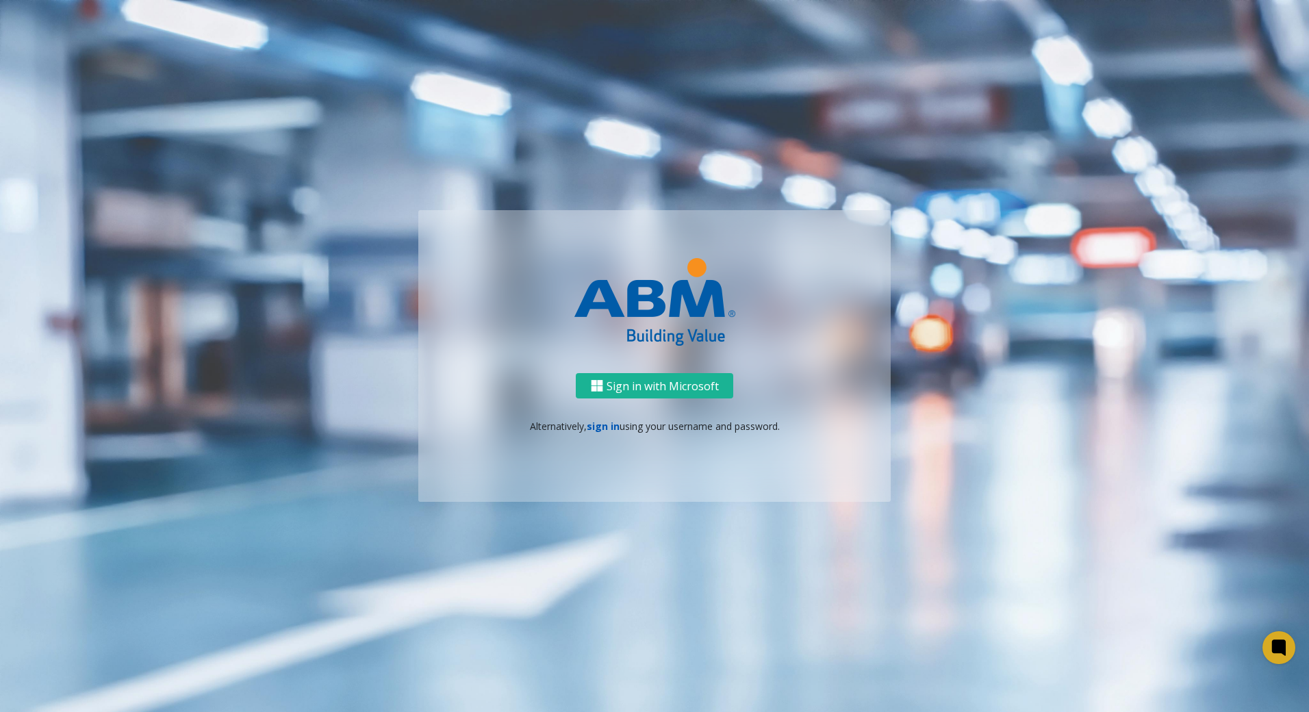
click at [613, 427] on link "sign in" at bounding box center [603, 426] width 33 height 13
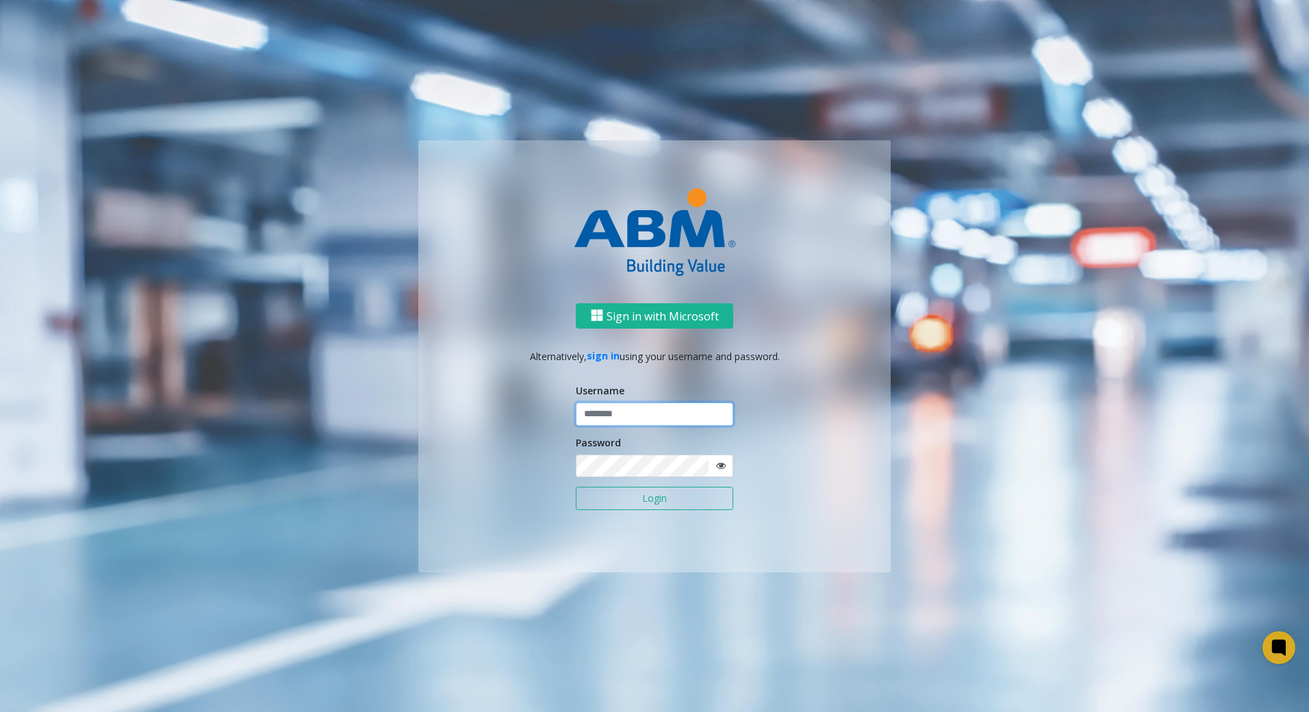
type input "*******"
click at [679, 413] on input "*******" at bounding box center [654, 414] width 157 height 23
click at [826, 353] on p "Alternatively, sign in using your username and password." at bounding box center [654, 355] width 445 height 14
click at [702, 500] on button "Login" at bounding box center [654, 498] width 157 height 23
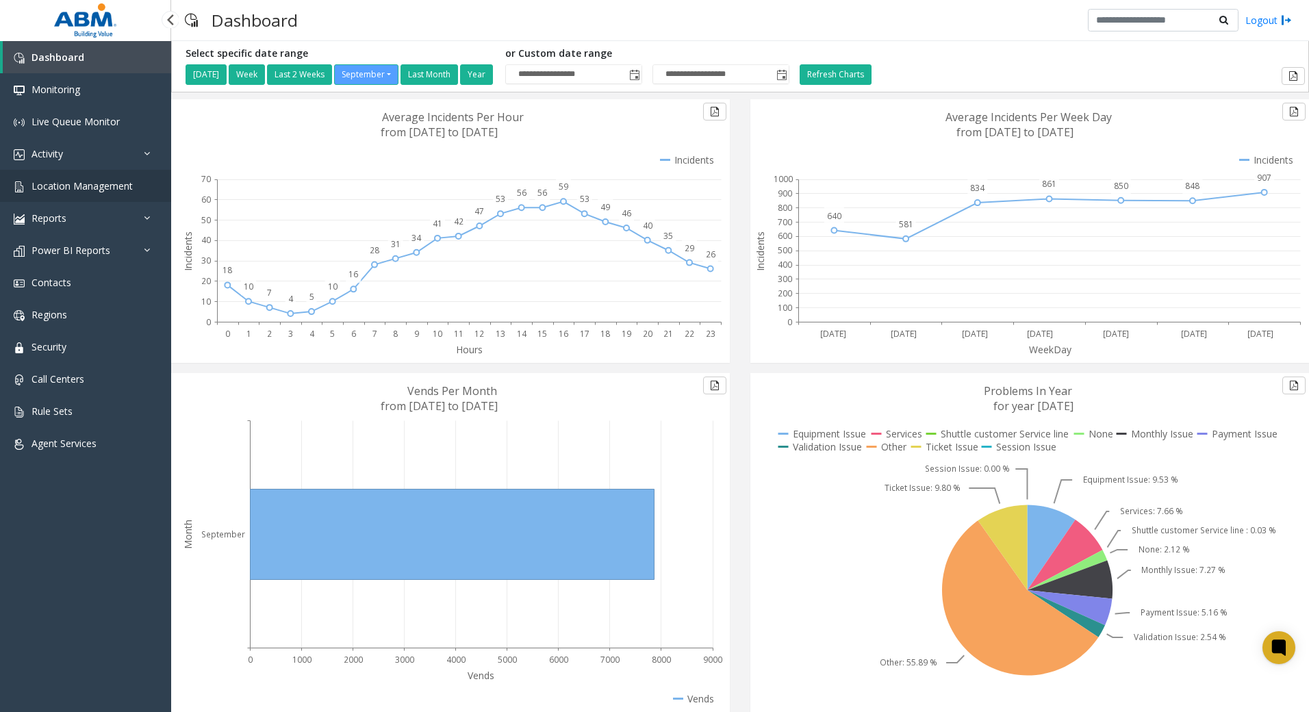
click at [86, 188] on span "Location Management" at bounding box center [81, 185] width 101 height 13
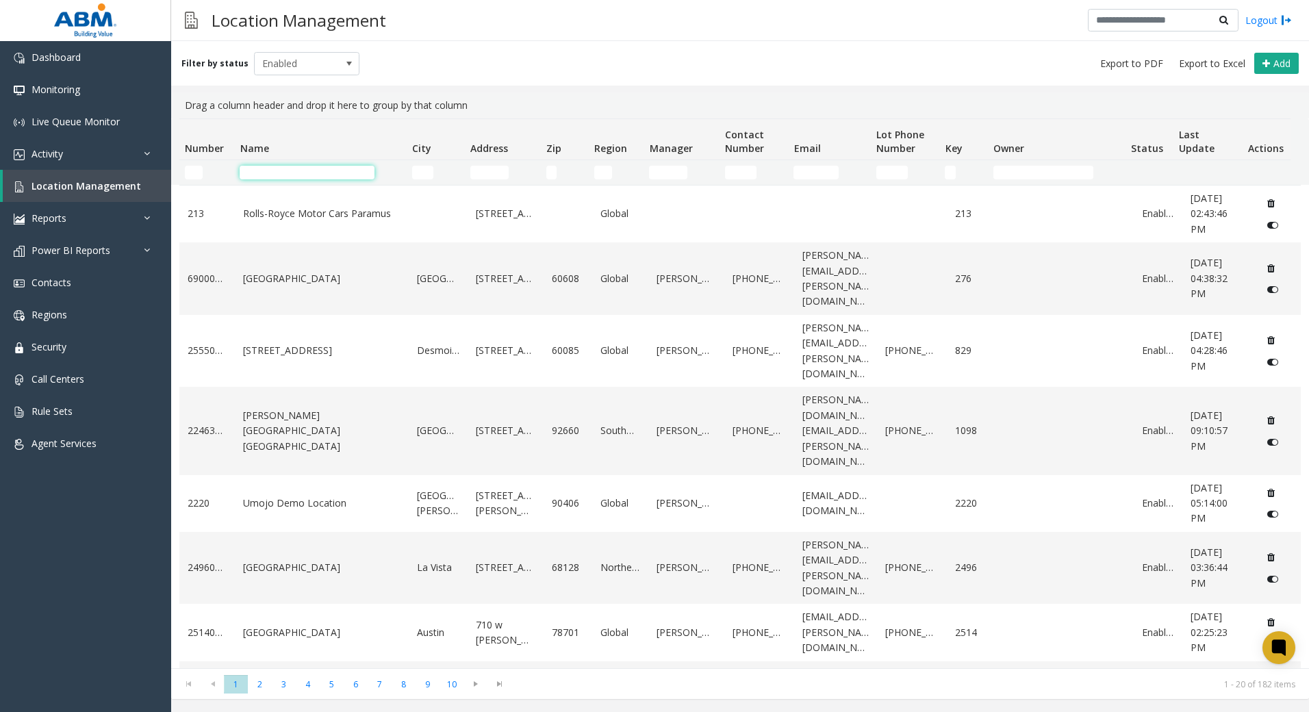
click at [358, 170] on input "Name Filter" at bounding box center [307, 173] width 135 height 14
click at [81, 283] on link "Contacts" at bounding box center [85, 282] width 171 height 32
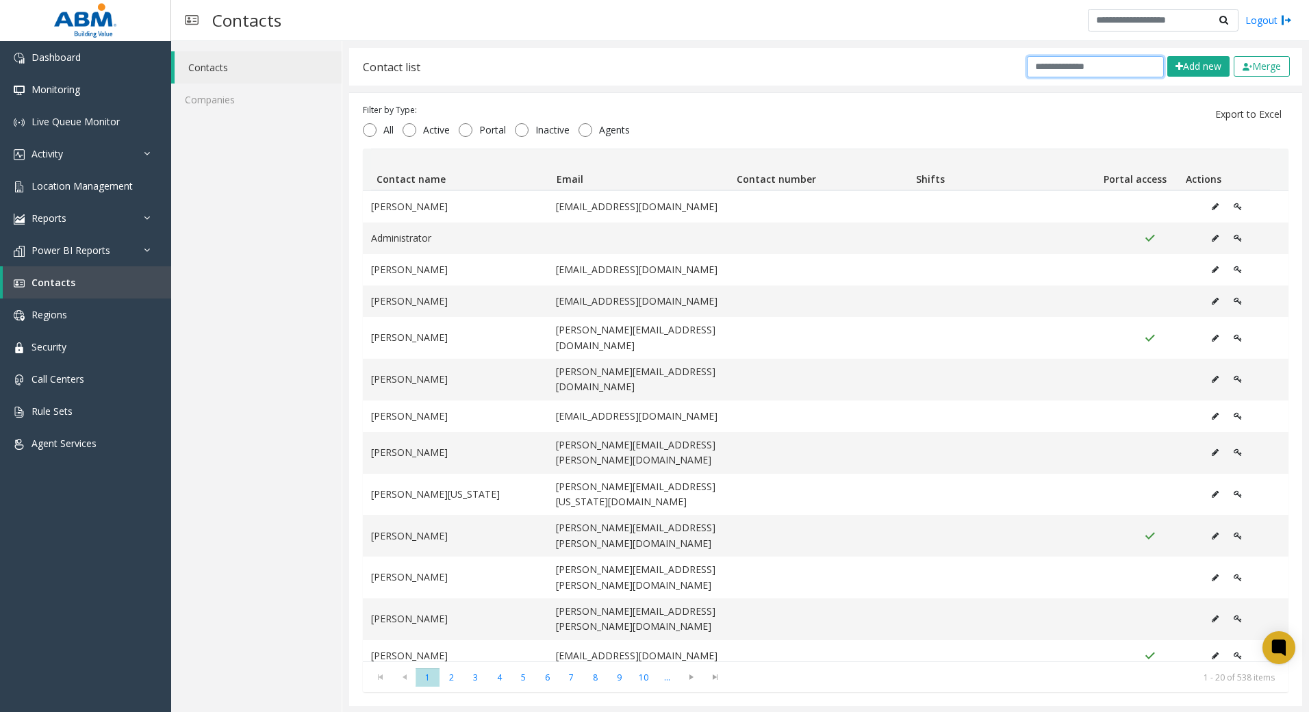
click at [1084, 60] on input "text" at bounding box center [1095, 66] width 137 height 21
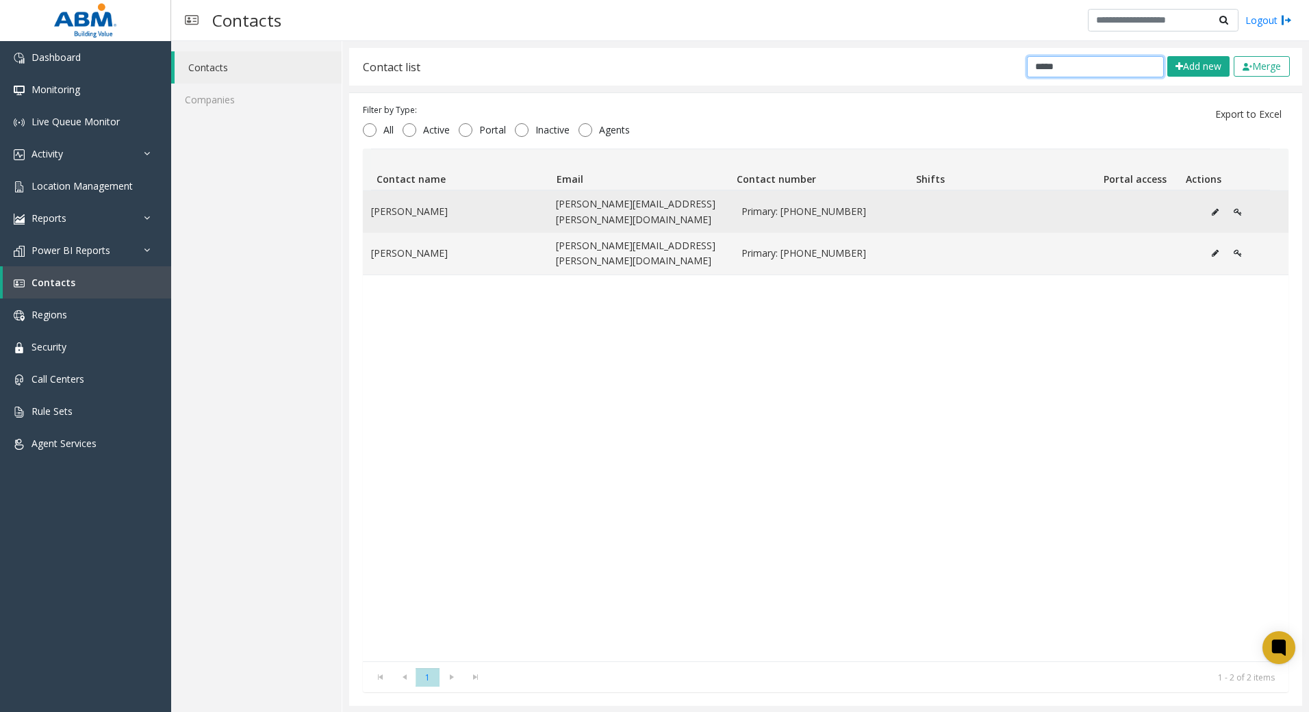
type input "*****"
click at [1212, 208] on icon "Data table" at bounding box center [1215, 212] width 7 height 8
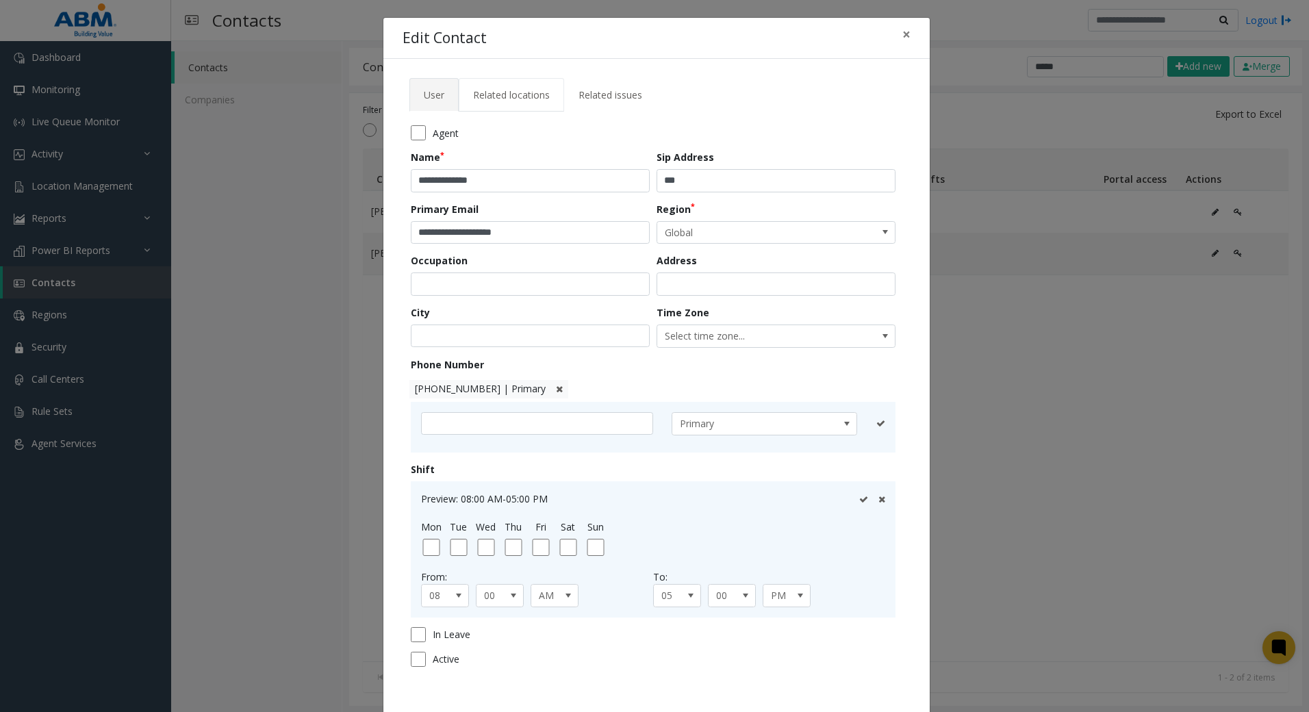
click at [487, 88] on span "Related locations" at bounding box center [511, 94] width 77 height 13
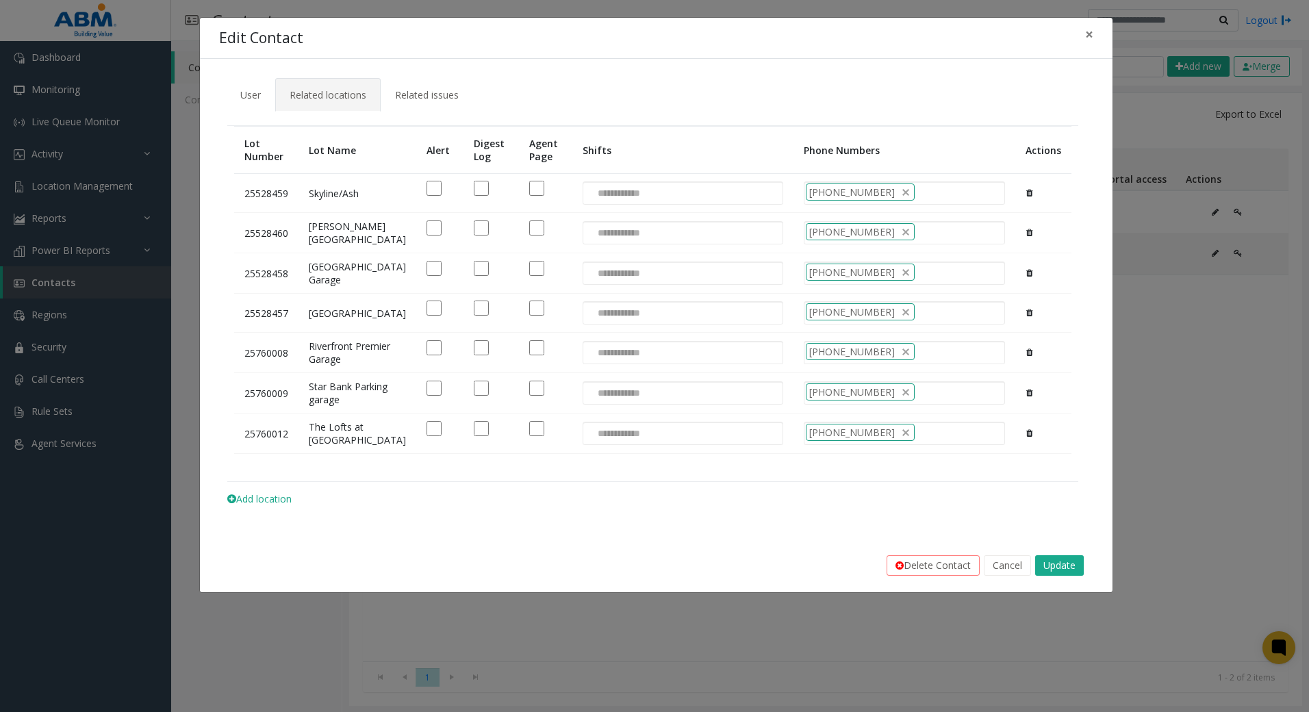
click at [529, 192] on div at bounding box center [545, 188] width 33 height 15
click at [519, 373] on td at bounding box center [545, 353] width 53 height 40
click at [1052, 576] on button "Update" at bounding box center [1059, 565] width 49 height 21
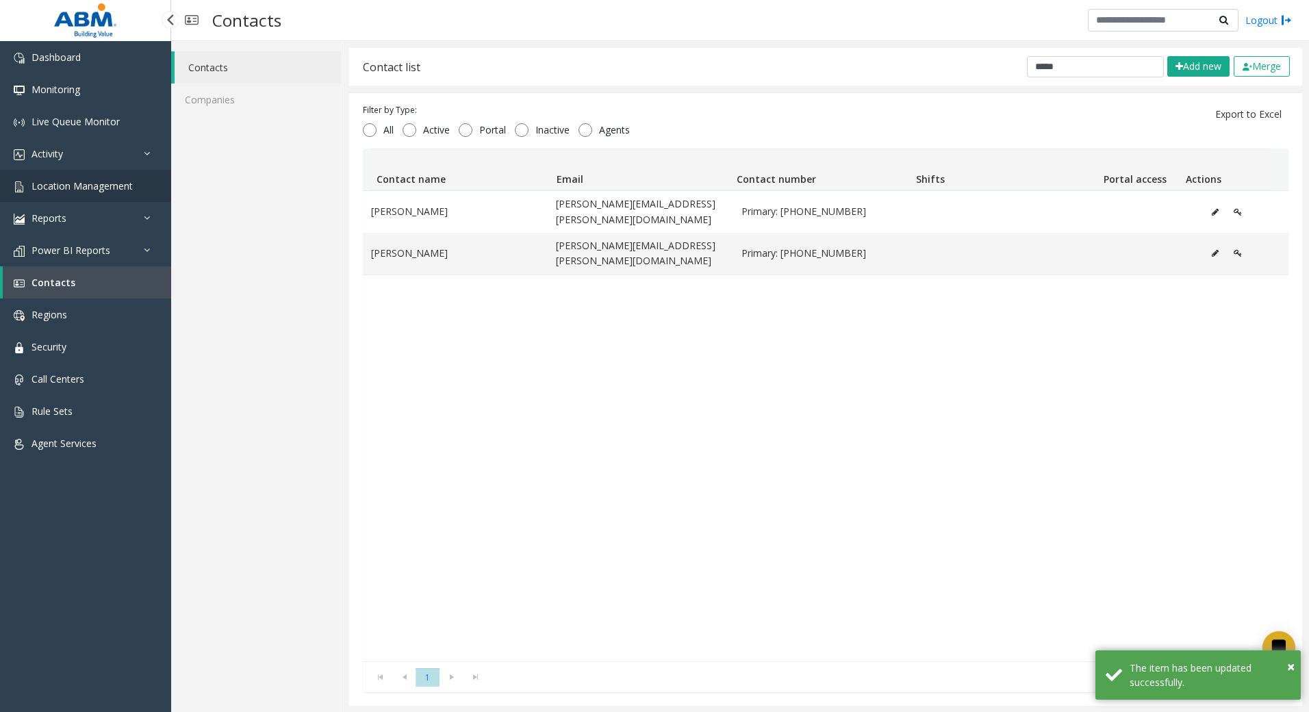
click at [71, 186] on span "Location Management" at bounding box center [81, 185] width 101 height 13
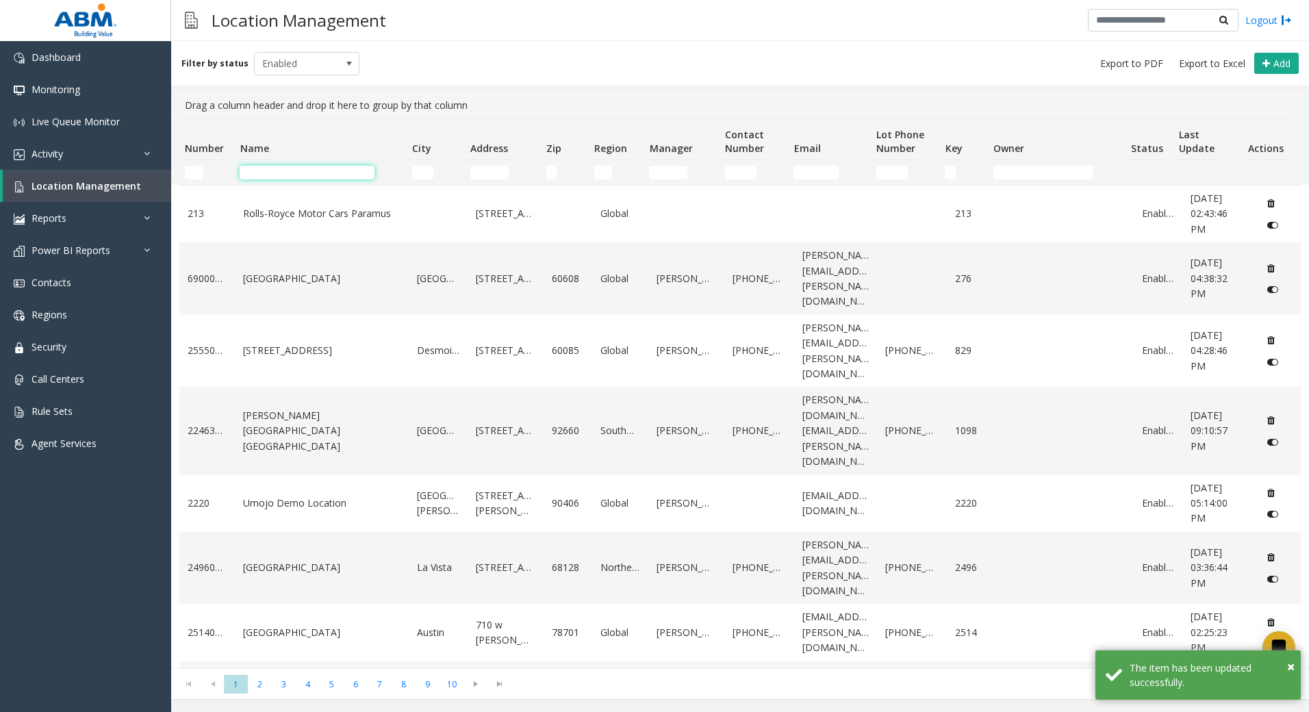
click at [357, 175] on input "Name Filter" at bounding box center [307, 173] width 135 height 14
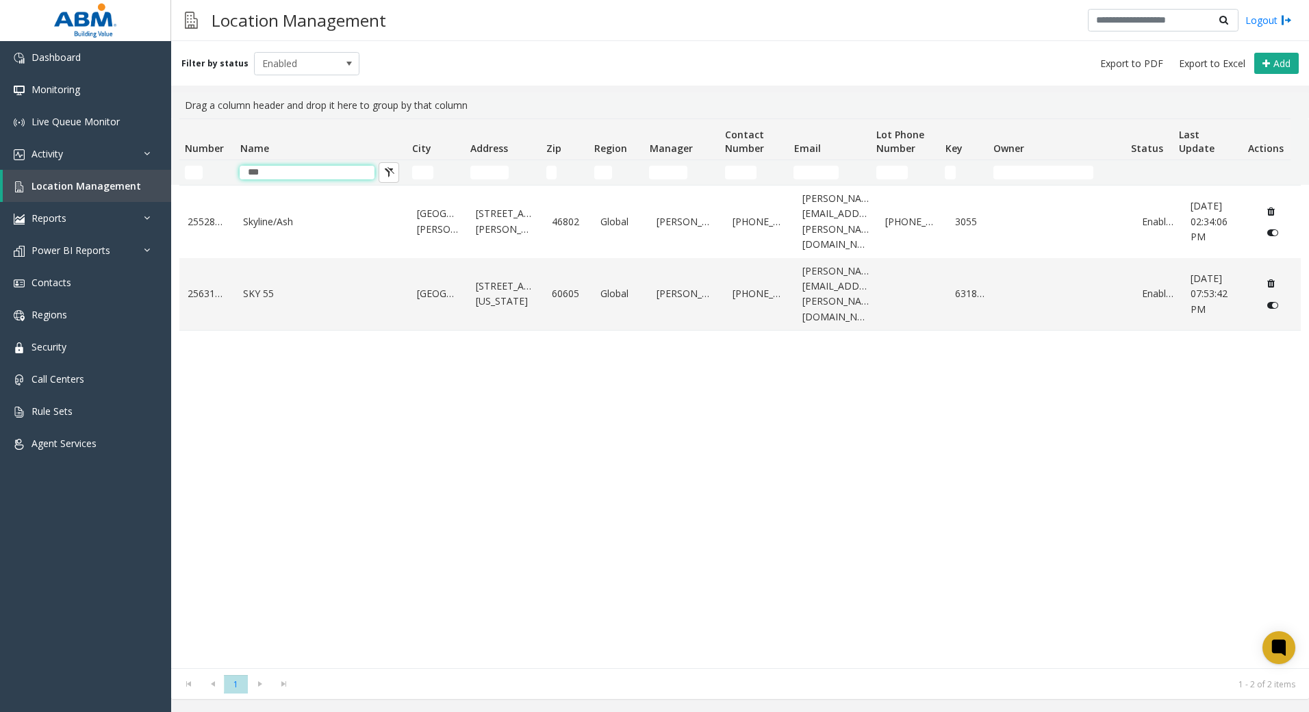
type input "***"
click at [386, 674] on kendo-pager "* 1 1 - 2 of 2 items" at bounding box center [740, 683] width 1138 height 31
drag, startPoint x: 84, startPoint y: 290, endPoint x: 123, endPoint y: 281, distance: 40.7
click at [84, 290] on link "Contacts" at bounding box center [85, 282] width 171 height 32
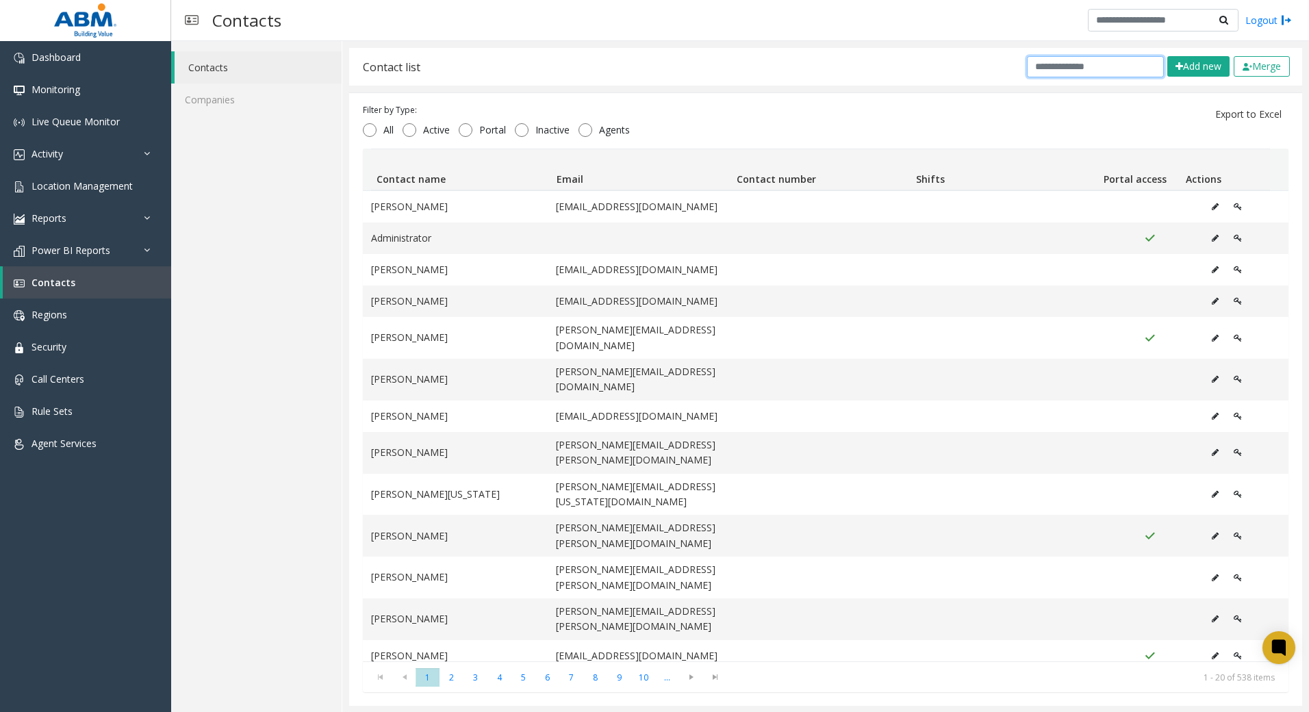
click at [1058, 71] on input "text" at bounding box center [1095, 66] width 137 height 21
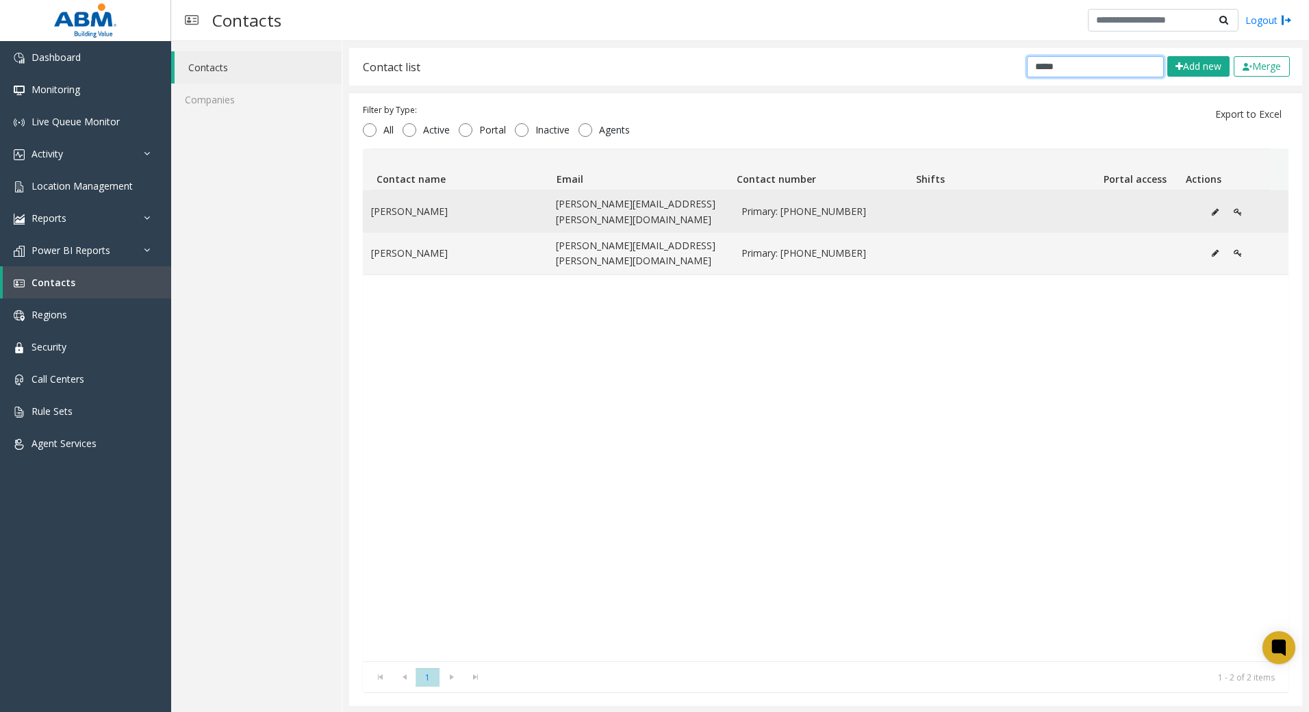
type input "*****"
click at [1204, 204] on button "Data table" at bounding box center [1215, 212] width 22 height 21
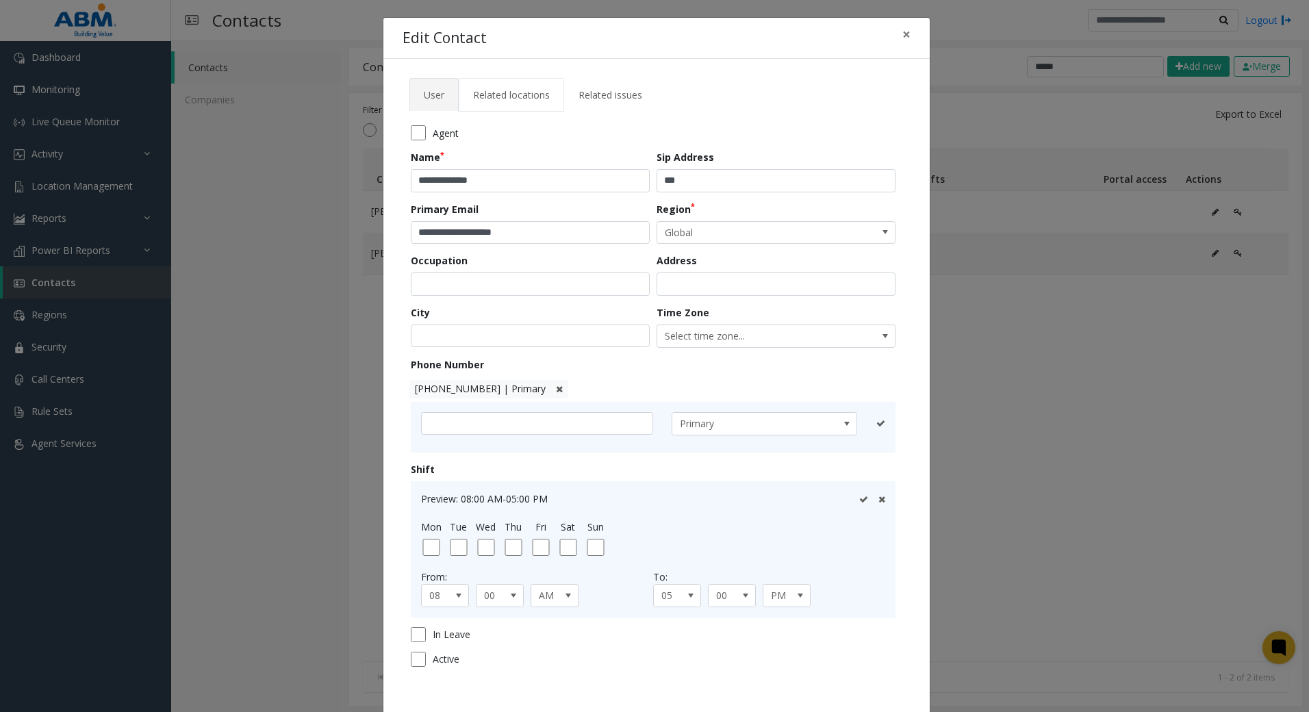
click at [526, 88] on span "Related locations" at bounding box center [511, 94] width 77 height 13
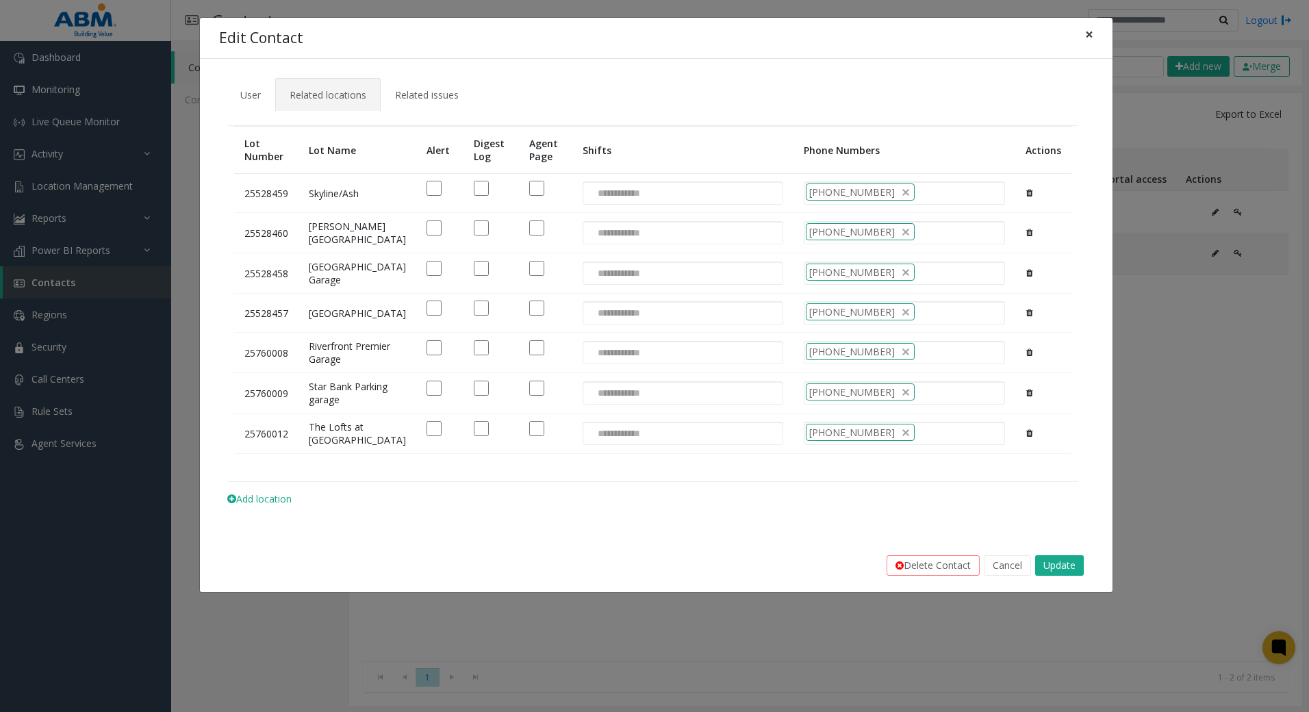
click at [1077, 32] on button "×" at bounding box center [1088, 35] width 27 height 34
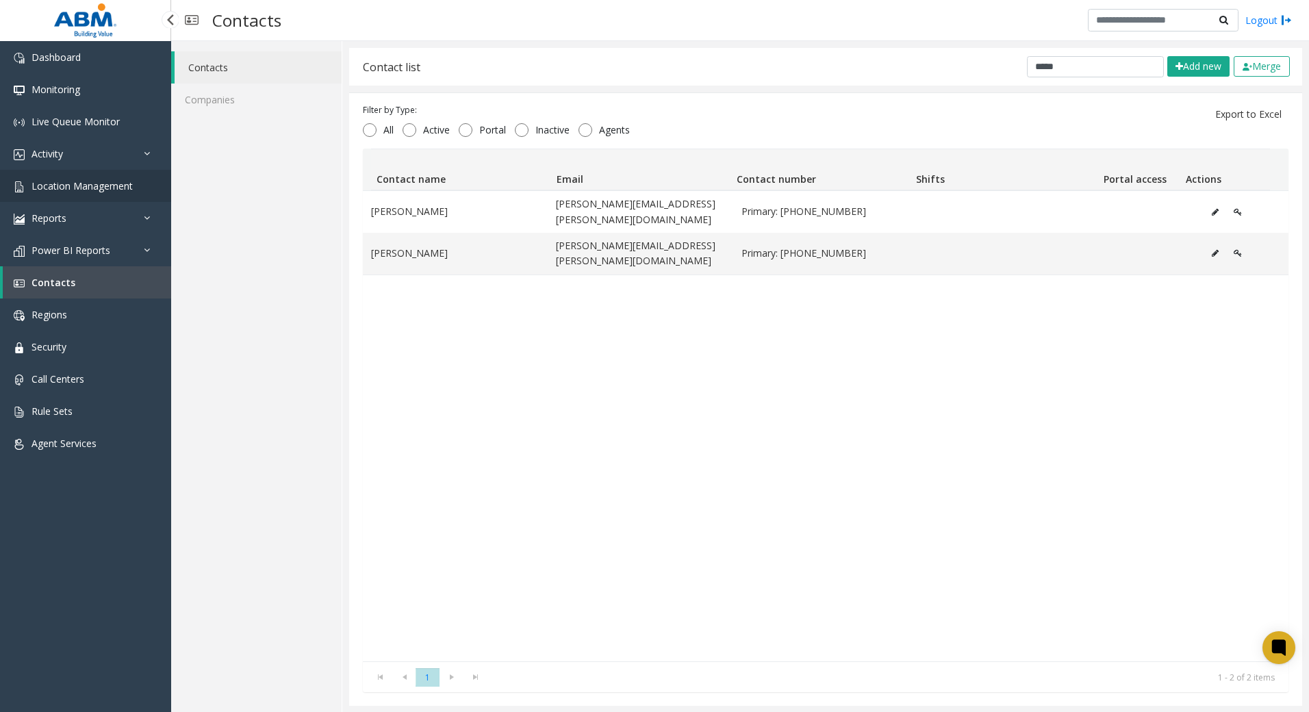
click at [62, 188] on span "Location Management" at bounding box center [81, 185] width 101 height 13
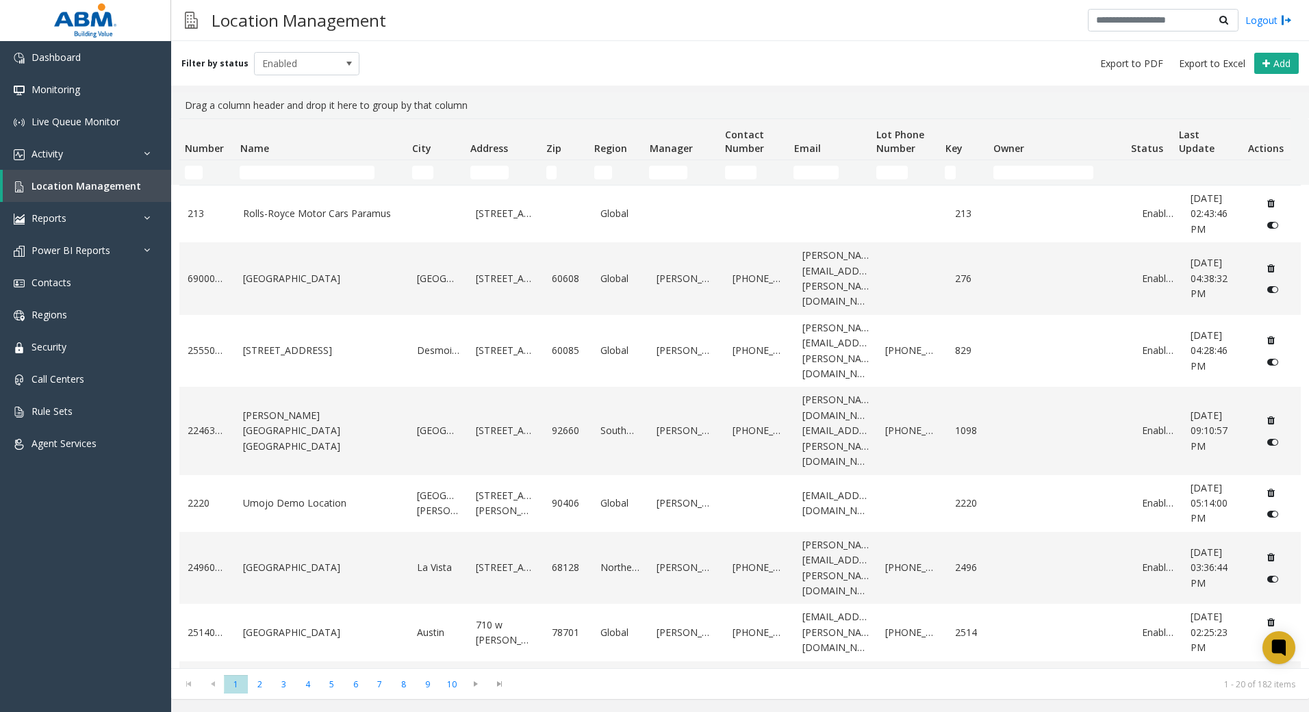
click at [337, 184] on td "Name Filter" at bounding box center [320, 172] width 172 height 25
click at [336, 175] on input "Name Filter" at bounding box center [307, 173] width 135 height 14
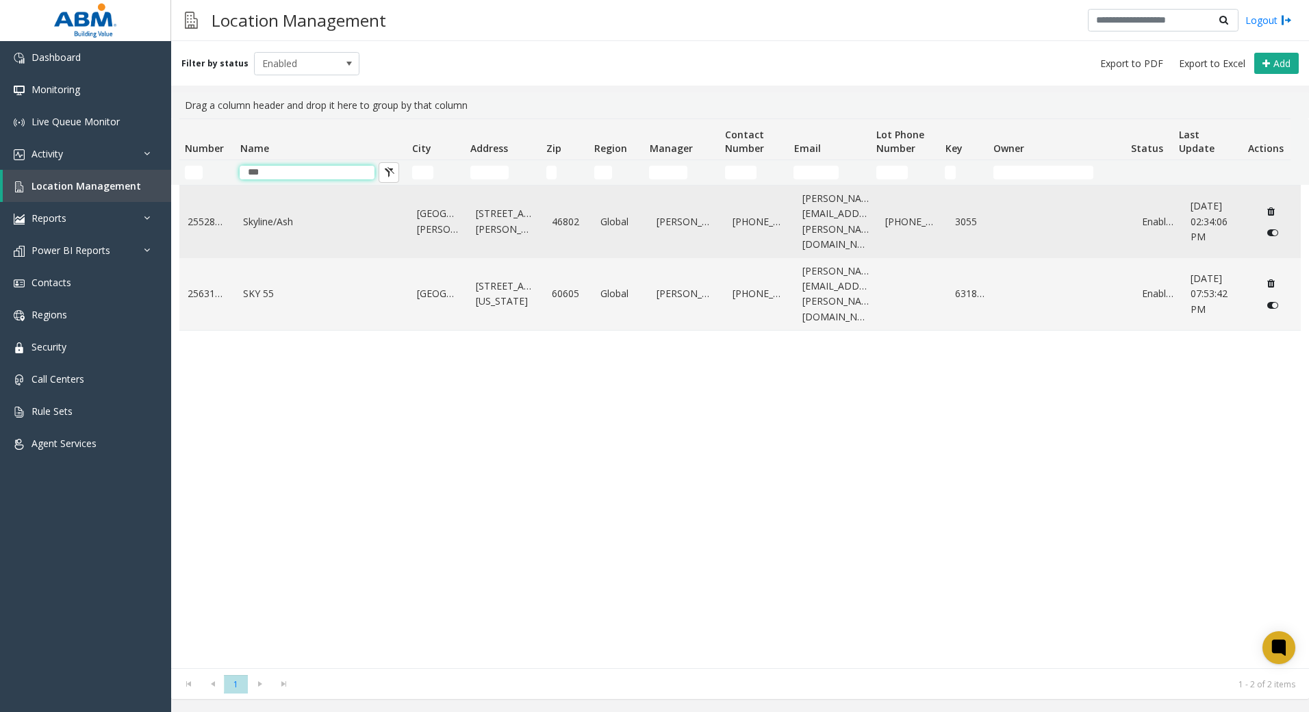
type input "***"
click at [335, 217] on link "Skyline/Ash" at bounding box center [321, 221] width 157 height 15
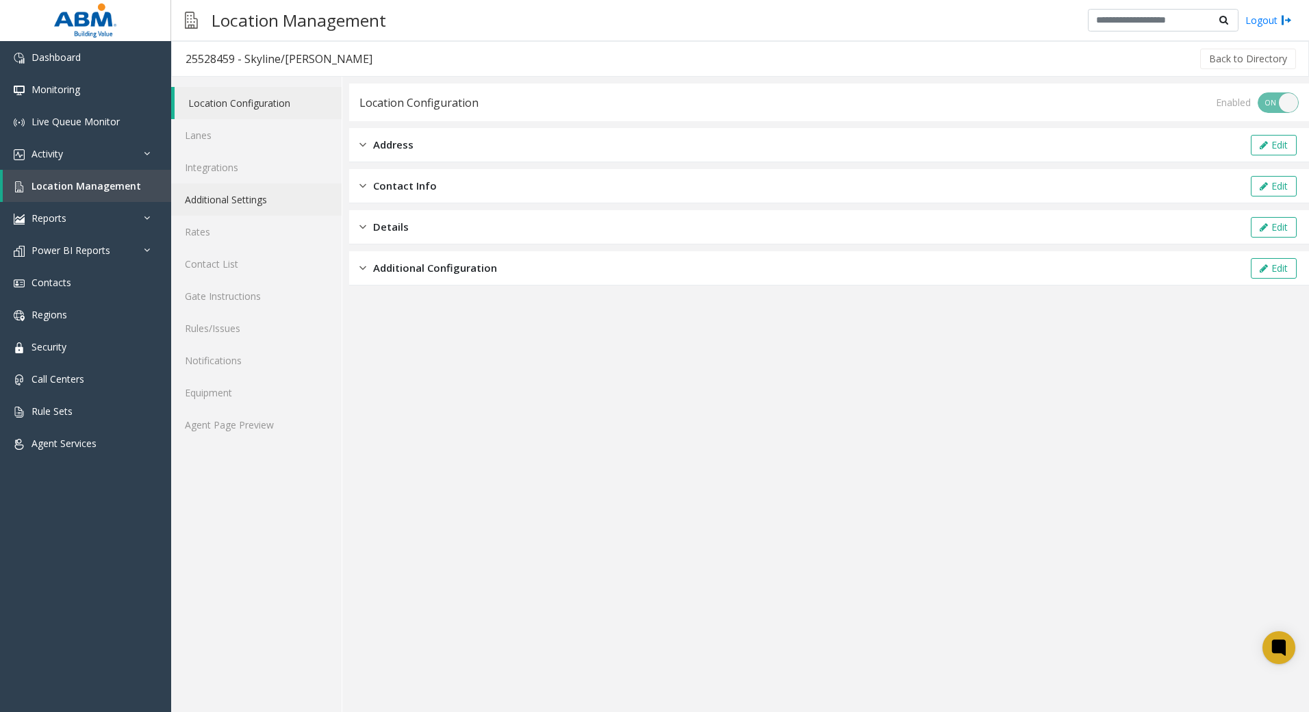
click at [240, 193] on link "Additional Settings" at bounding box center [256, 199] width 170 height 32
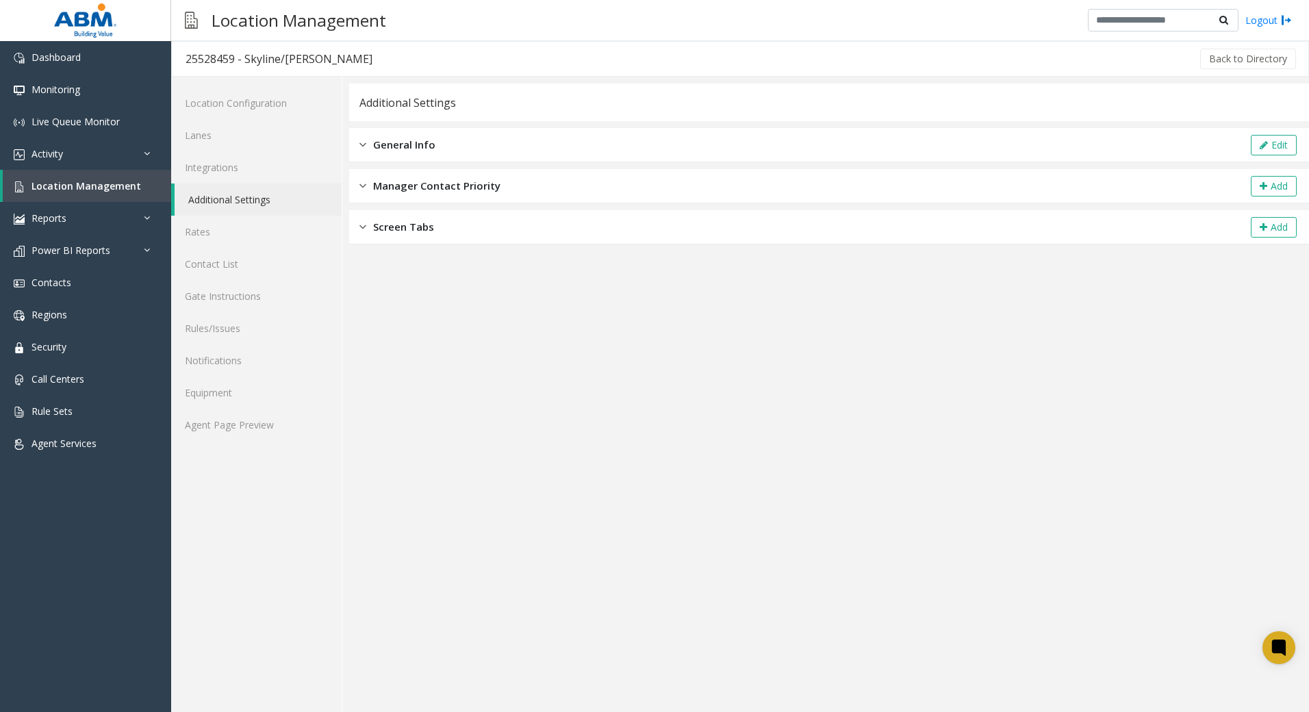
click at [448, 146] on div "General Info Edit" at bounding box center [829, 145] width 960 height 34
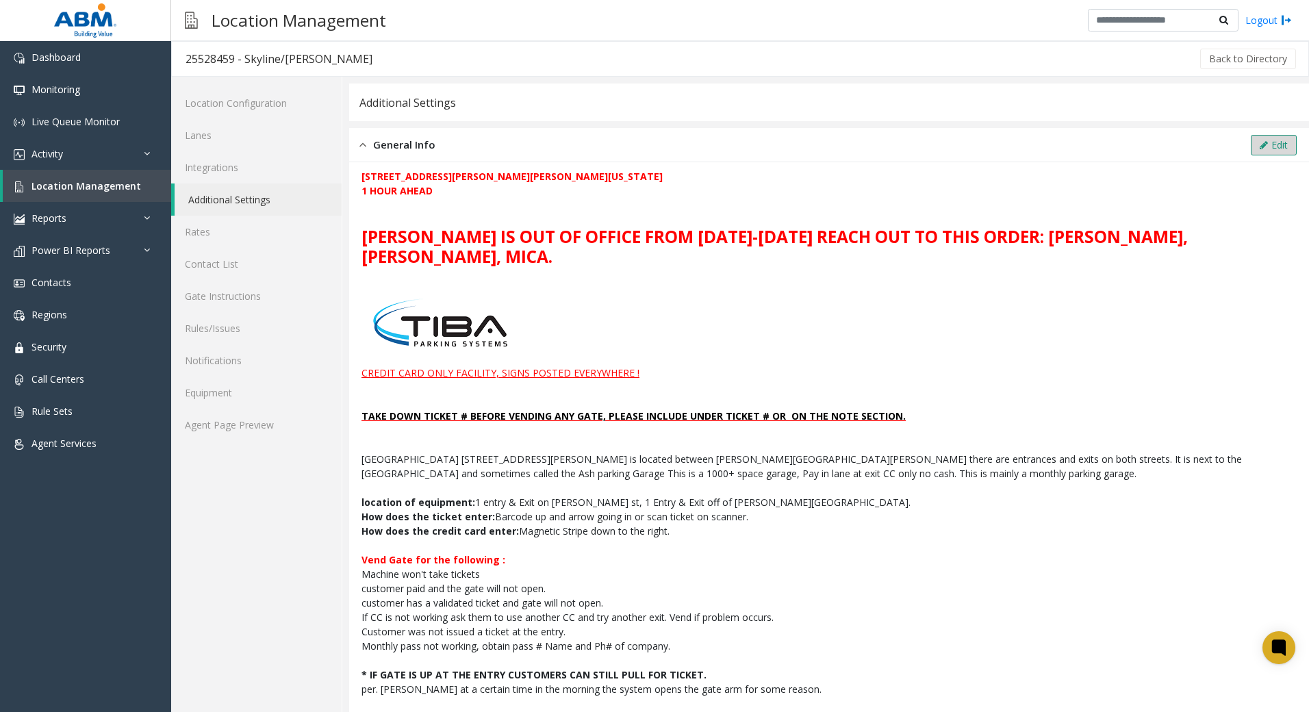
click at [1254, 139] on button "Edit" at bounding box center [1274, 145] width 46 height 21
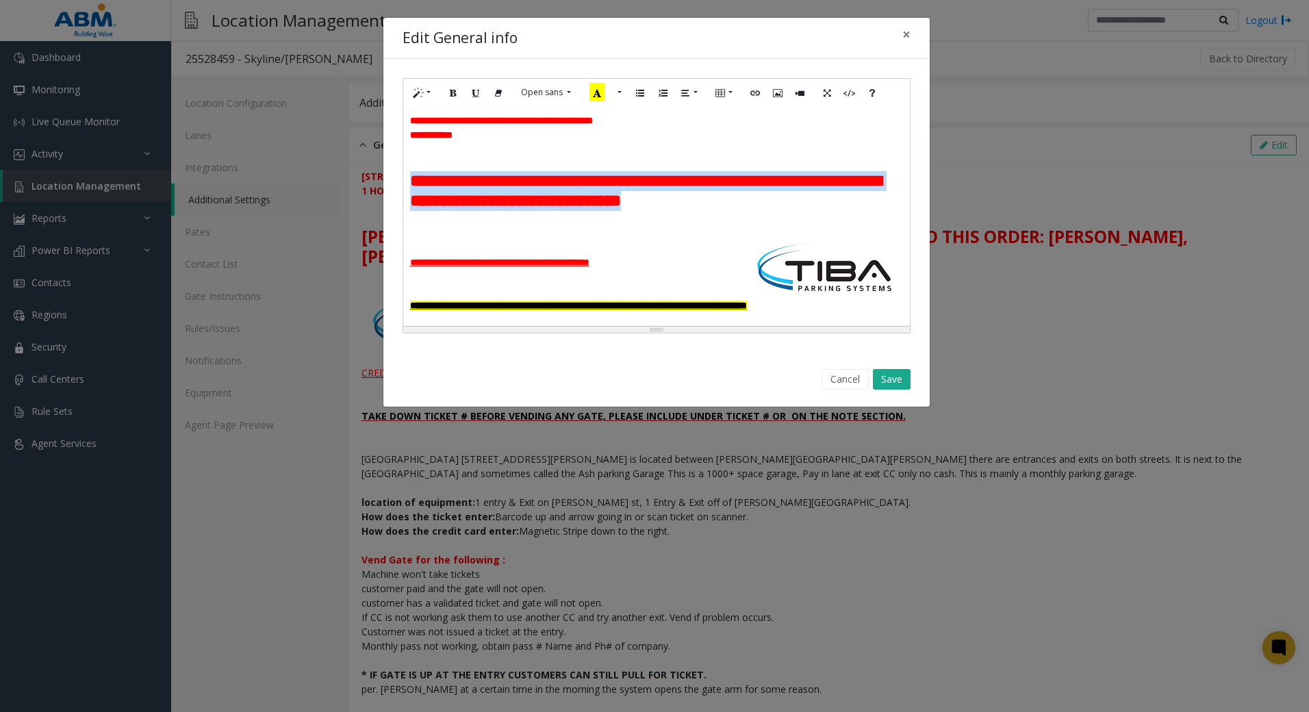
drag, startPoint x: 489, startPoint y: 222, endPoint x: 396, endPoint y: 182, distance: 101.8
click at [396, 182] on div "**********" at bounding box center [656, 206] width 546 height 294
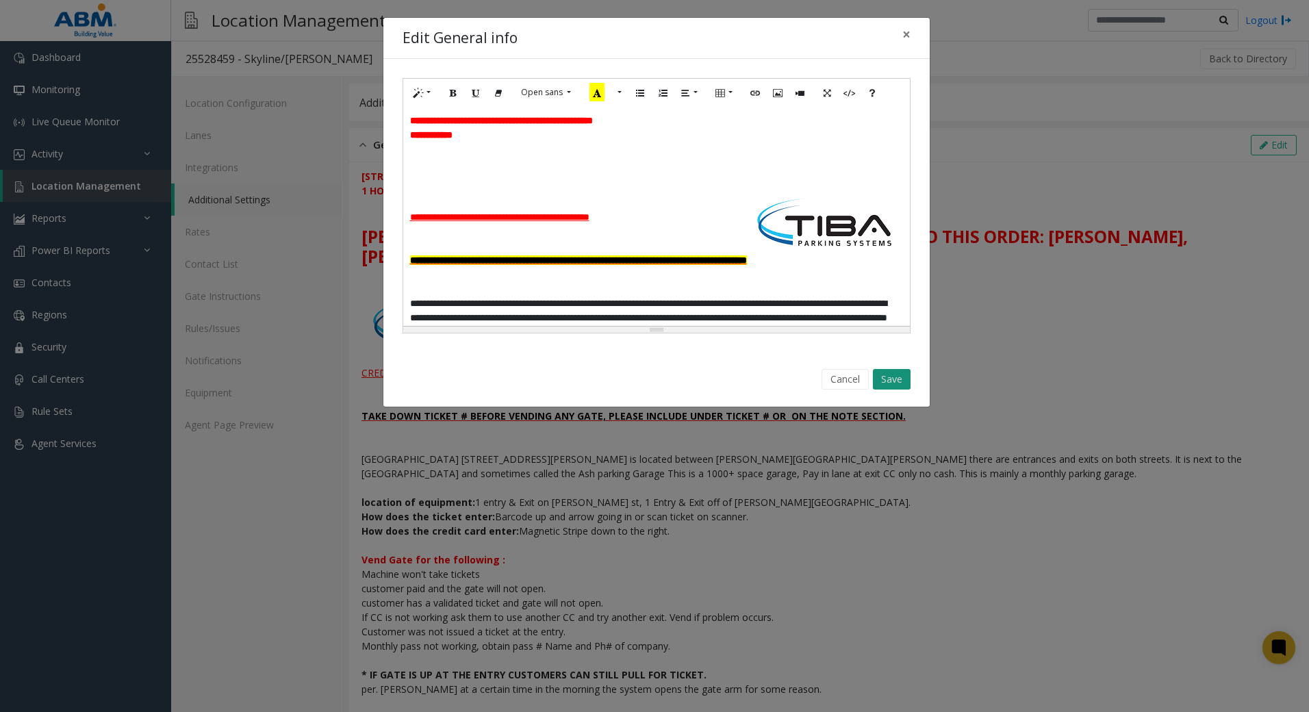
click at [895, 383] on button "Save" at bounding box center [892, 379] width 38 height 21
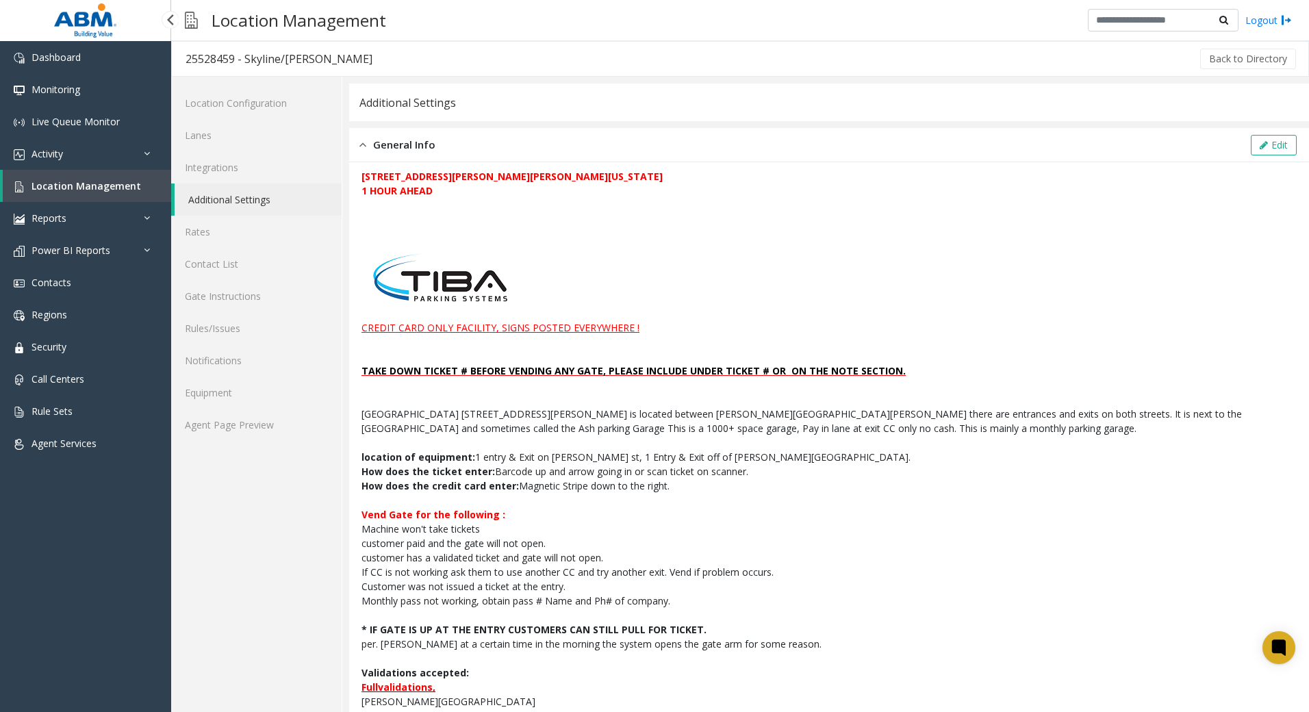
click at [100, 189] on span "Location Management" at bounding box center [86, 185] width 110 height 13
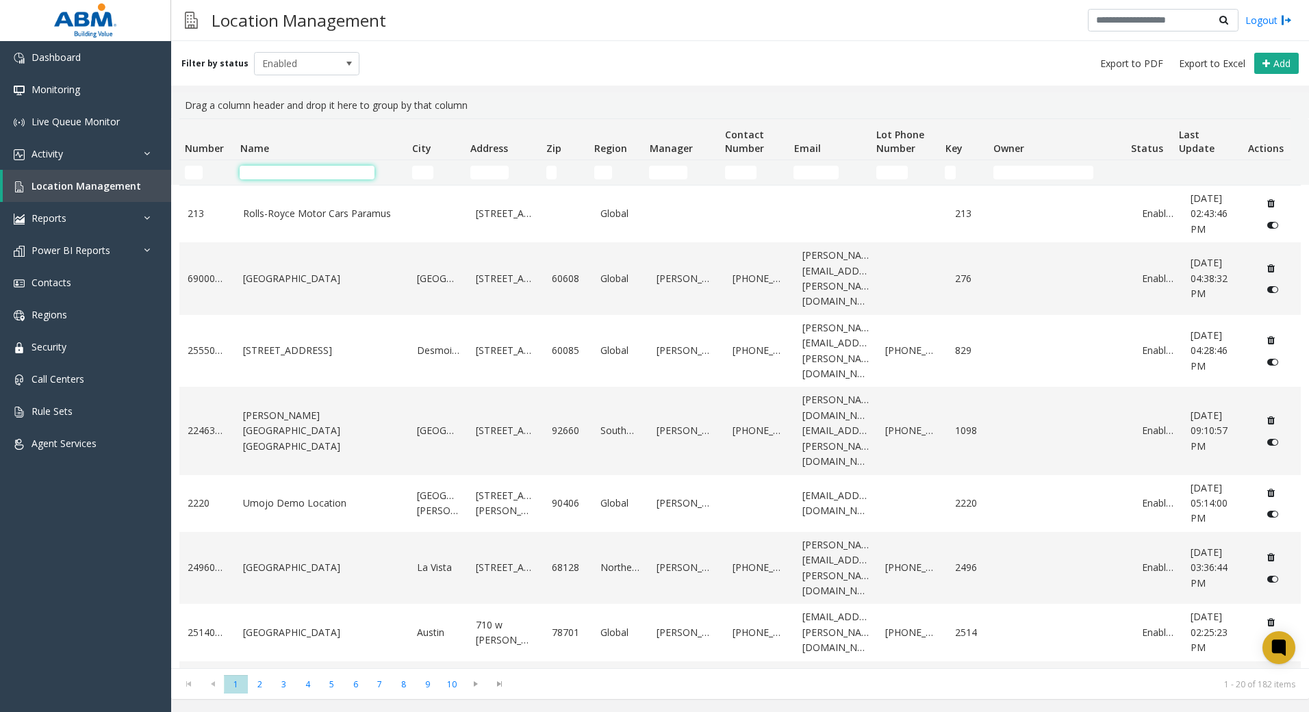
click at [305, 171] on input "Name Filter" at bounding box center [307, 173] width 135 height 14
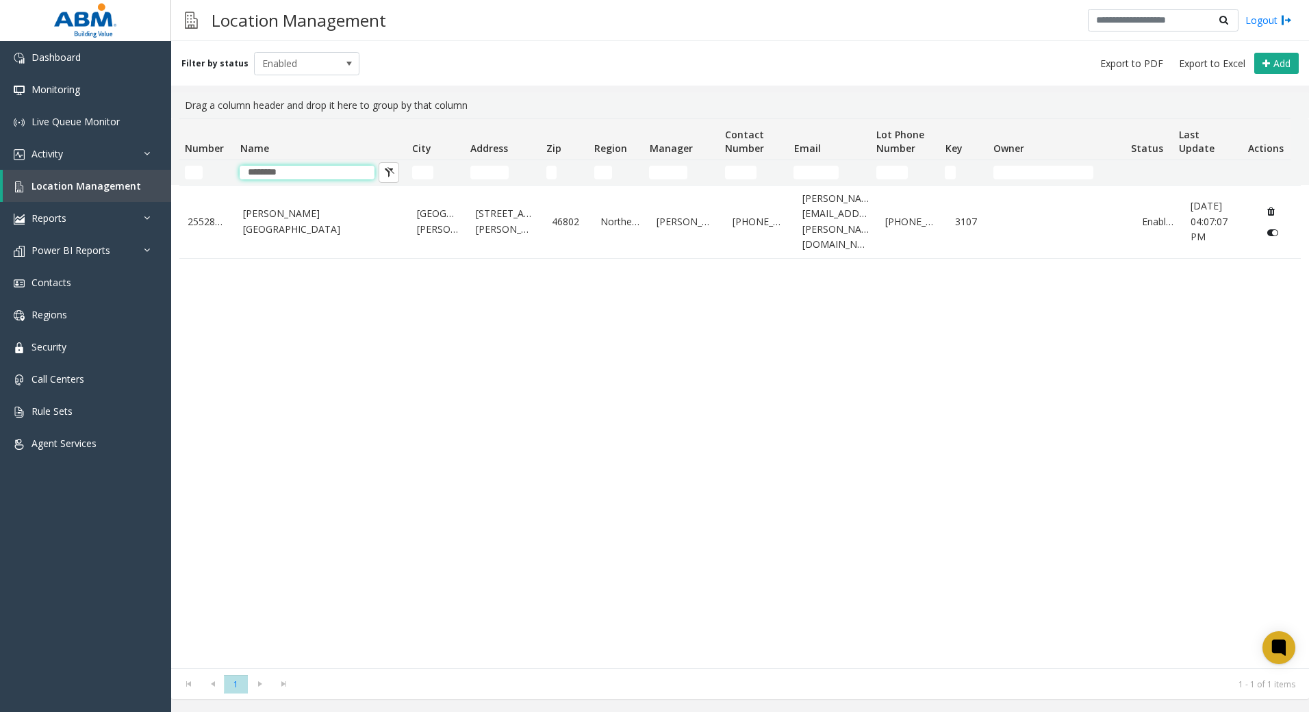
type input "********"
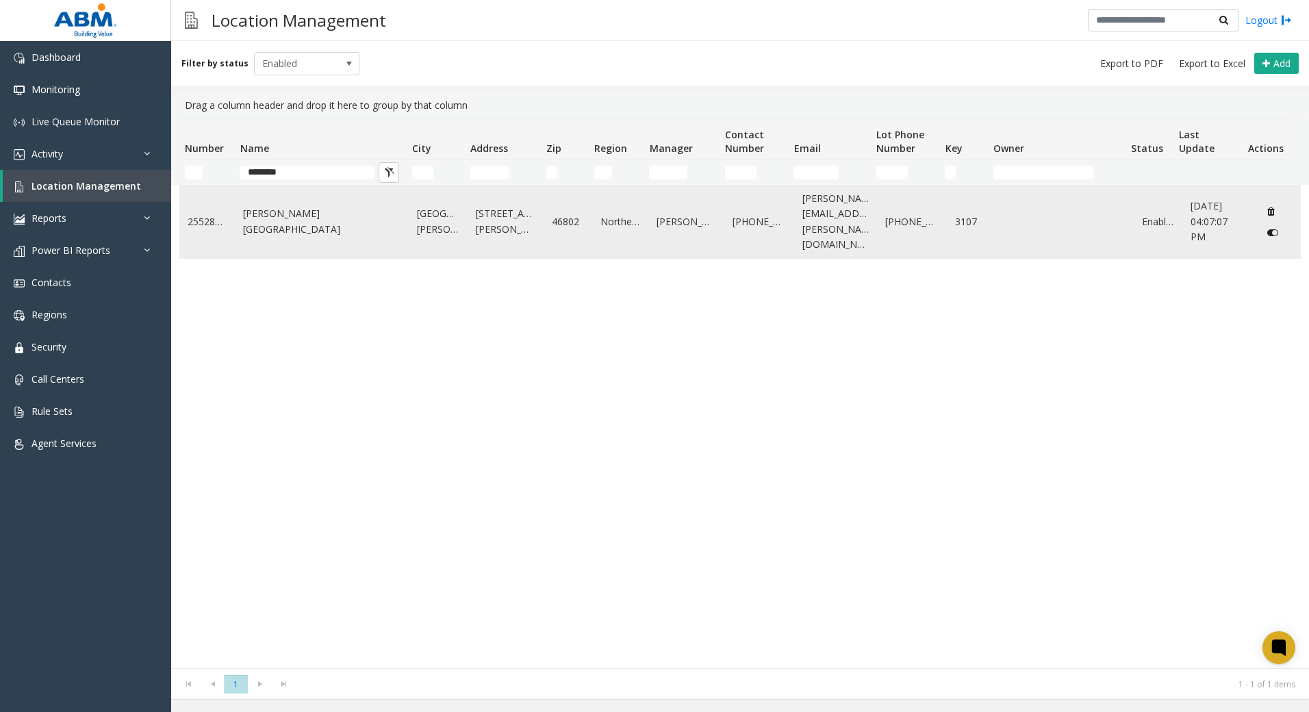
click at [357, 231] on td "[PERSON_NAME][GEOGRAPHIC_DATA]" at bounding box center [322, 222] width 174 height 73
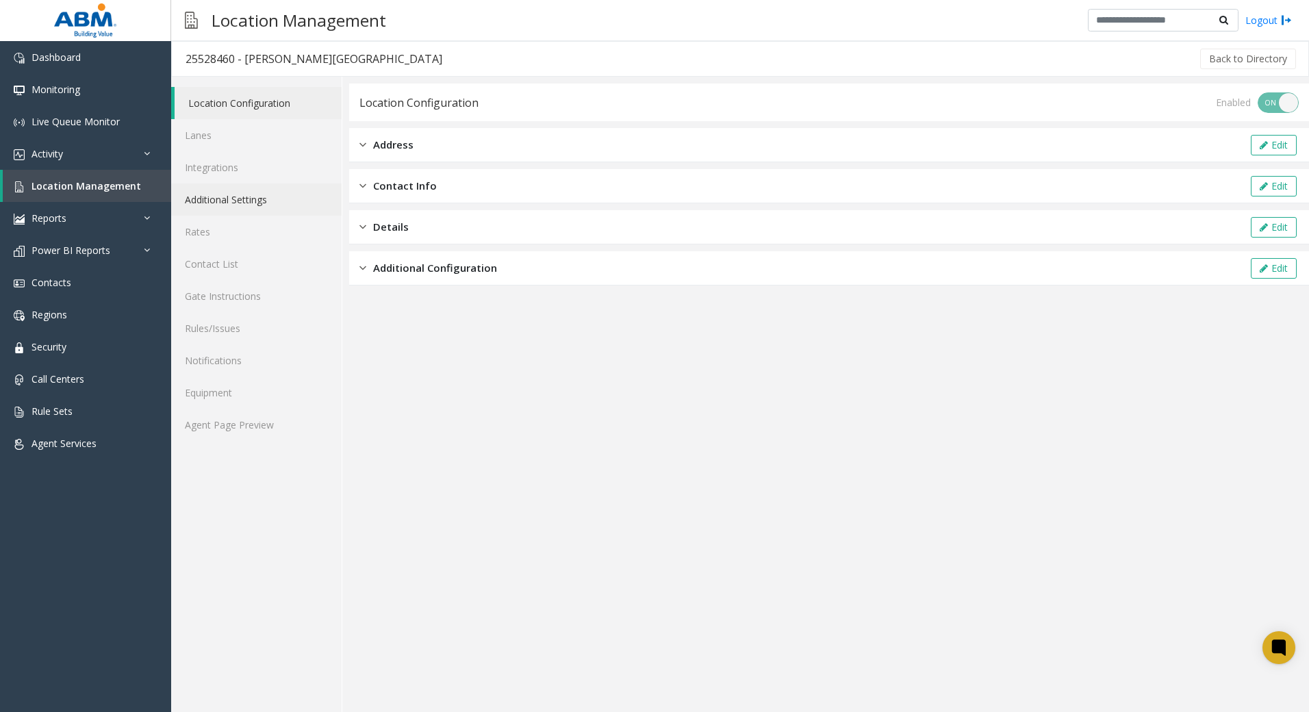
click at [301, 188] on link "Additional Settings" at bounding box center [256, 199] width 170 height 32
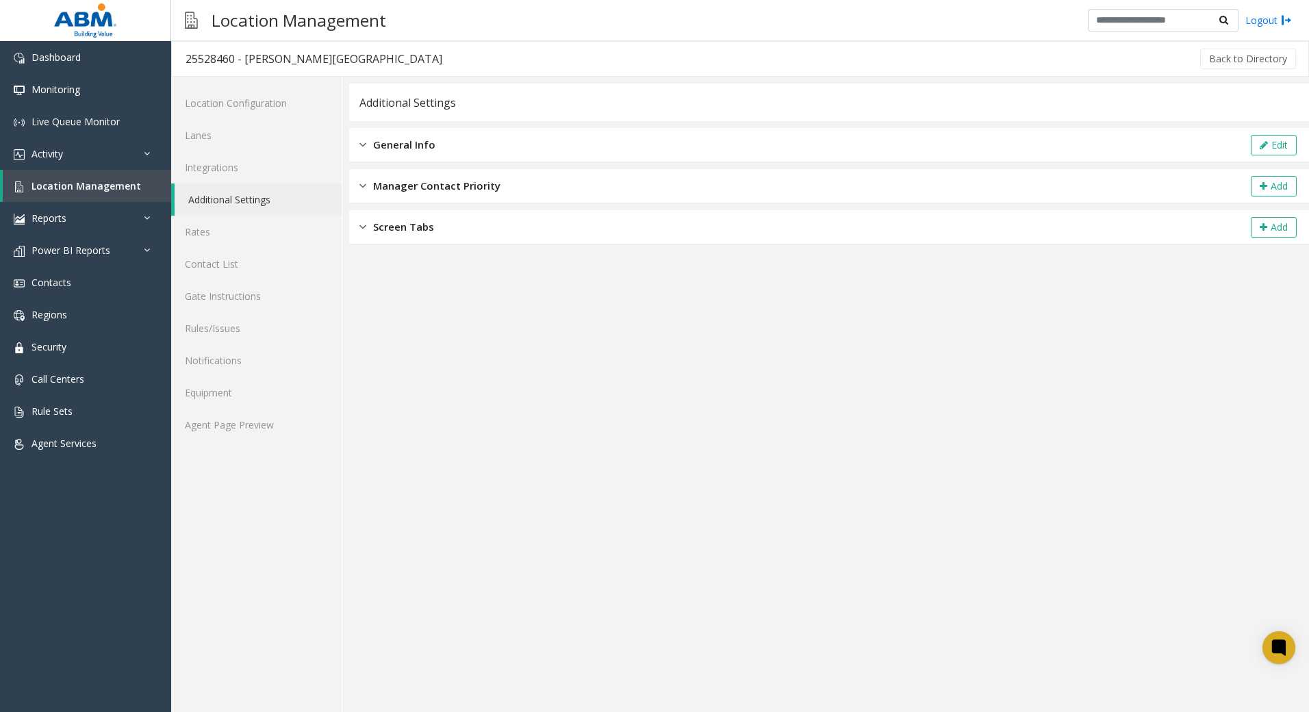
click at [459, 144] on div "General Info Edit" at bounding box center [829, 145] width 960 height 34
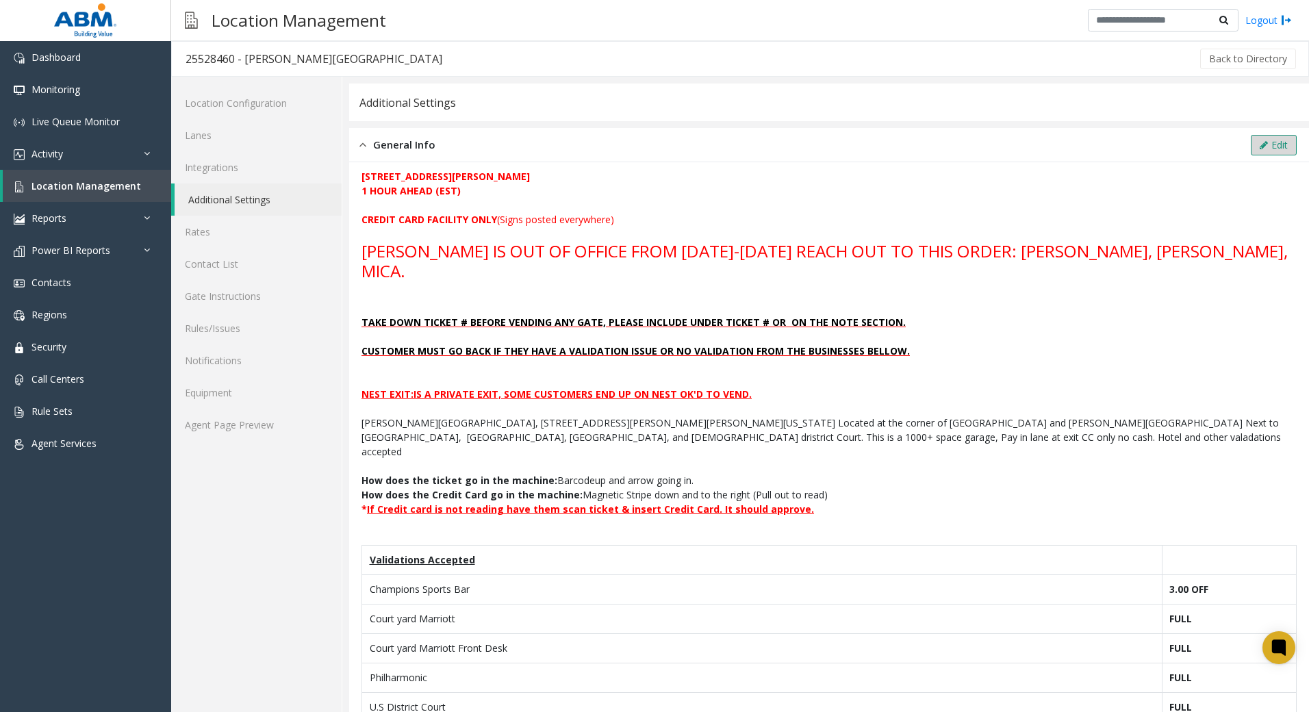
click at [1263, 147] on button "Edit" at bounding box center [1274, 145] width 46 height 21
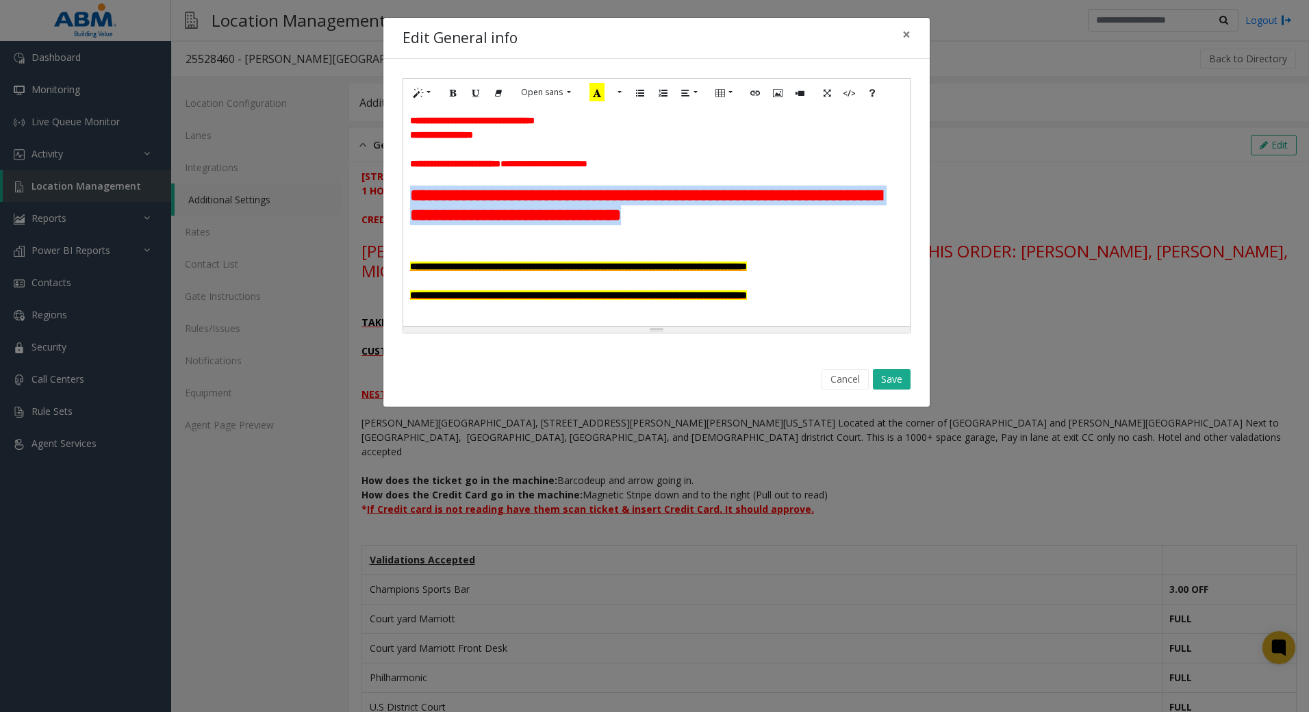
drag, startPoint x: 494, startPoint y: 244, endPoint x: 396, endPoint y: 190, distance: 112.1
click at [396, 190] on div "**********" at bounding box center [656, 206] width 546 height 294
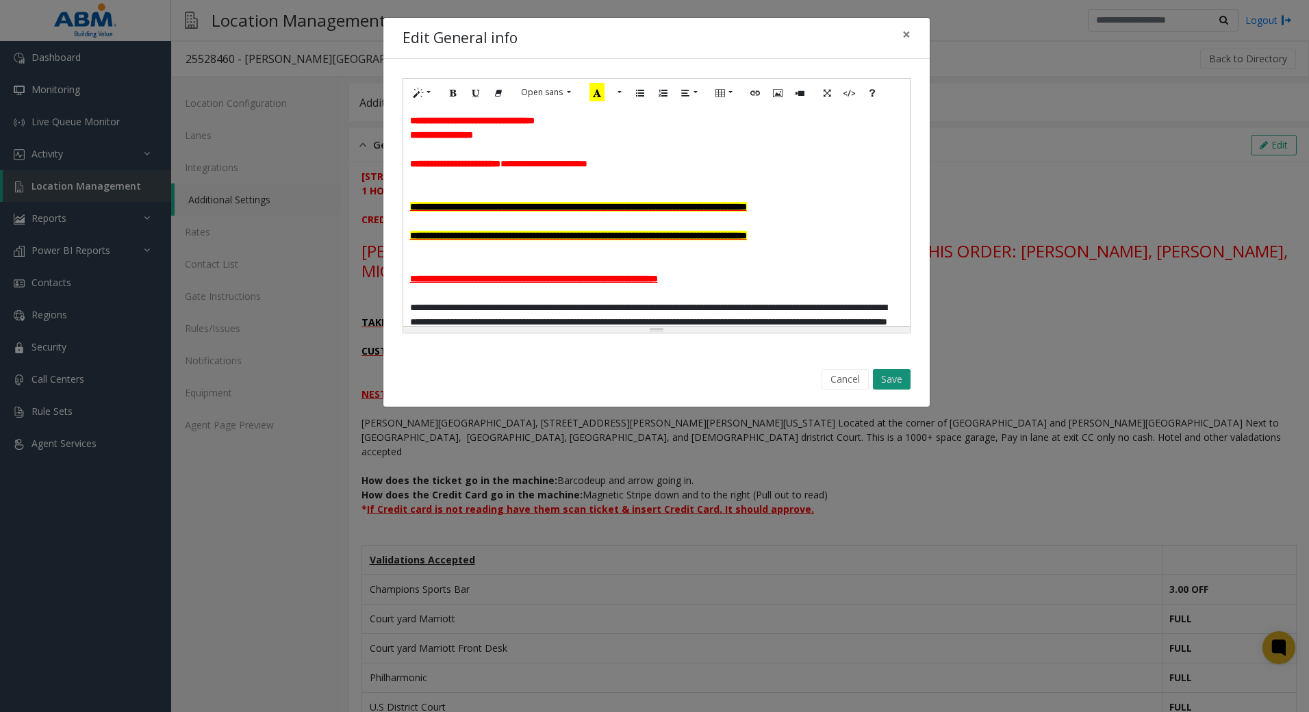
click at [902, 382] on button "Save" at bounding box center [892, 379] width 38 height 21
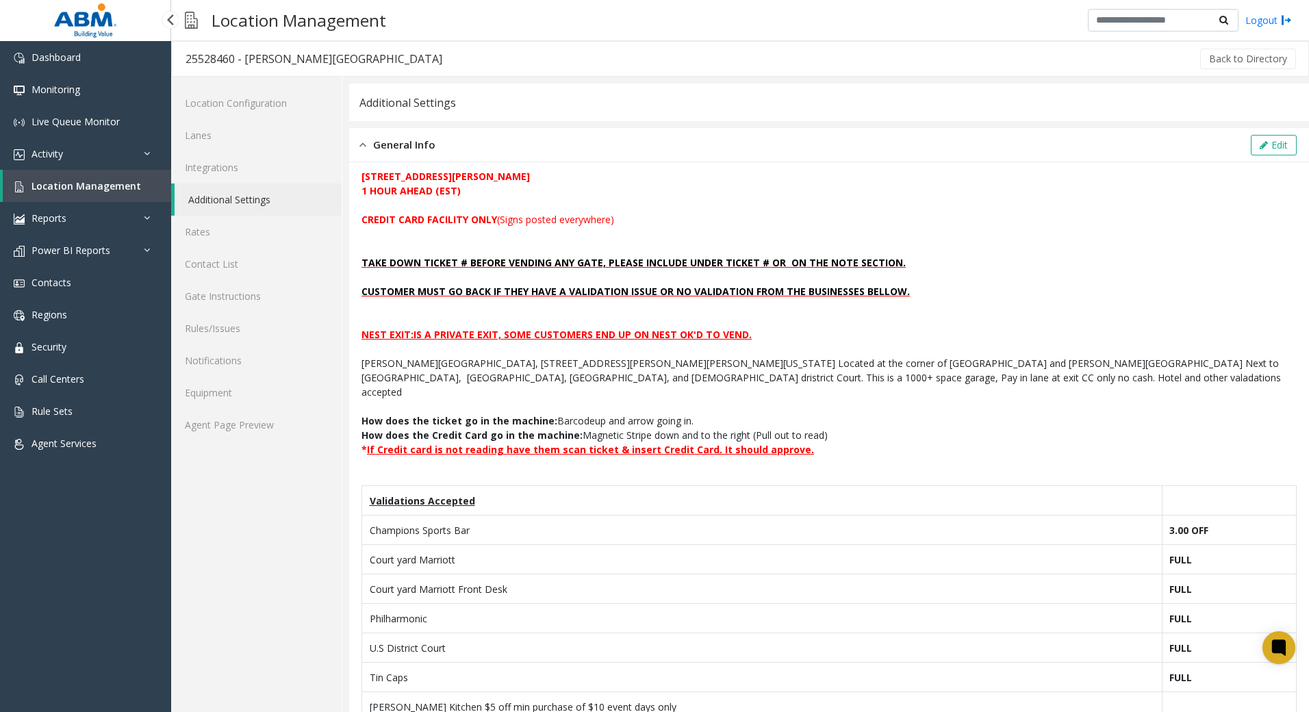
click at [90, 186] on span "Location Management" at bounding box center [86, 185] width 110 height 13
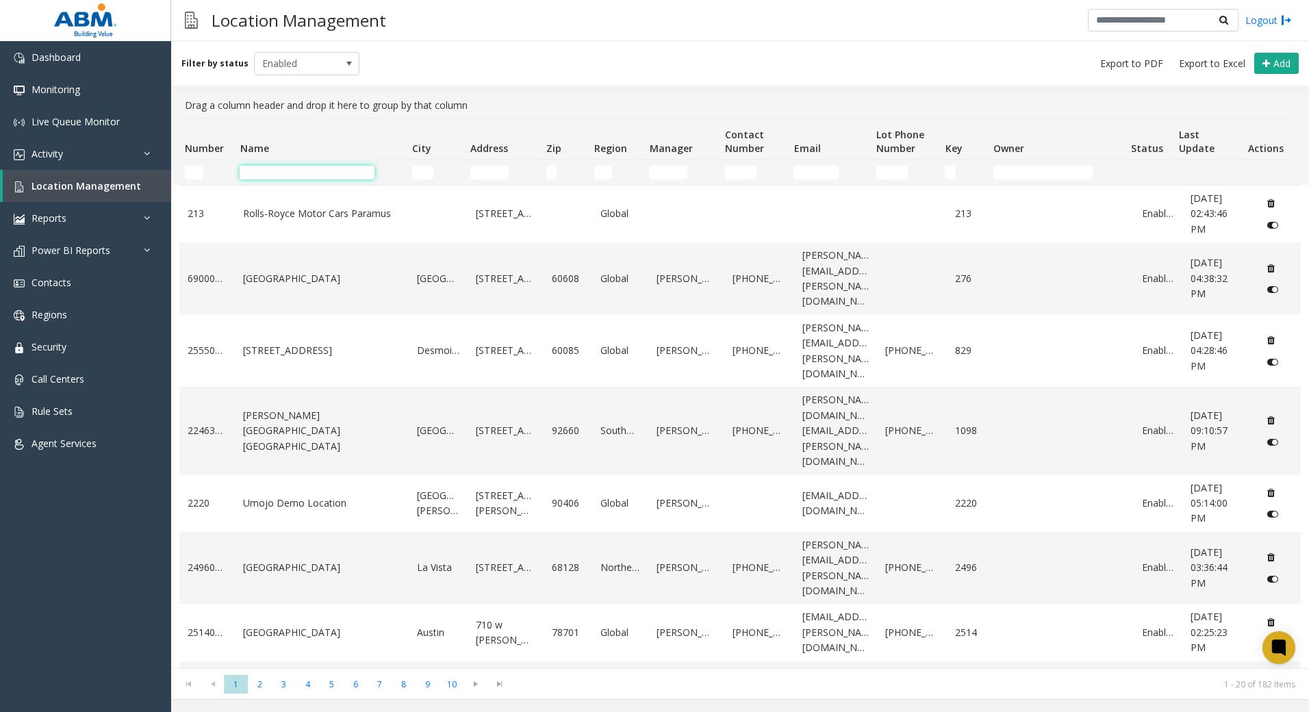
click at [317, 175] on input "Name Filter" at bounding box center [307, 173] width 135 height 14
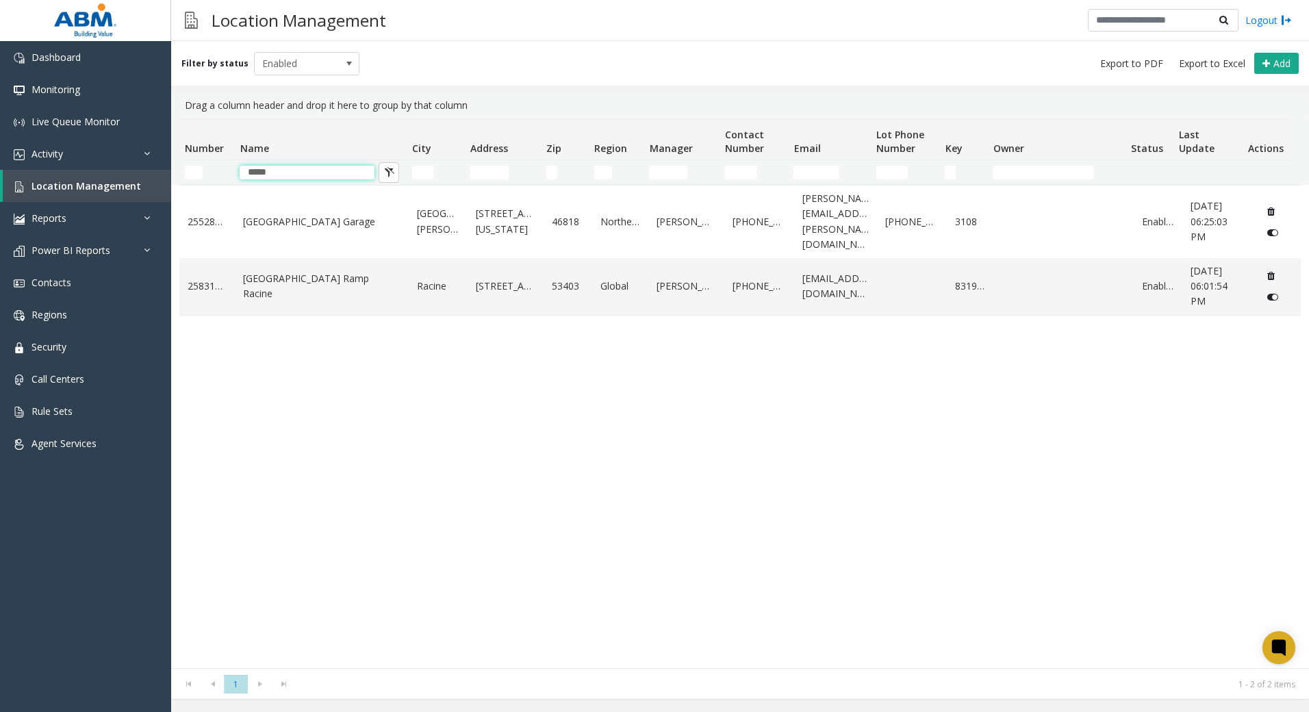
type input "*****"
drag, startPoint x: 294, startPoint y: 413, endPoint x: 295, endPoint y: 365, distance: 48.6
click at [294, 413] on div "25528458 [GEOGRAPHIC_DATA][PERSON_NAME][STREET_ADDRESS][US_STATE] [PERSON_NAME]…" at bounding box center [739, 426] width 1121 height 483
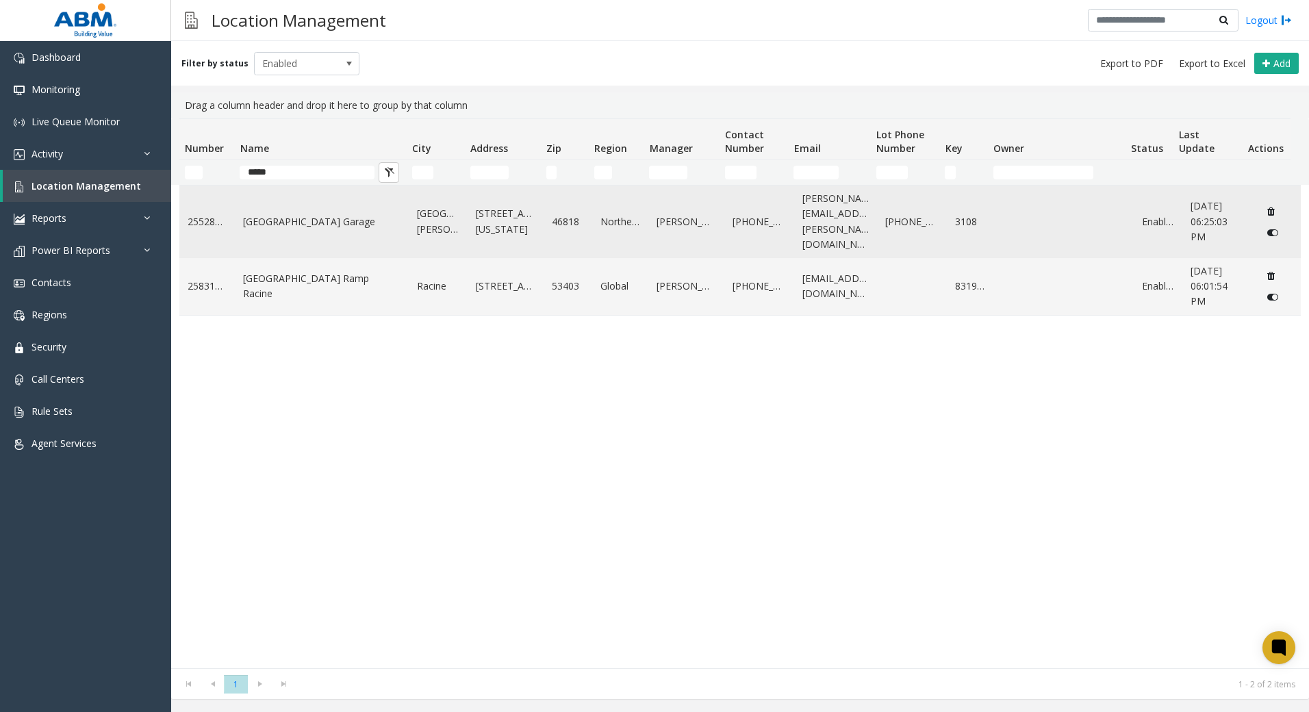
click at [248, 217] on link "[GEOGRAPHIC_DATA] Garage" at bounding box center [321, 221] width 157 height 15
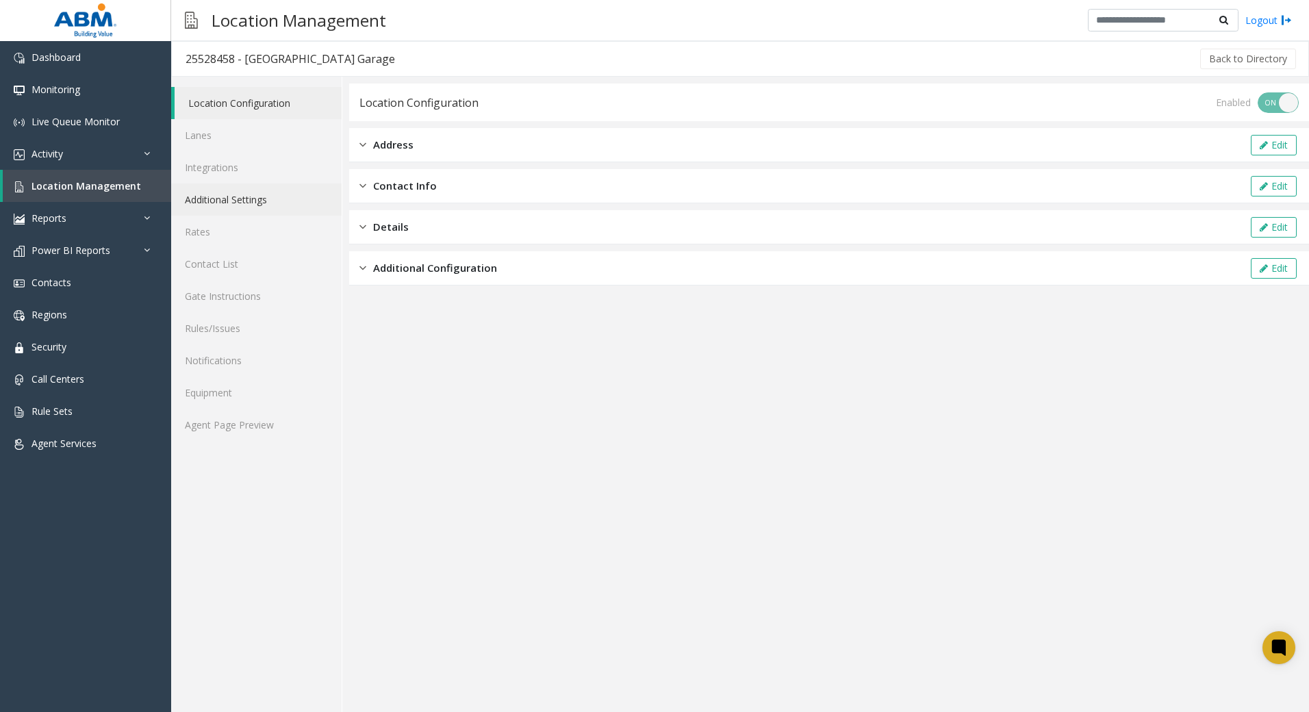
click at [298, 189] on link "Additional Settings" at bounding box center [256, 199] width 170 height 32
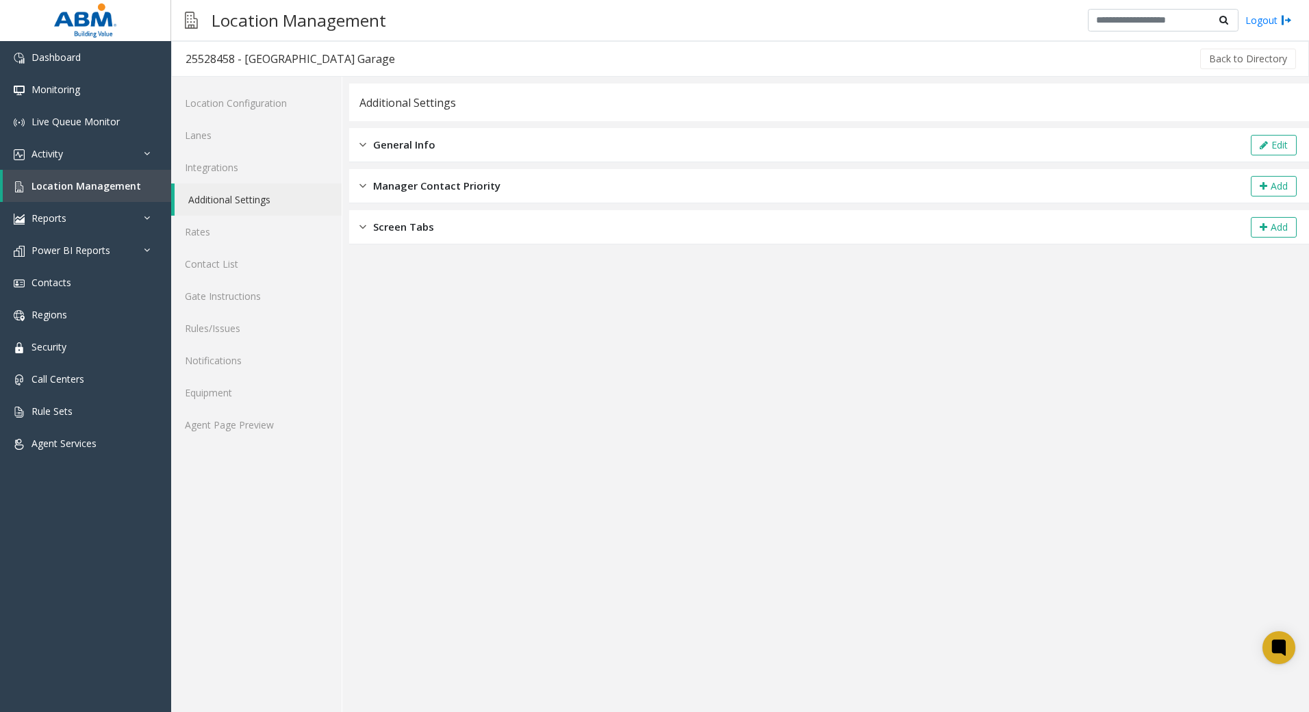
click at [482, 154] on div "General Info Edit" at bounding box center [829, 145] width 960 height 34
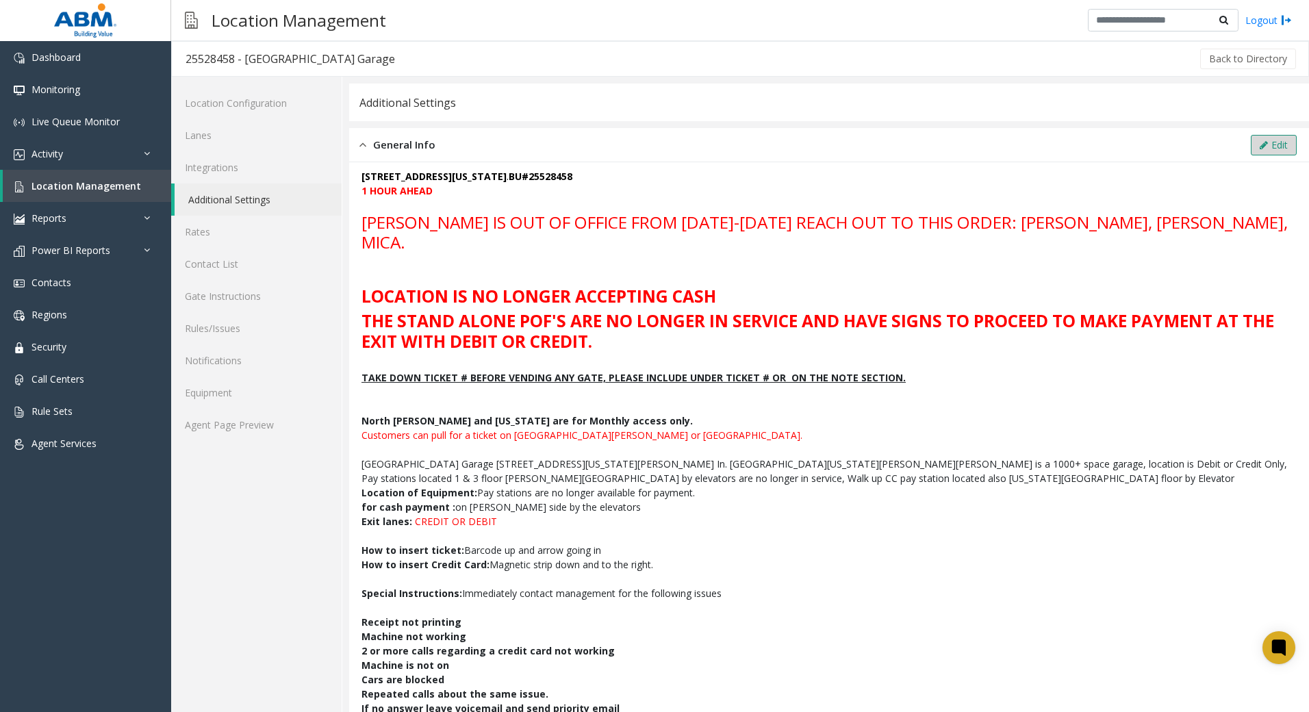
click at [1264, 145] on button "Edit" at bounding box center [1274, 145] width 46 height 21
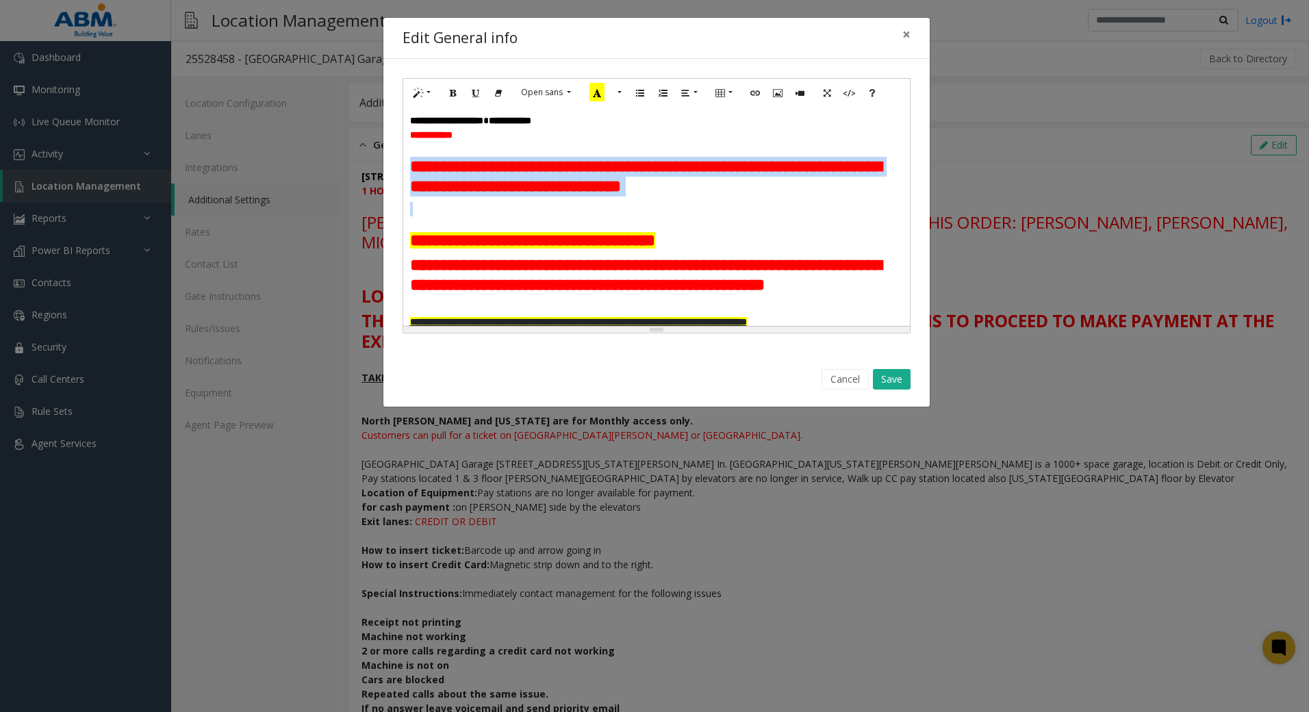
drag, startPoint x: 531, startPoint y: 222, endPoint x: 412, endPoint y: 170, distance: 130.0
click at [412, 170] on div "**********" at bounding box center [656, 216] width 507 height 219
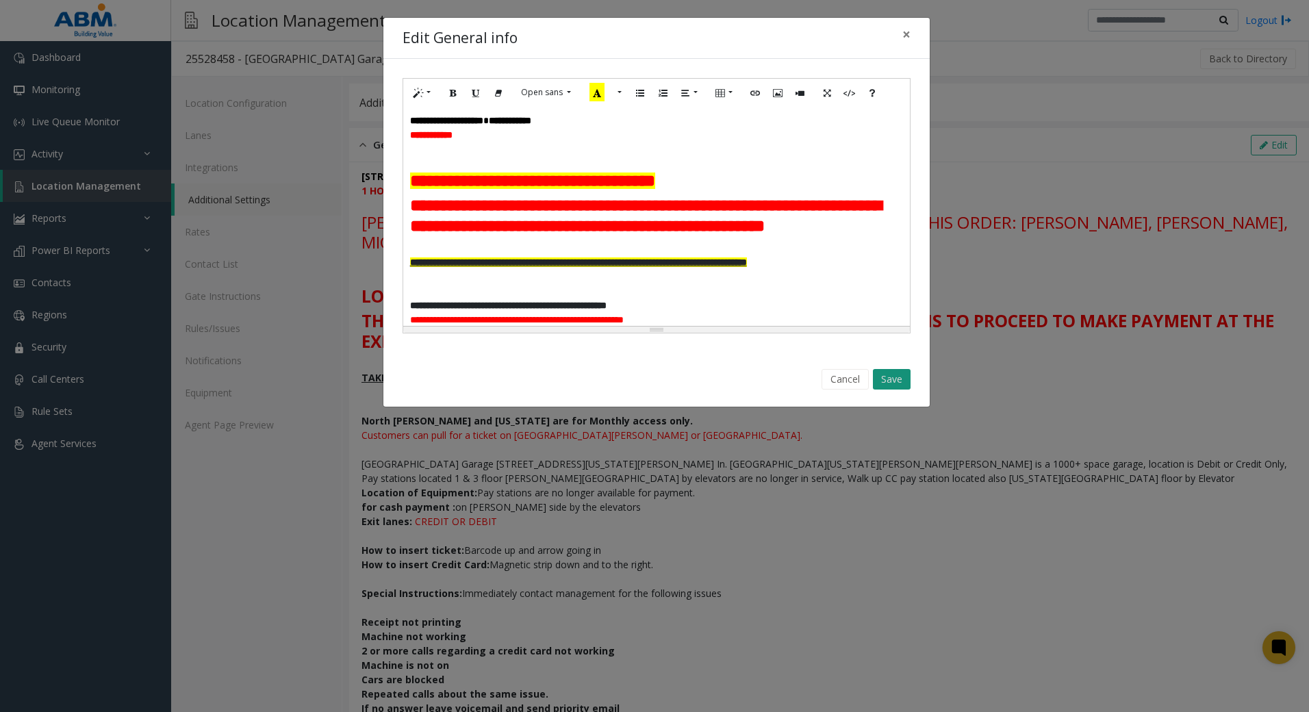
click at [887, 379] on button "Save" at bounding box center [892, 379] width 38 height 21
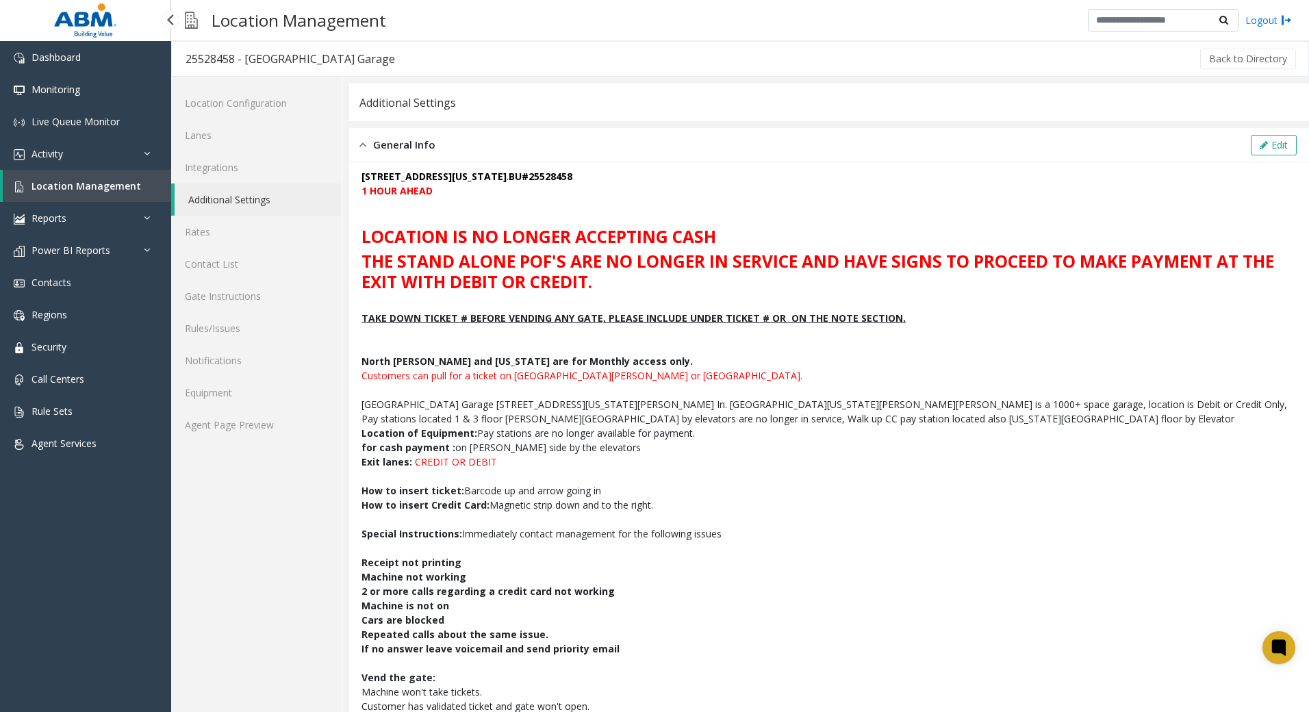
click at [79, 181] on span "Location Management" at bounding box center [86, 185] width 110 height 13
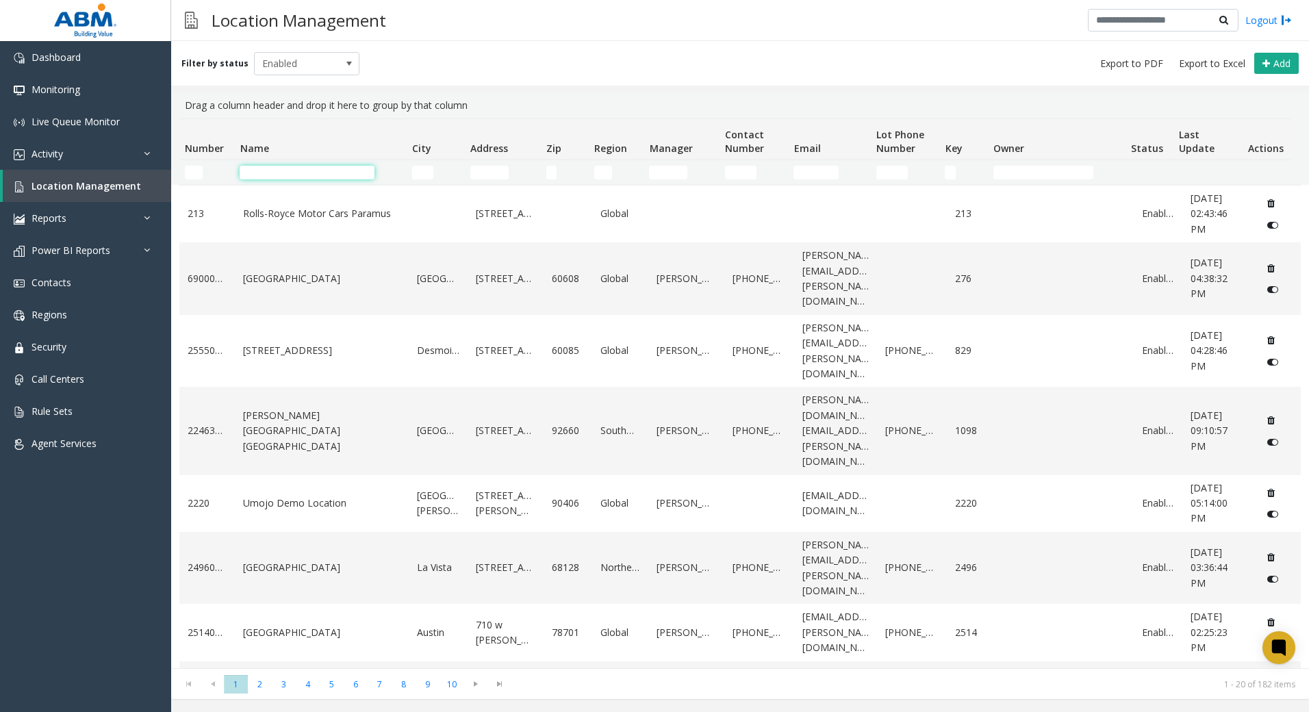
click at [346, 173] on input "Name Filter" at bounding box center [307, 173] width 135 height 14
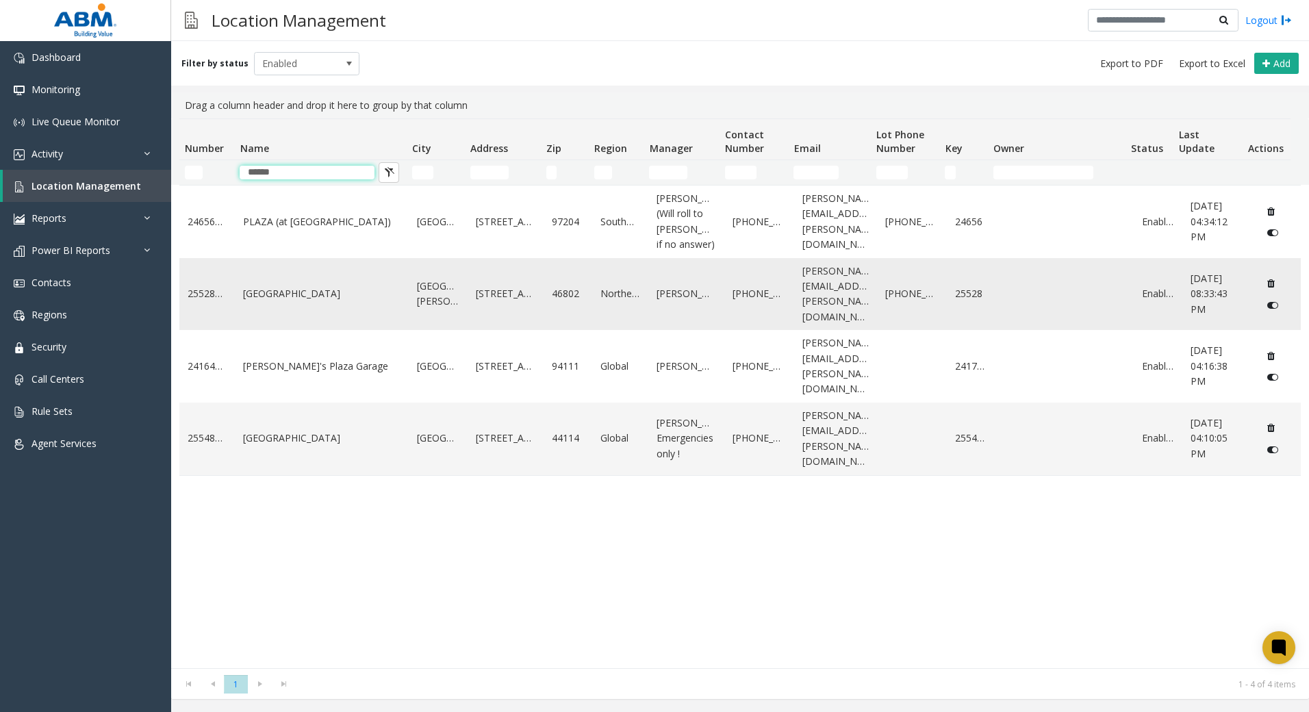
type input "*****"
click at [264, 314] on td "[GEOGRAPHIC_DATA]" at bounding box center [322, 294] width 174 height 73
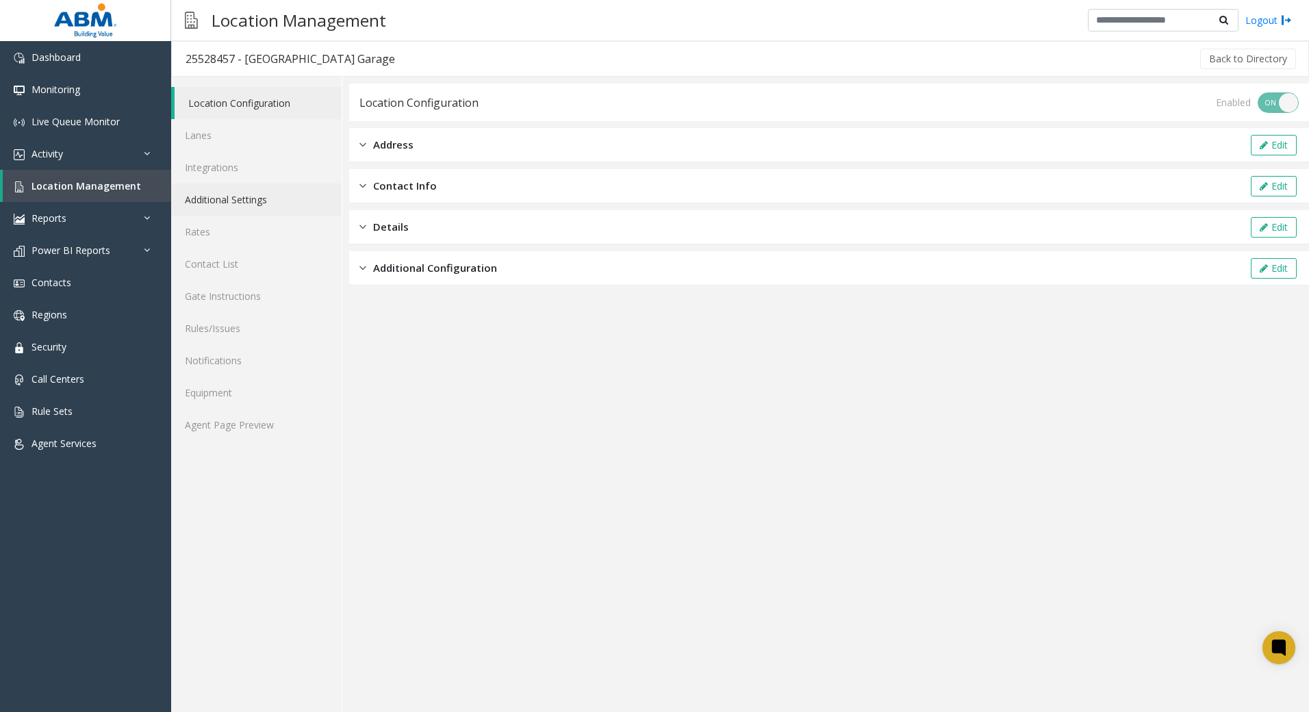
click at [288, 192] on link "Additional Settings" at bounding box center [256, 199] width 170 height 32
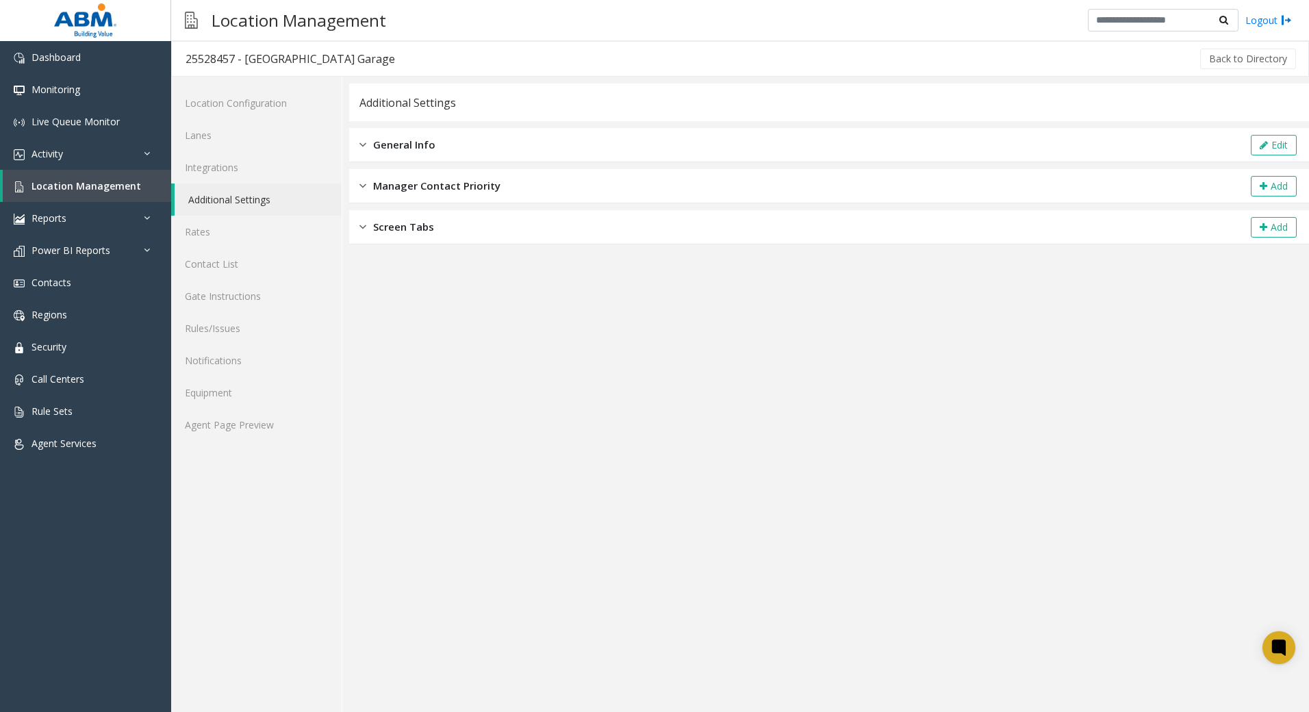
drag, startPoint x: 464, startPoint y: 154, endPoint x: 827, endPoint y: 140, distance: 363.1
click at [464, 153] on div "General Info Edit" at bounding box center [829, 145] width 960 height 34
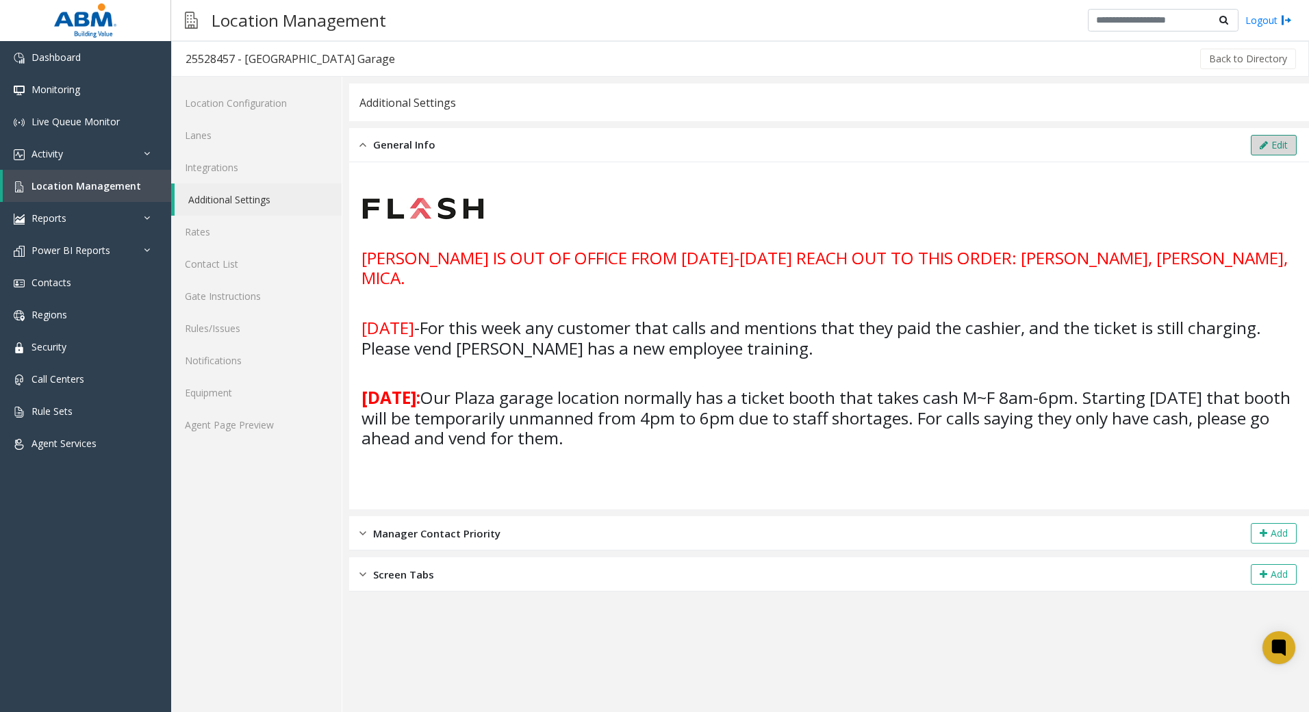
click at [1282, 142] on button "Edit" at bounding box center [1274, 145] width 46 height 21
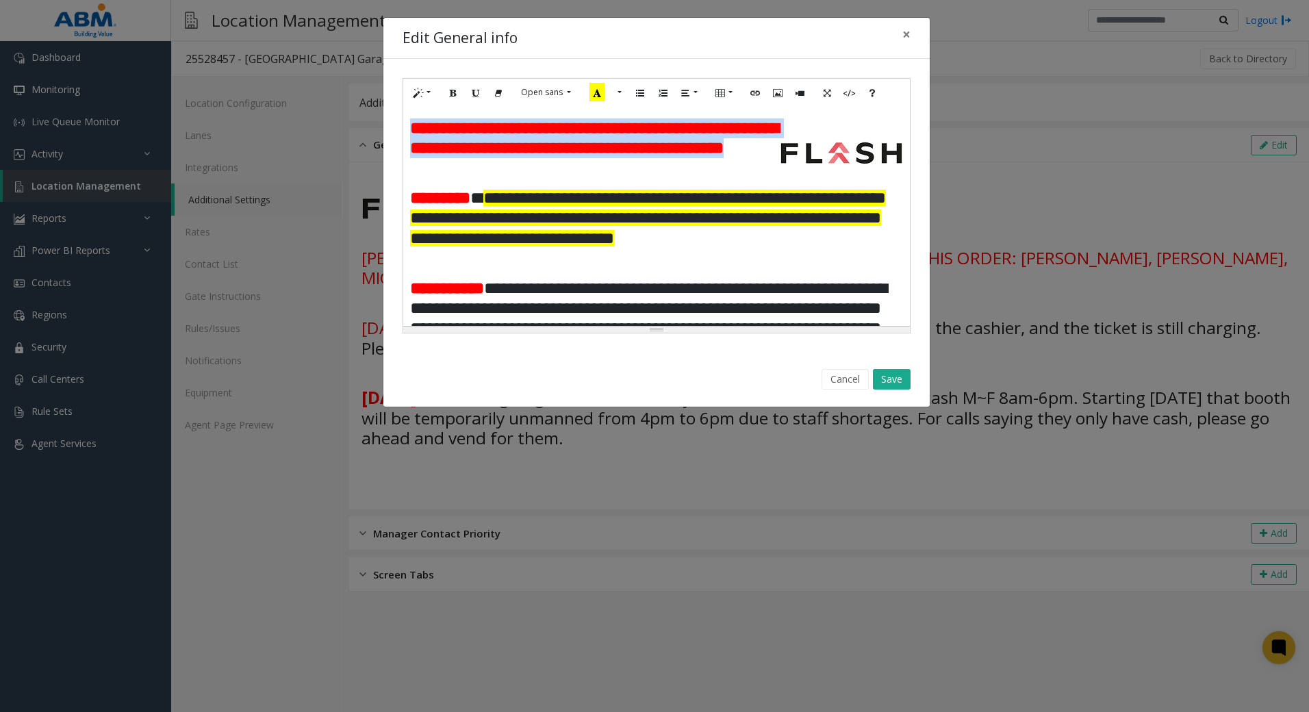
drag, startPoint x: 730, startPoint y: 172, endPoint x: 407, endPoint y: 135, distance: 325.2
click at [407, 135] on div "**********" at bounding box center [656, 216] width 507 height 219
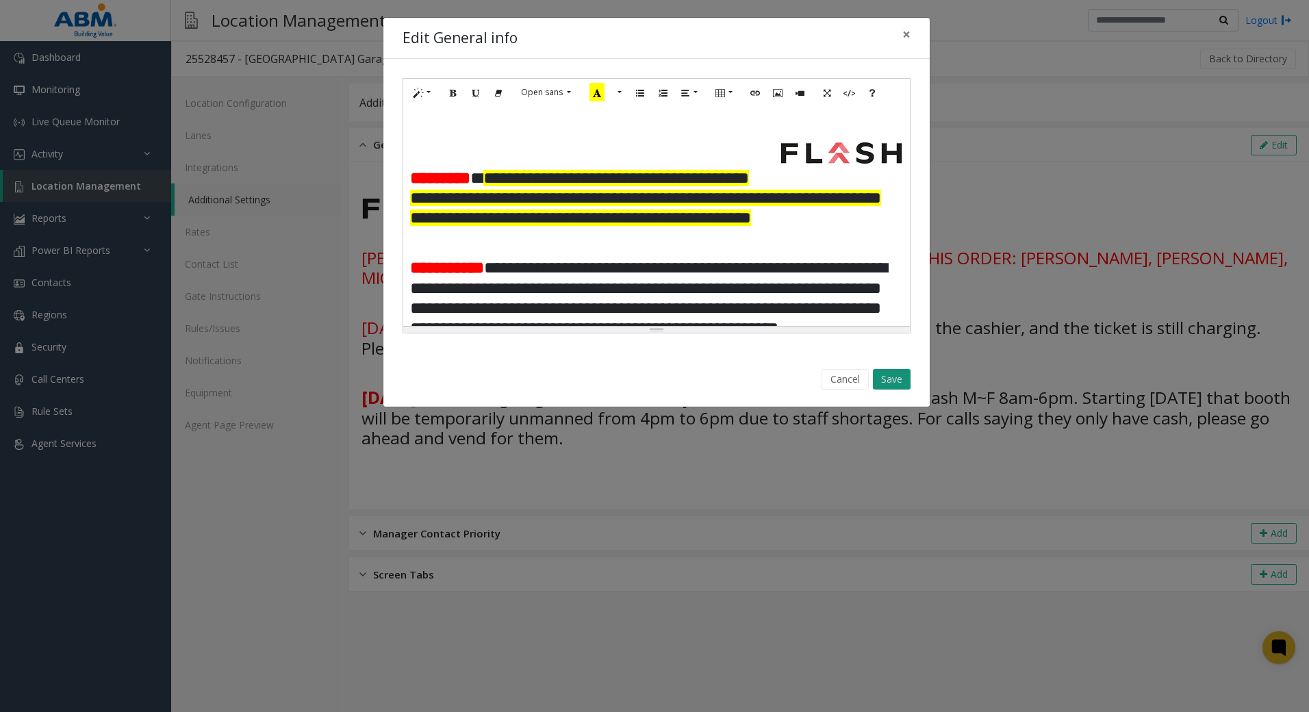
click at [895, 379] on button "Save" at bounding box center [892, 379] width 38 height 21
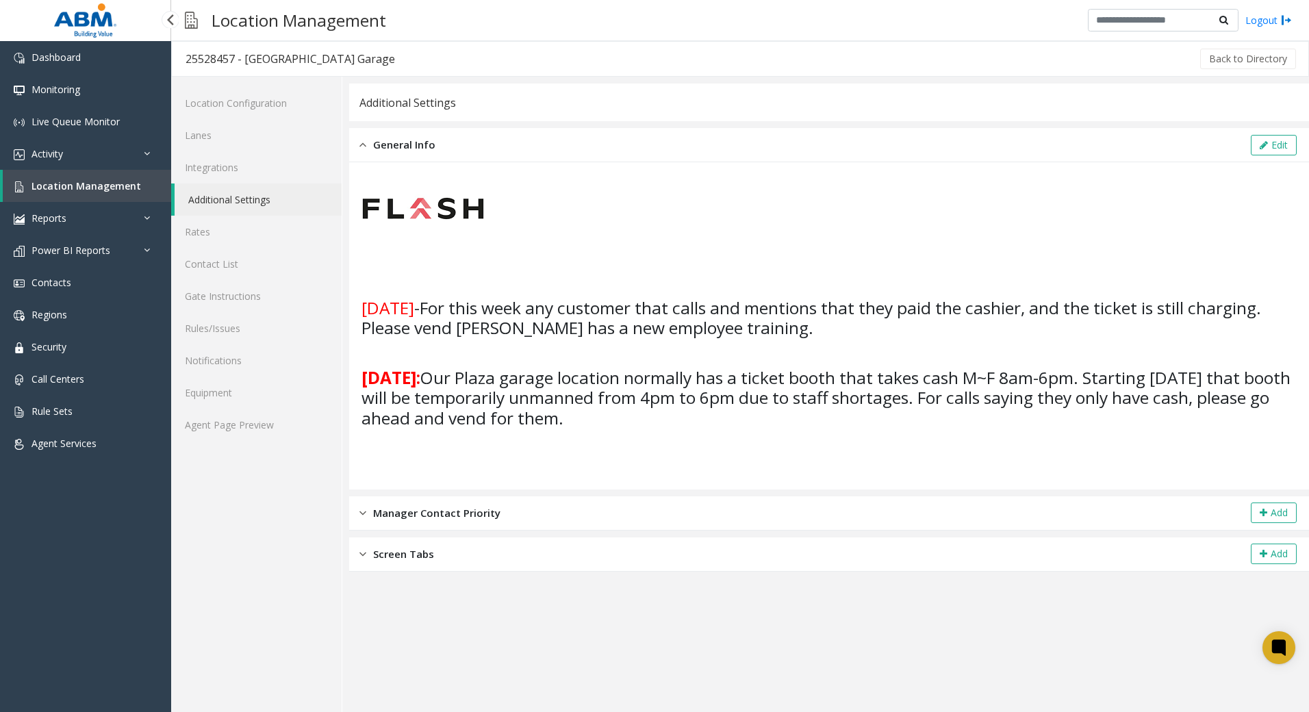
click at [51, 195] on link "Location Management" at bounding box center [87, 186] width 168 height 32
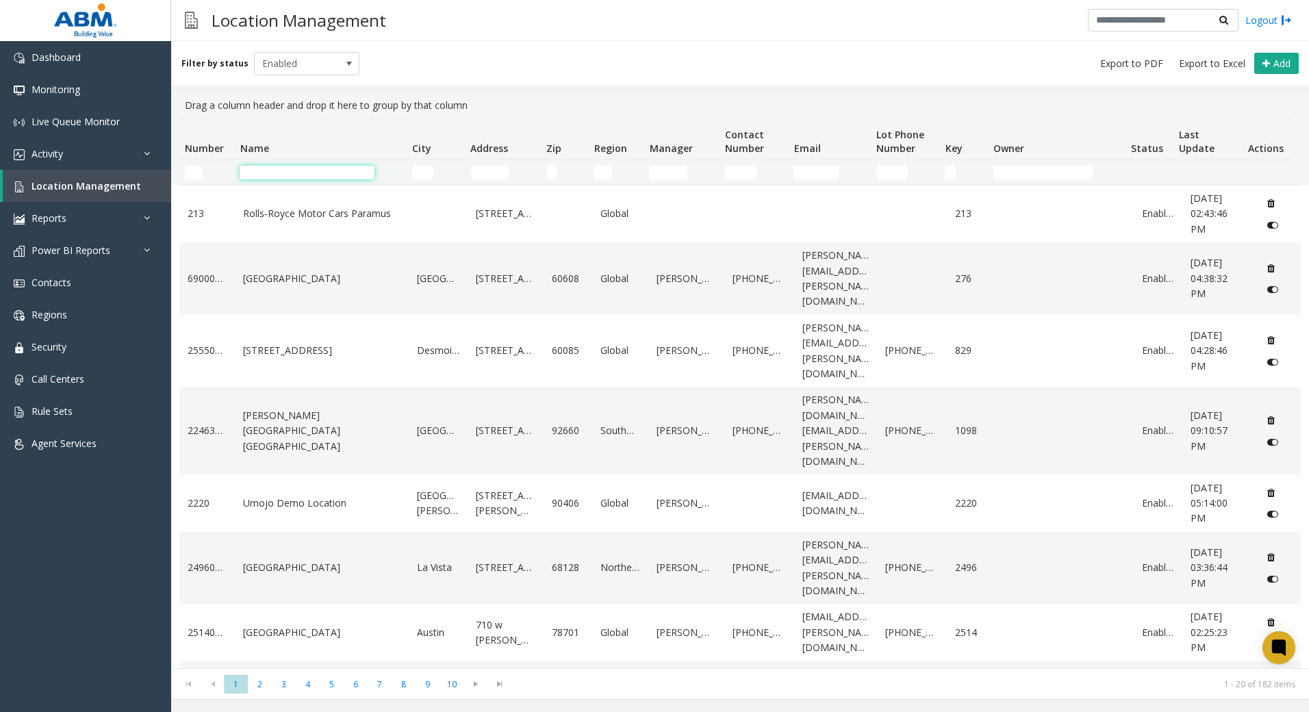
click at [305, 177] on input "Name Filter" at bounding box center [307, 173] width 135 height 14
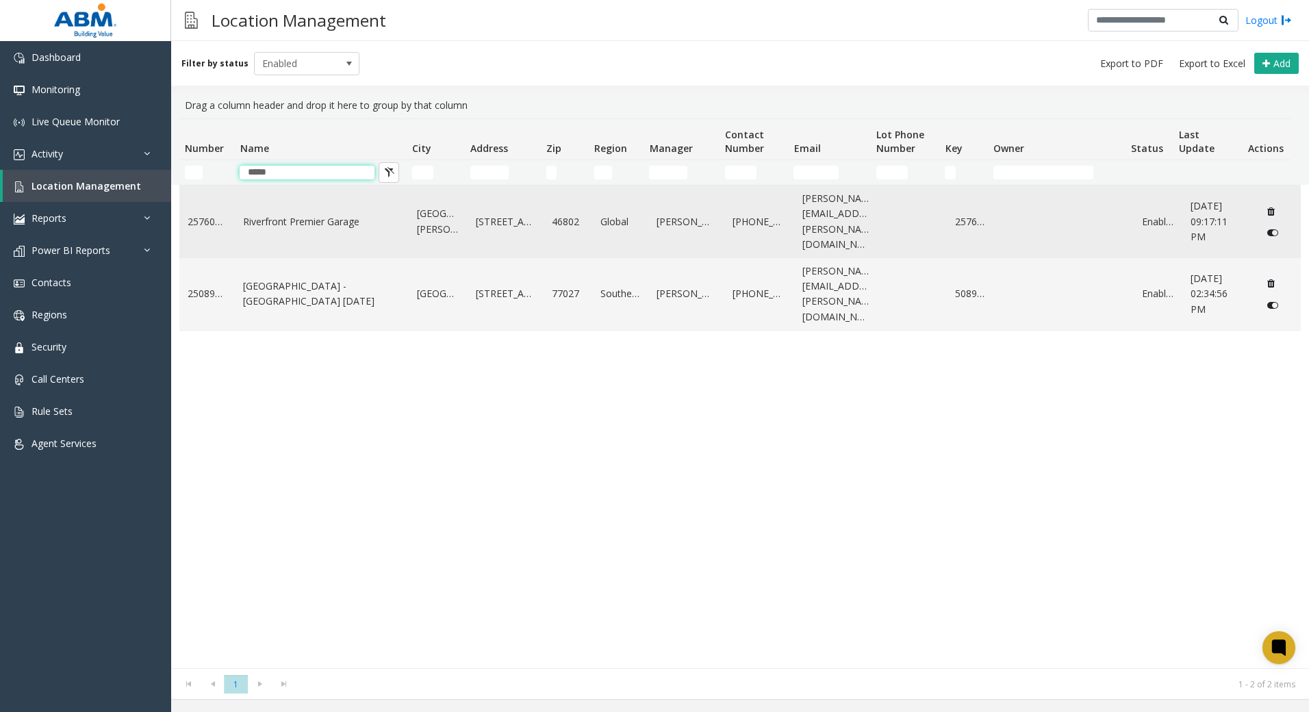
type input "*****"
click at [322, 233] on td "Riverfront Premier Garage" at bounding box center [322, 222] width 174 height 73
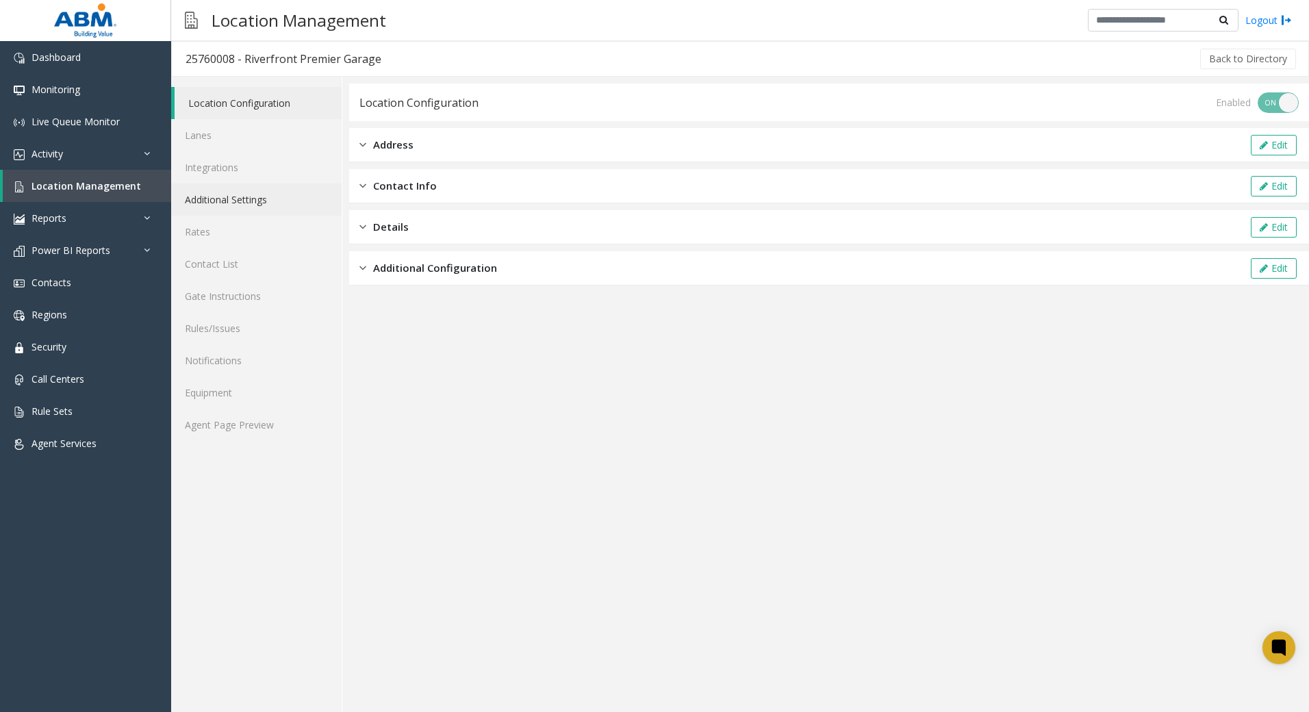
click at [268, 188] on link "Additional Settings" at bounding box center [256, 199] width 170 height 32
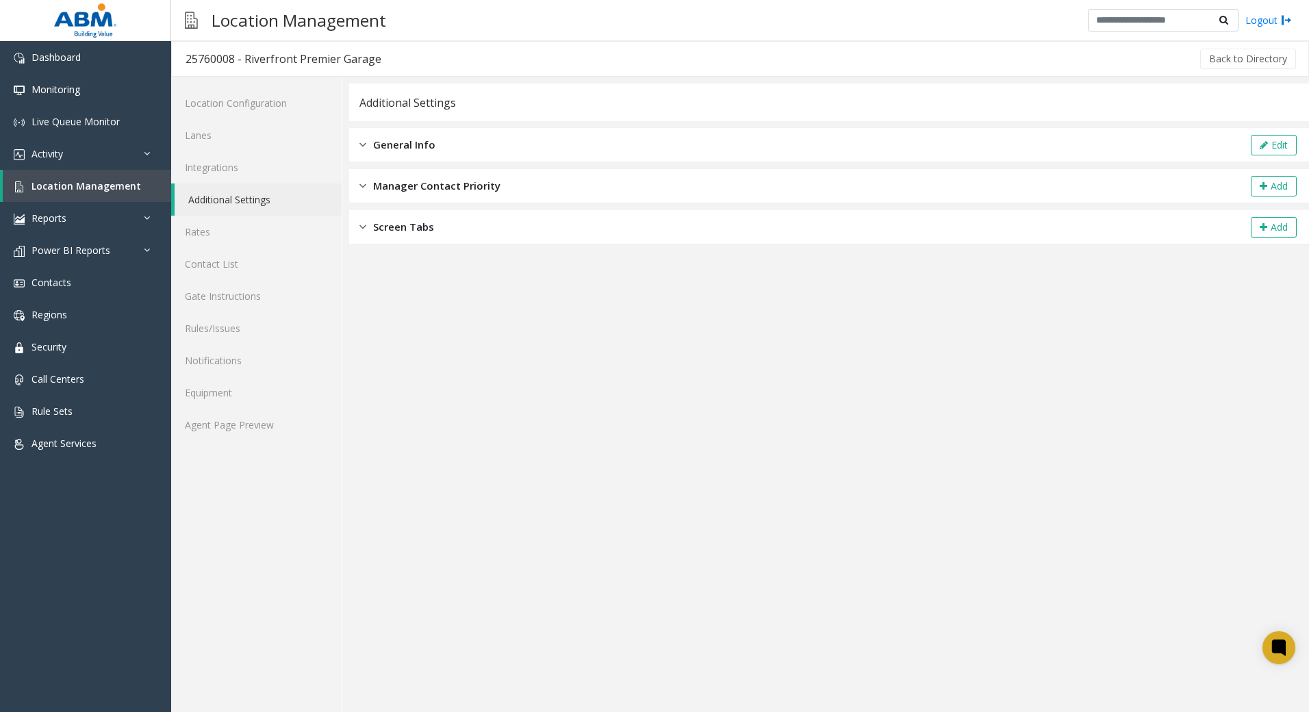
click at [279, 188] on link "Additional Settings" at bounding box center [258, 199] width 167 height 32
click at [266, 203] on link "Additional Settings" at bounding box center [258, 199] width 167 height 32
click at [391, 154] on div "General Info Edit" at bounding box center [829, 145] width 960 height 34
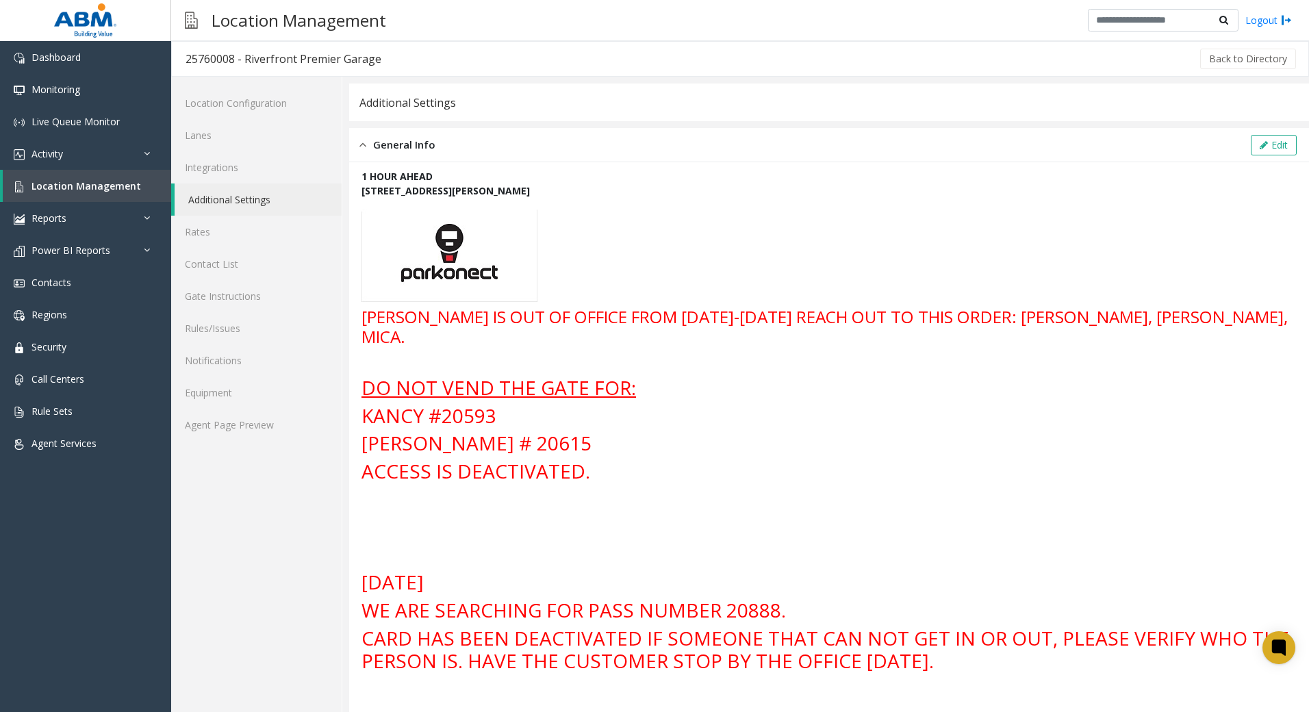
click at [1270, 158] on div "General Info Edit" at bounding box center [829, 145] width 960 height 34
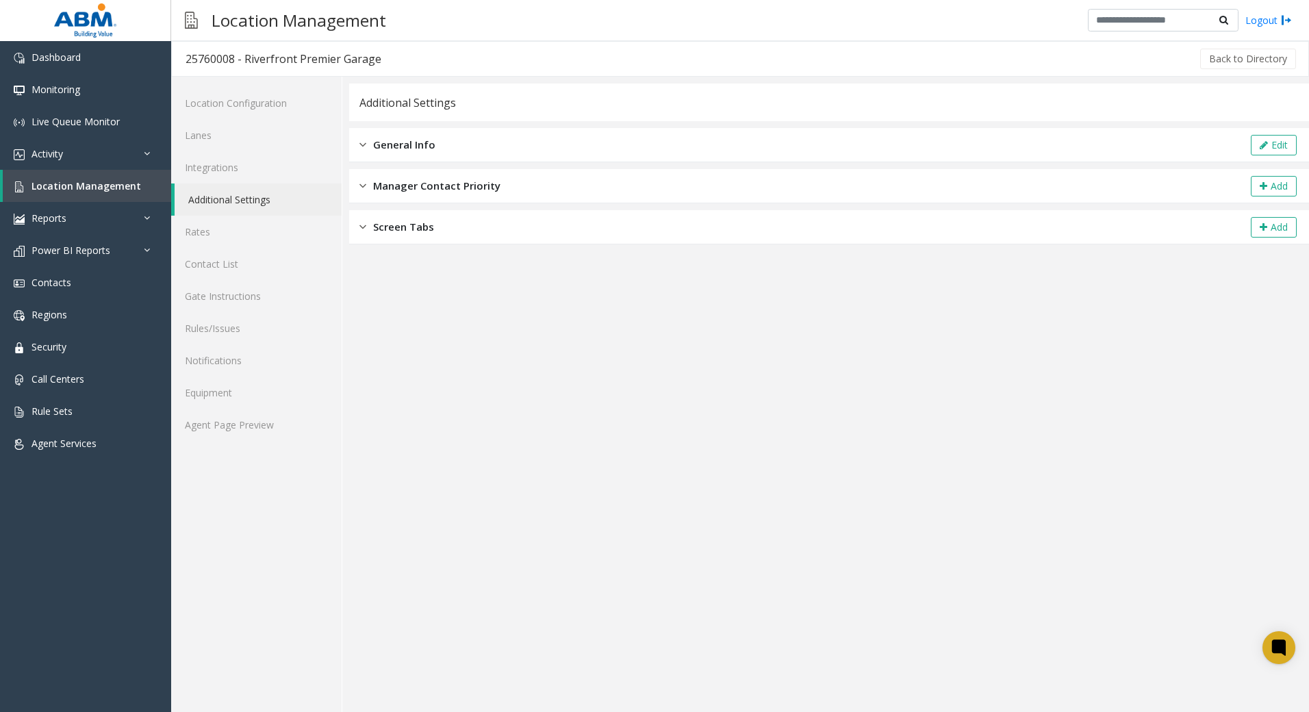
click at [825, 154] on div "General Info Edit" at bounding box center [829, 145] width 960 height 34
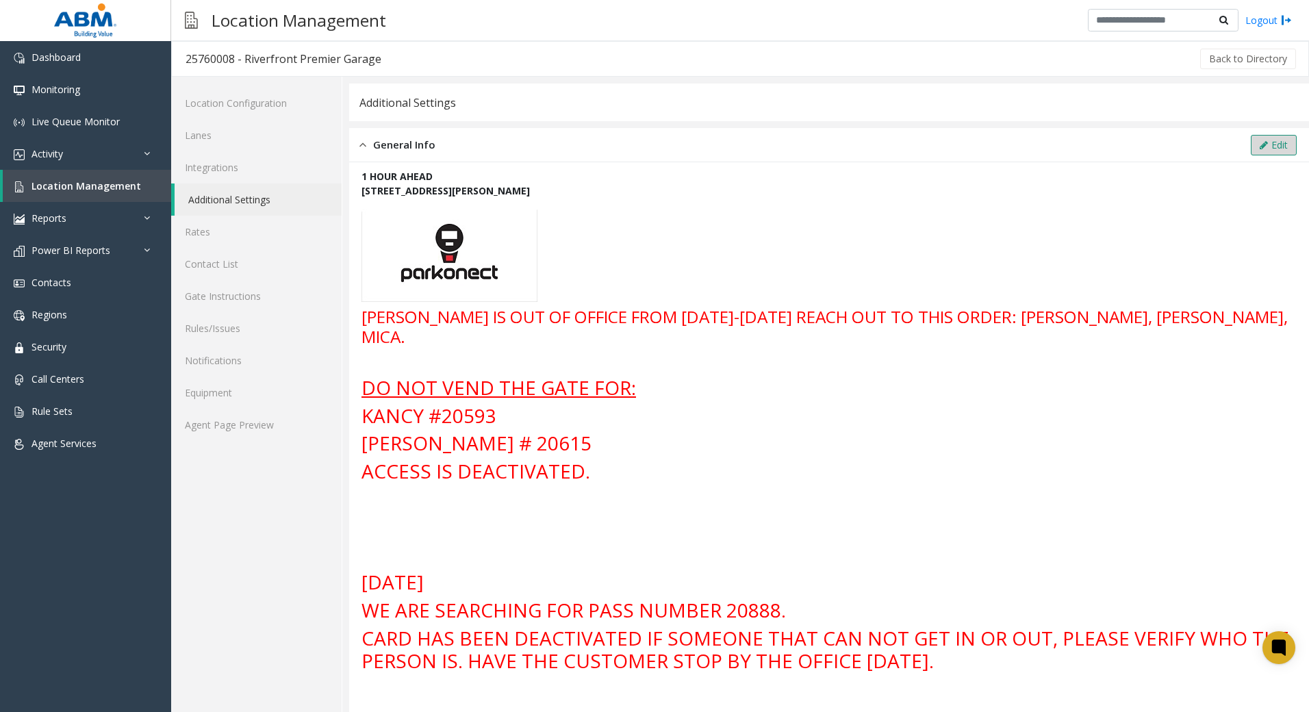
click at [1260, 149] on icon at bounding box center [1264, 145] width 8 height 10
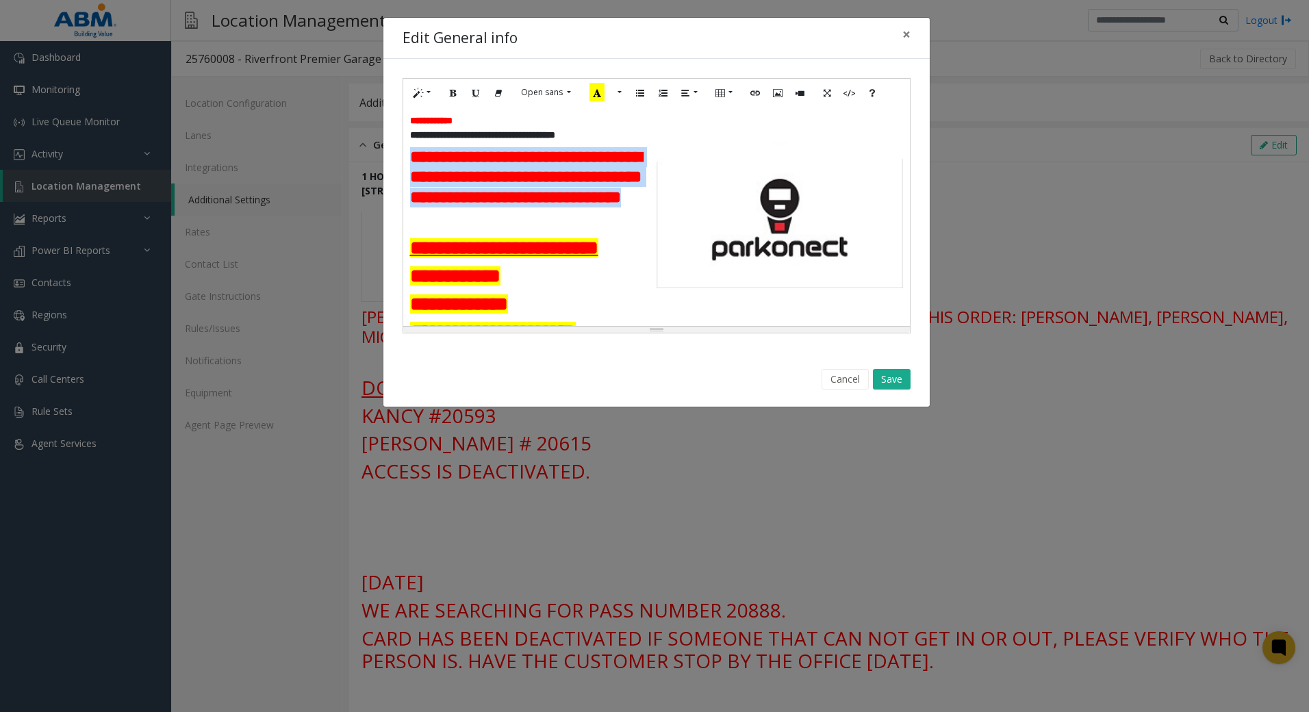
drag, startPoint x: 577, startPoint y: 234, endPoint x: 408, endPoint y: 161, distance: 184.3
click at [408, 161] on div "**********" at bounding box center [656, 216] width 507 height 219
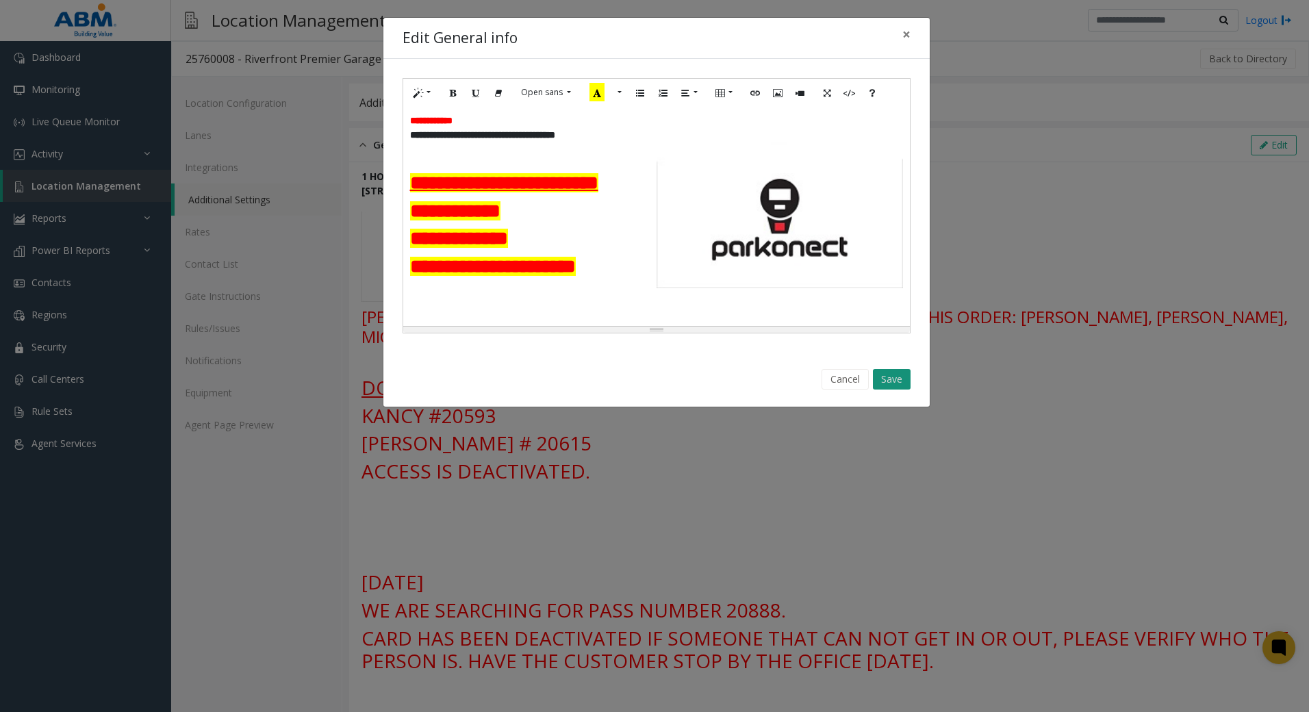
click at [900, 385] on button "Save" at bounding box center [892, 379] width 38 height 21
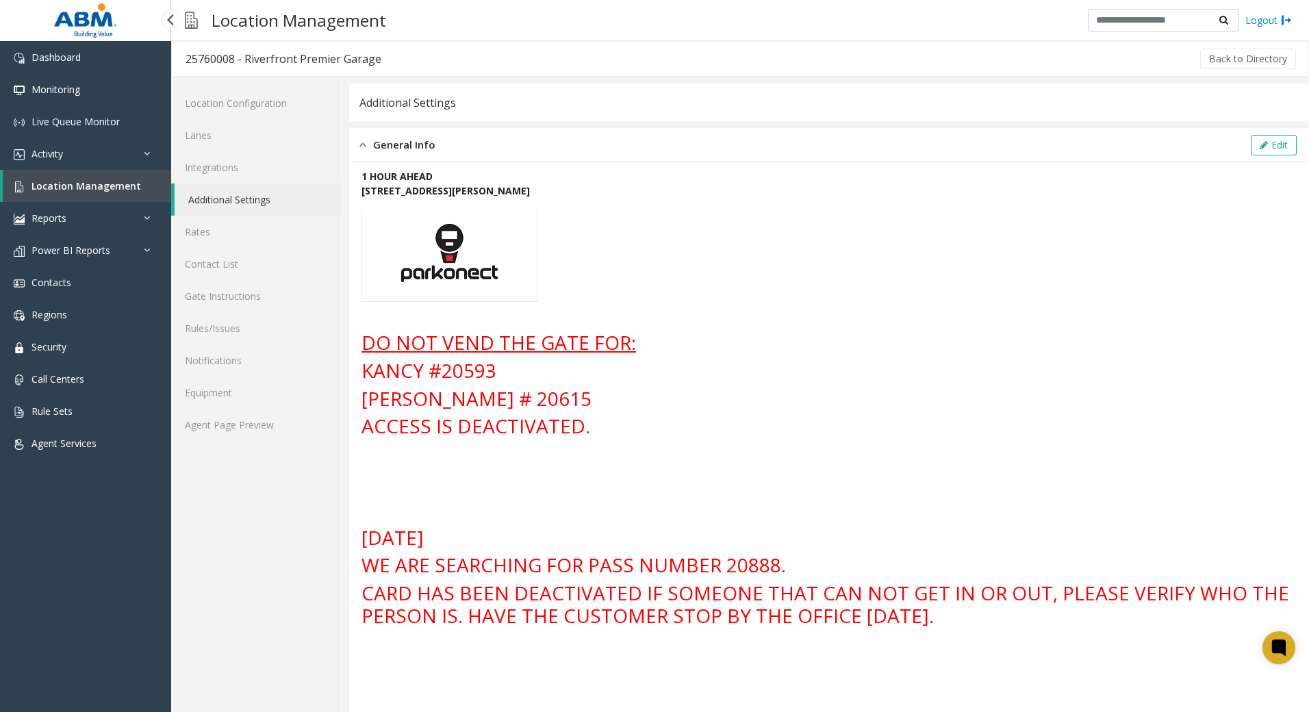
click at [99, 186] on span "Location Management" at bounding box center [86, 185] width 110 height 13
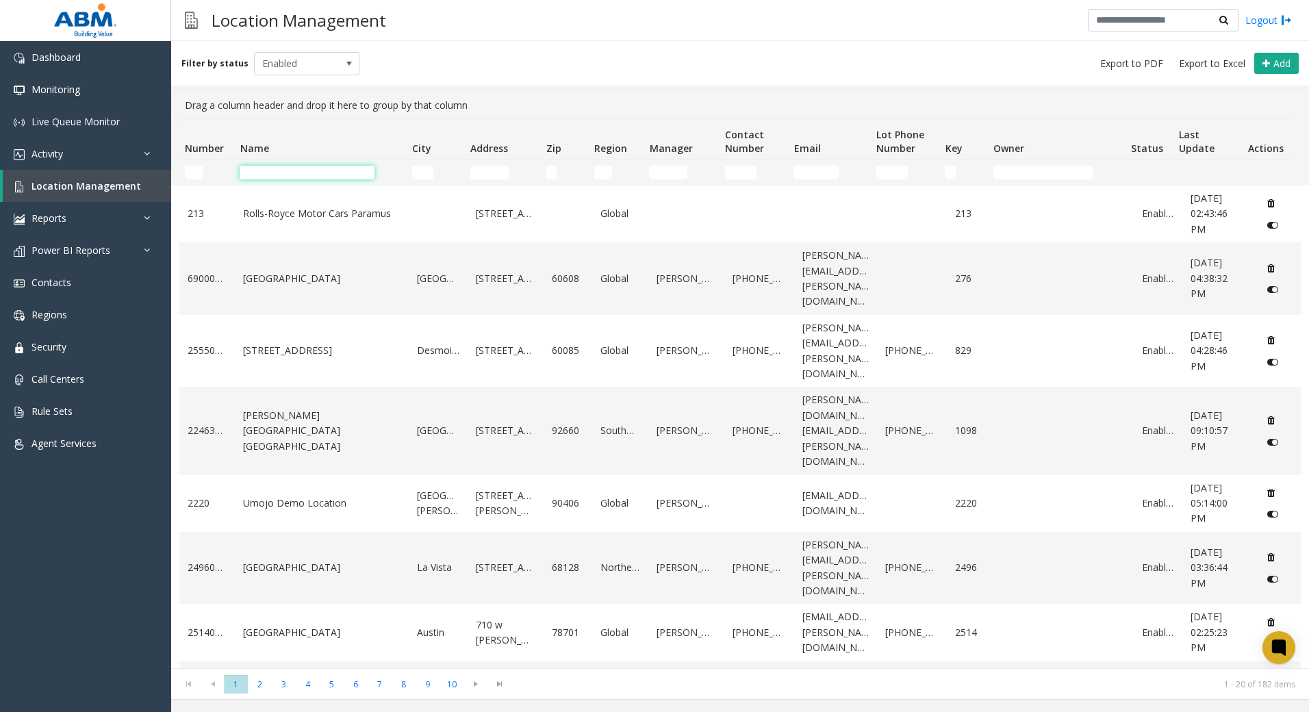
click at [316, 175] on input "Name Filter" at bounding box center [307, 173] width 135 height 14
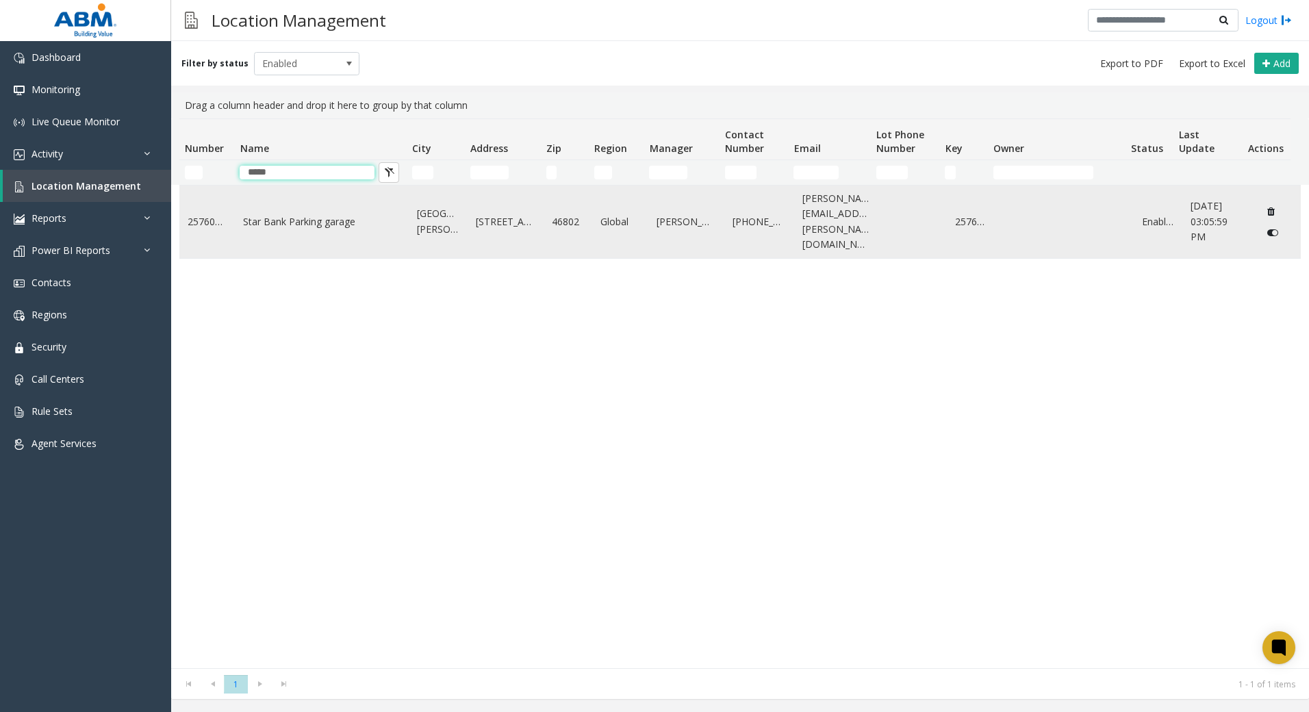
type input "****"
click at [277, 217] on link "Star Bank Parking garage" at bounding box center [321, 221] width 157 height 15
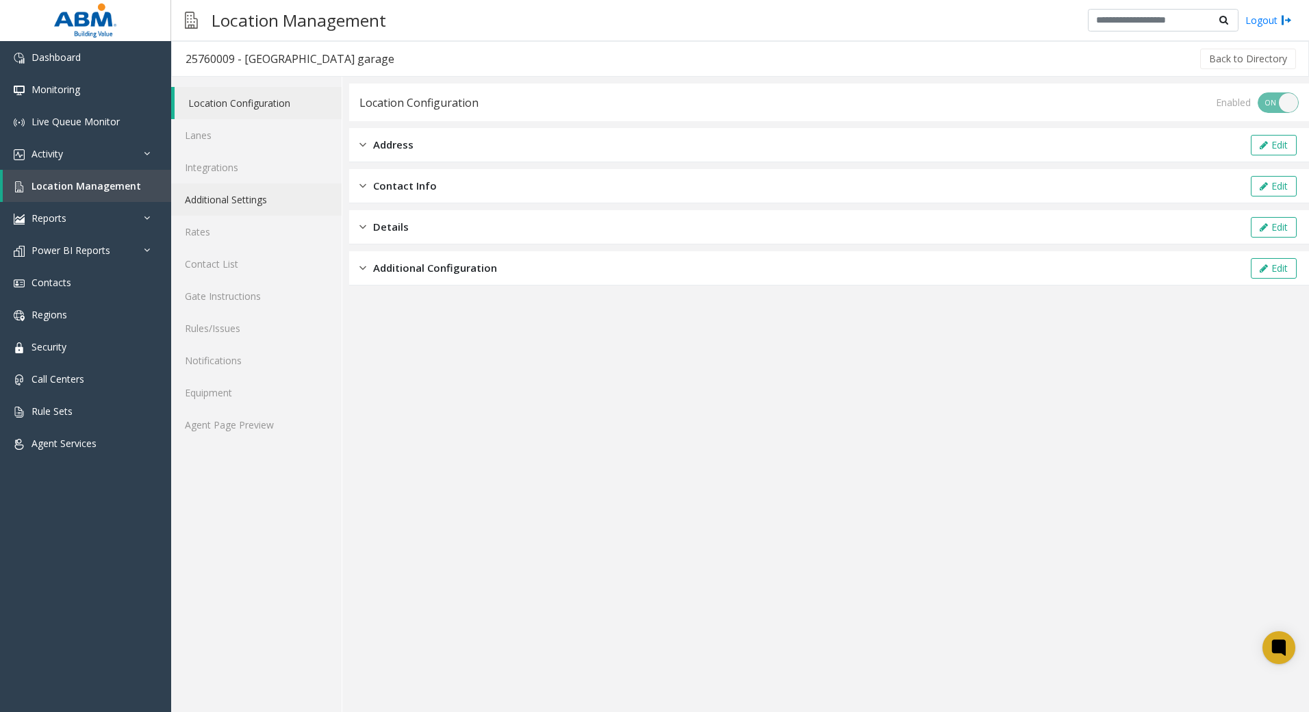
click at [233, 196] on link "Additional Settings" at bounding box center [256, 199] width 170 height 32
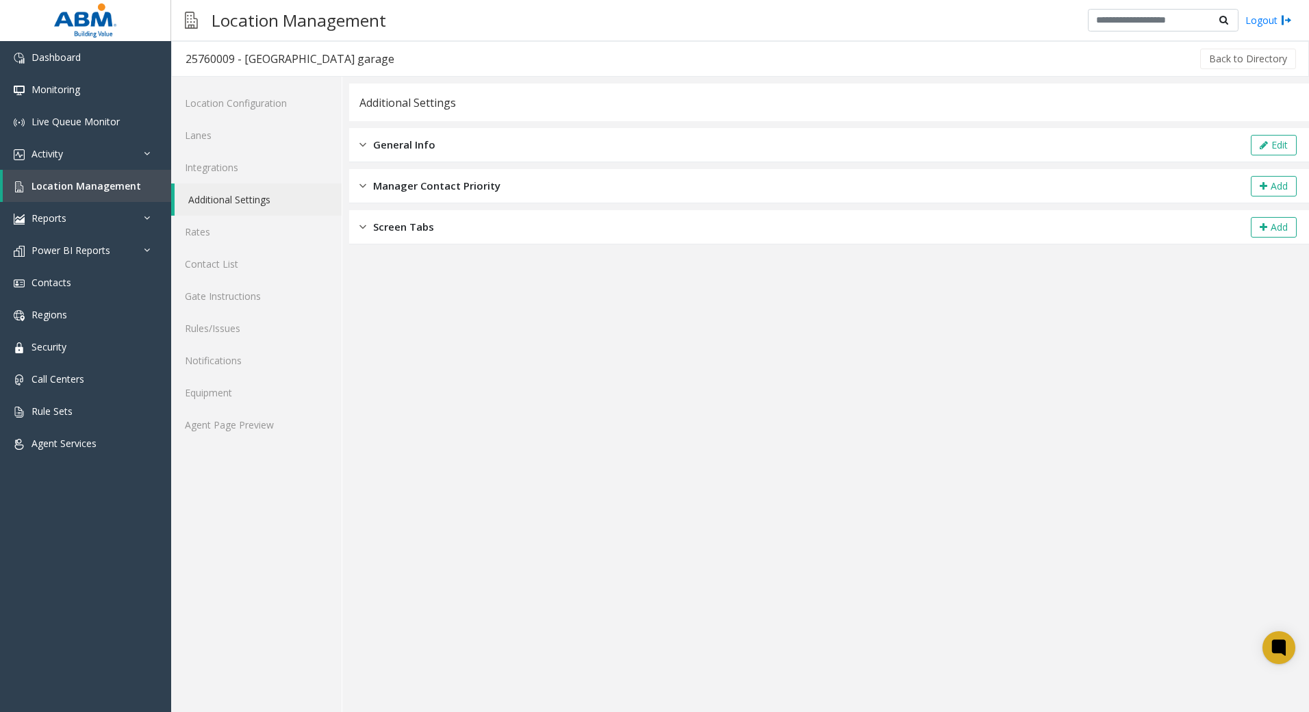
click at [382, 146] on span "General Info" at bounding box center [404, 145] width 62 height 16
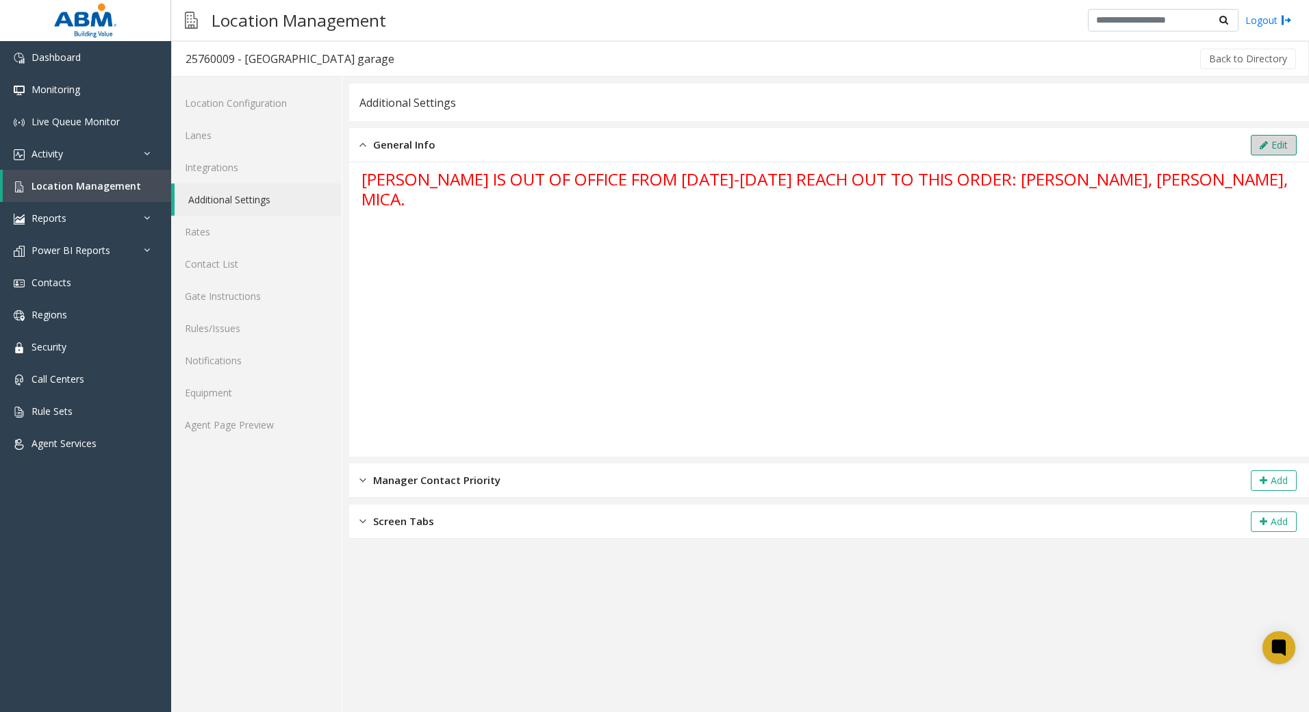
click at [1272, 151] on button "Edit" at bounding box center [1274, 145] width 46 height 21
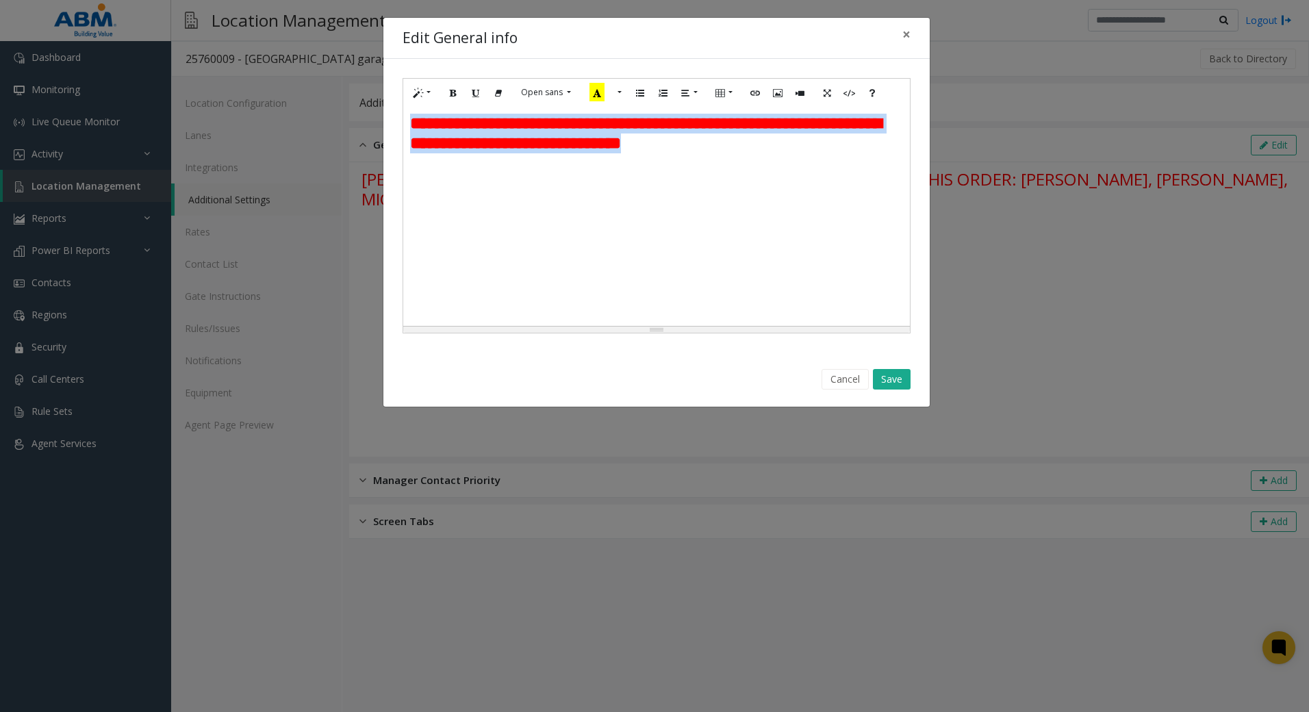
drag, startPoint x: 897, startPoint y: 148, endPoint x: 379, endPoint y: 130, distance: 518.5
click at [379, 130] on div "**********" at bounding box center [654, 356] width 1309 height 712
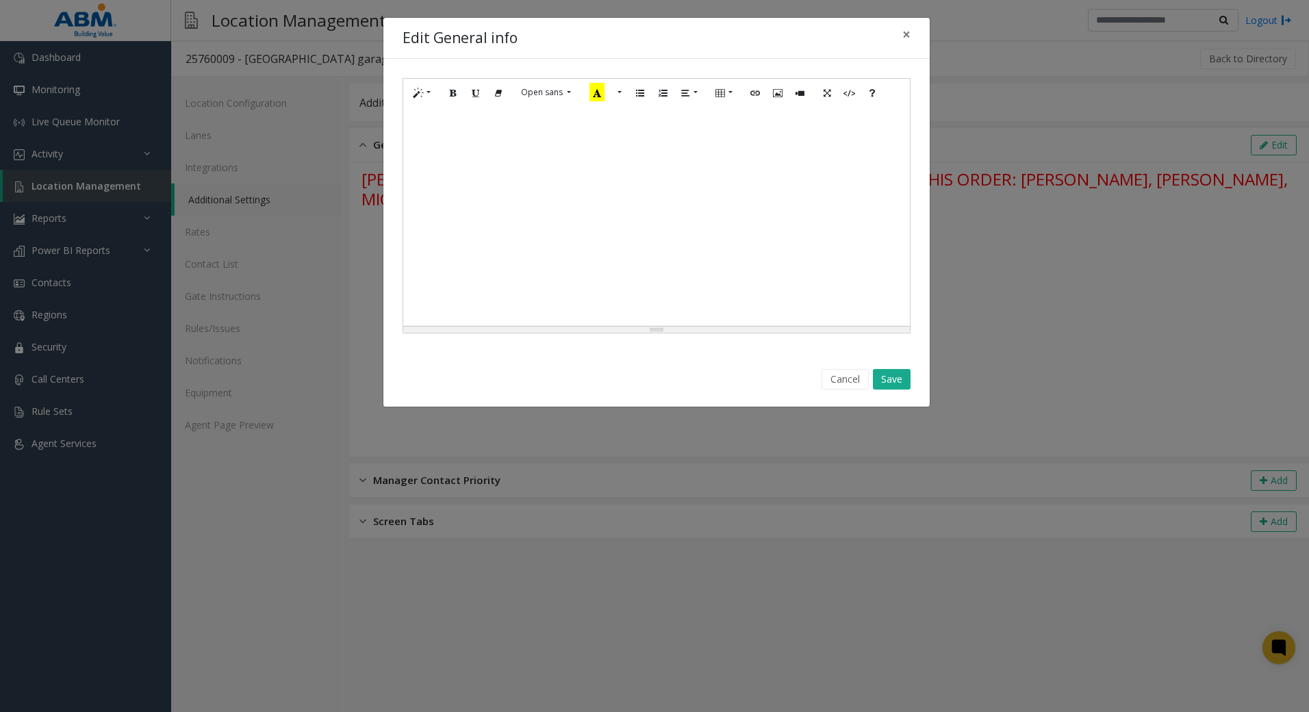
click at [897, 393] on div "Cancel Save" at bounding box center [656, 379] width 527 height 35
click at [900, 378] on button "Save" at bounding box center [892, 379] width 38 height 21
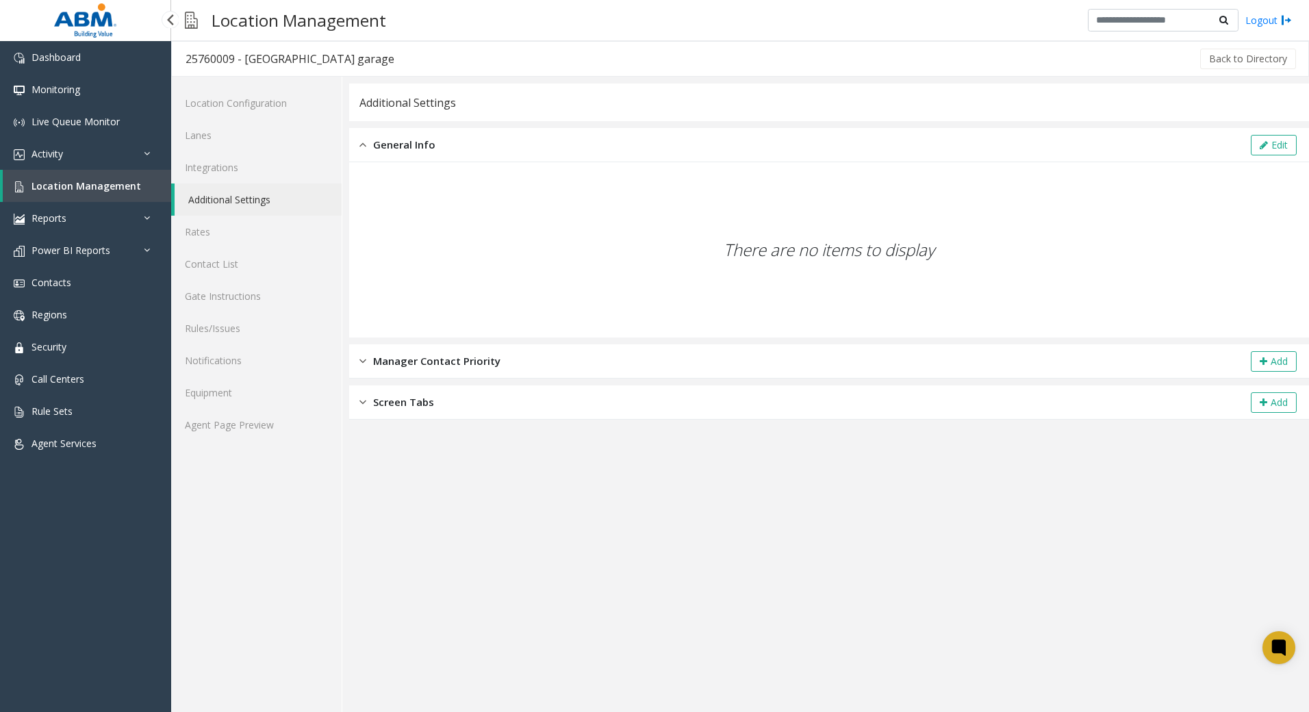
click at [64, 188] on span "Location Management" at bounding box center [86, 185] width 110 height 13
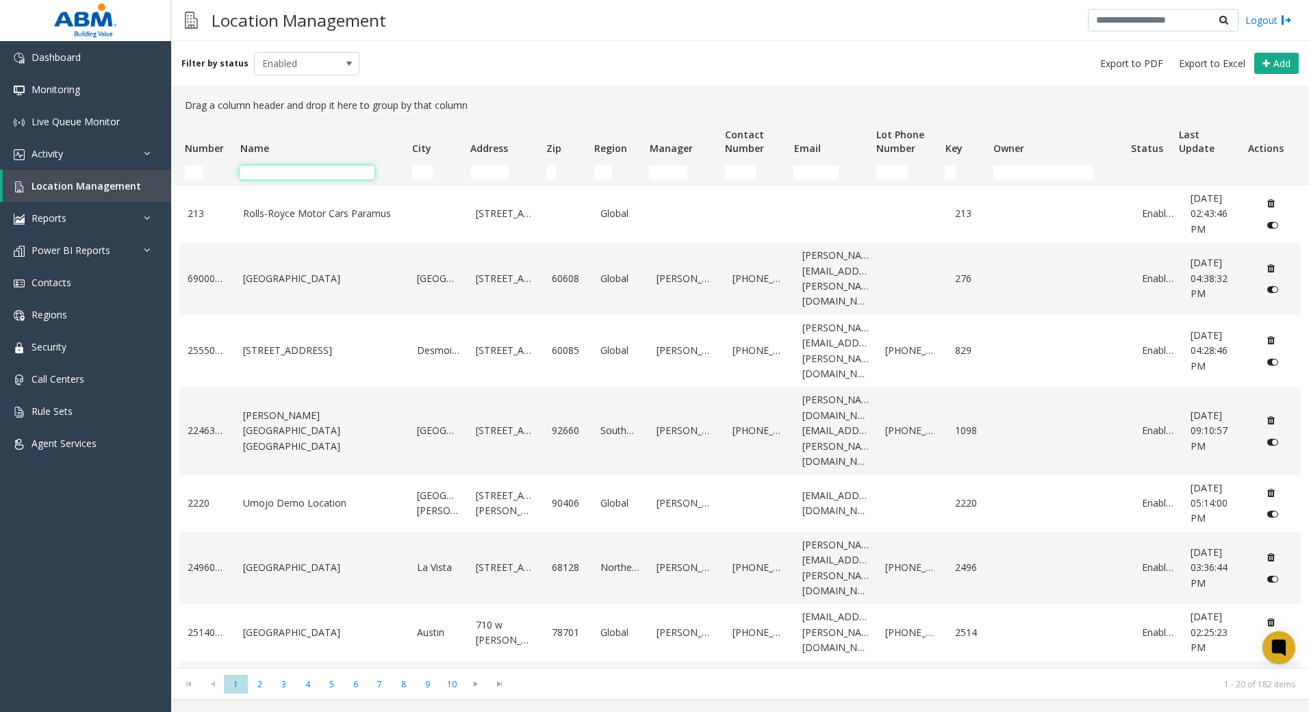
click at [342, 166] on input "Name Filter" at bounding box center [307, 173] width 135 height 14
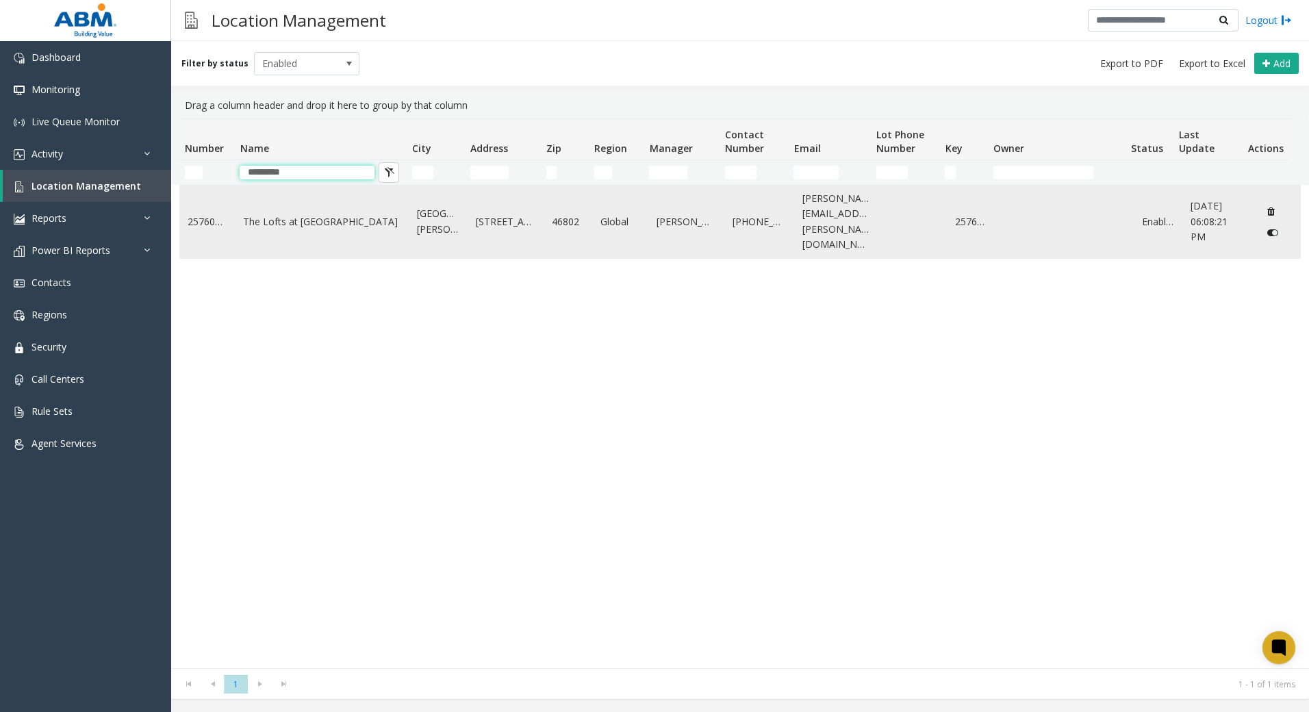
type input "*********"
click at [350, 223] on td "The Lofts at [GEOGRAPHIC_DATA]" at bounding box center [322, 222] width 174 height 73
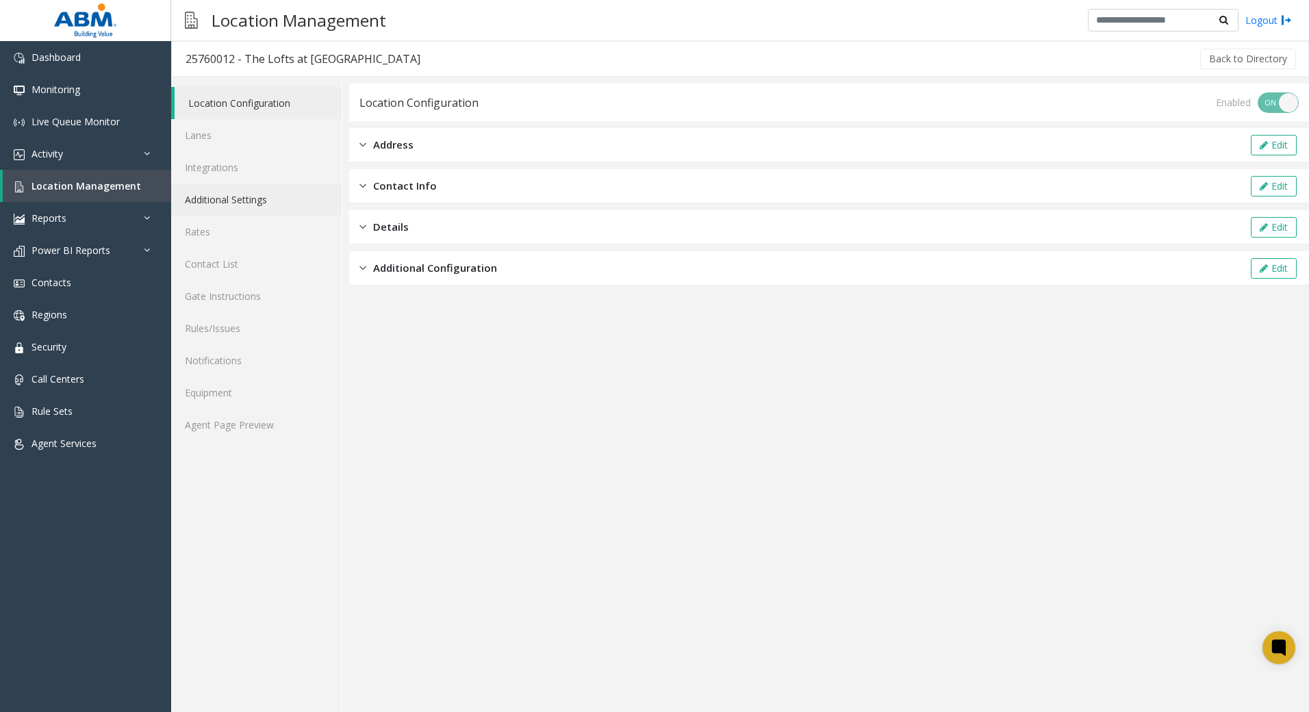
click at [276, 203] on link "Additional Settings" at bounding box center [256, 199] width 170 height 32
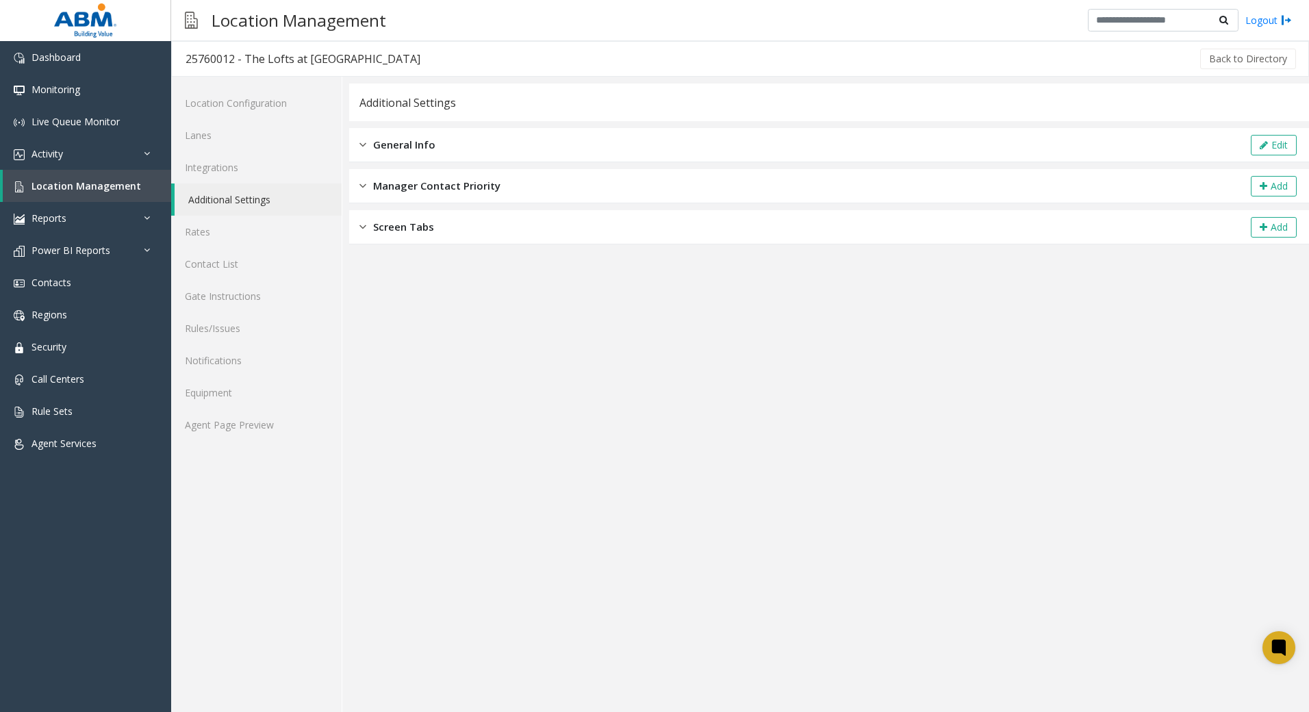
click at [439, 140] on div "General Info Edit" at bounding box center [829, 145] width 960 height 34
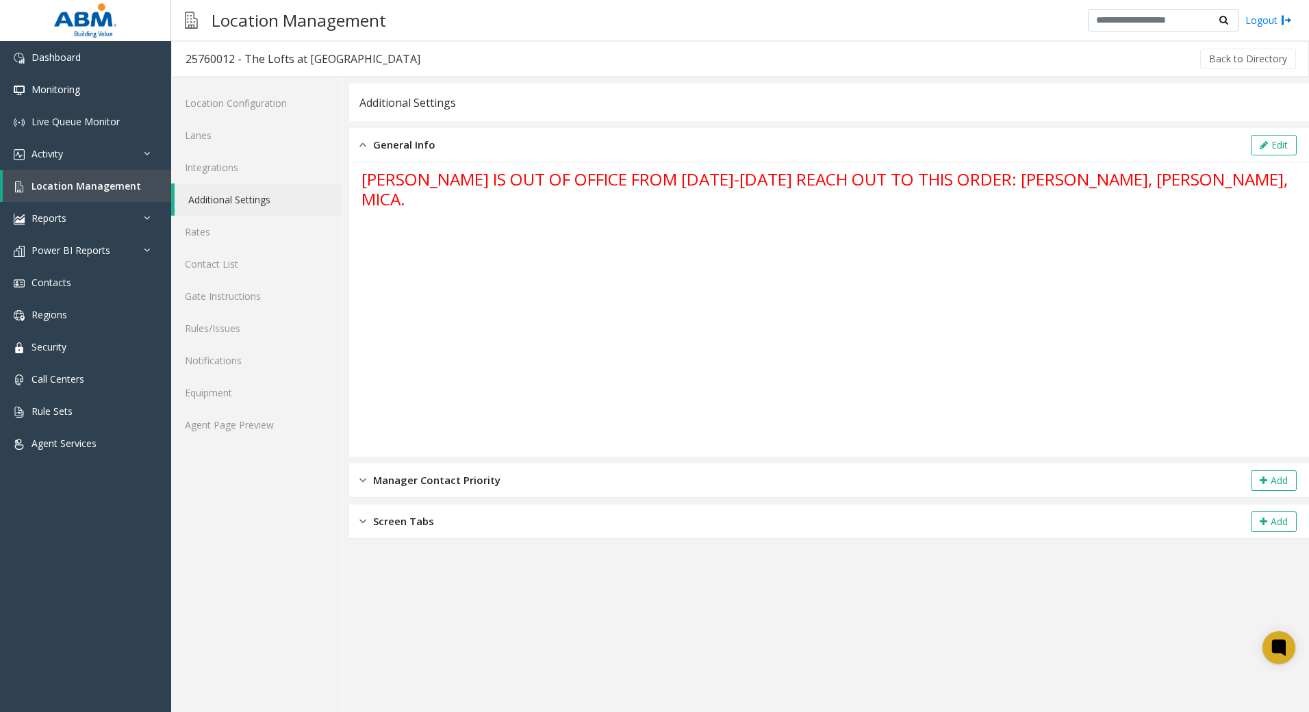
click at [1297, 142] on div "Edit" at bounding box center [1274, 145] width 50 height 21
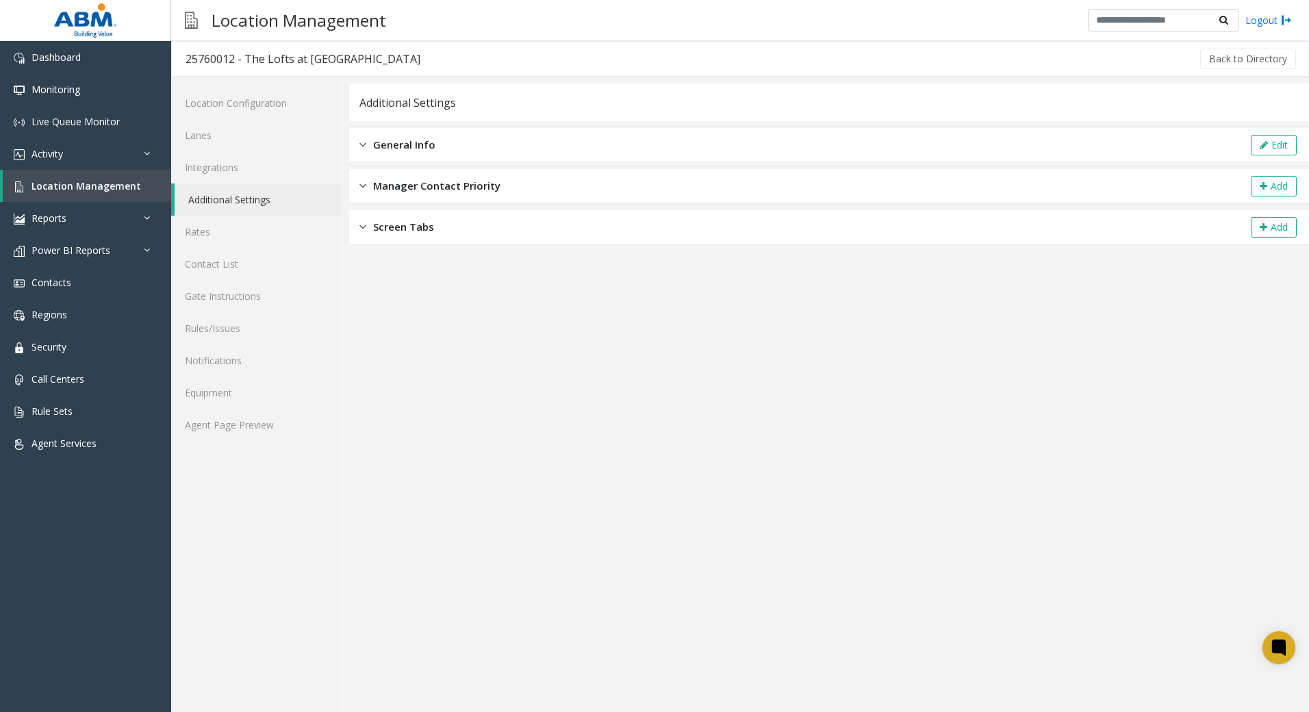
click at [737, 145] on div "General Info Edit" at bounding box center [829, 145] width 960 height 34
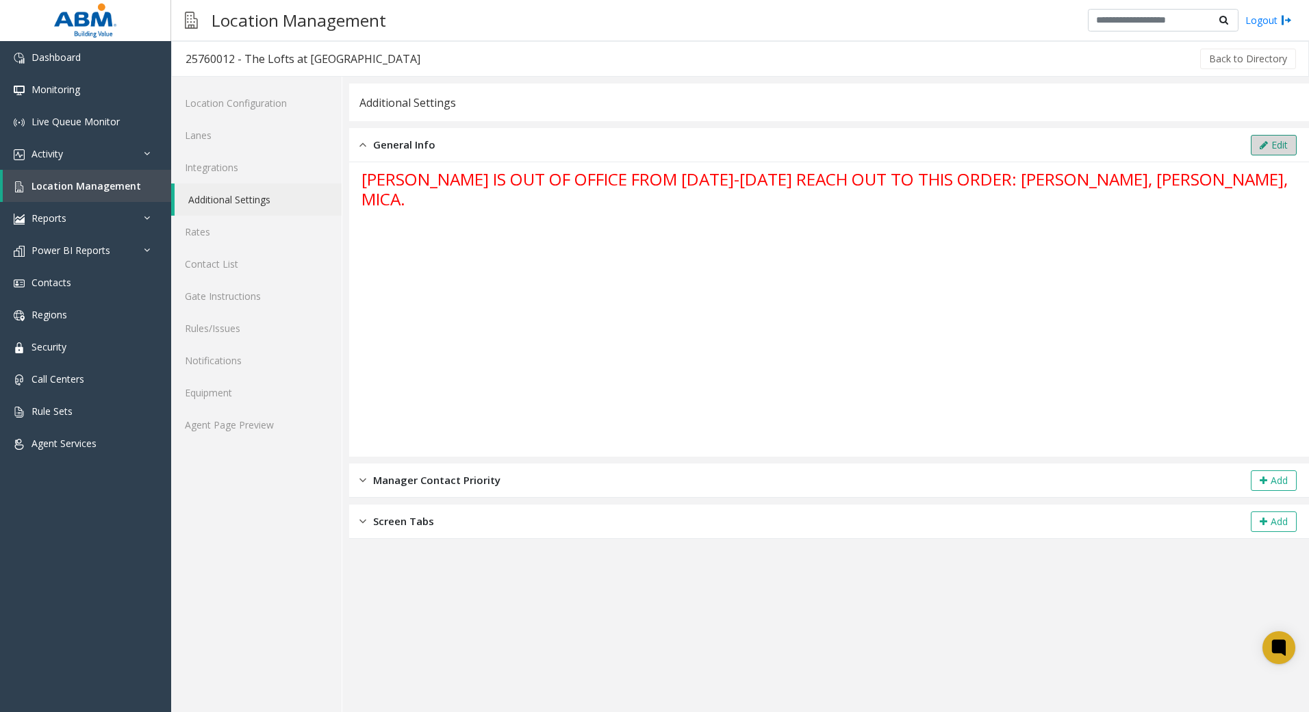
click at [1271, 151] on button "Edit" at bounding box center [1274, 145] width 46 height 21
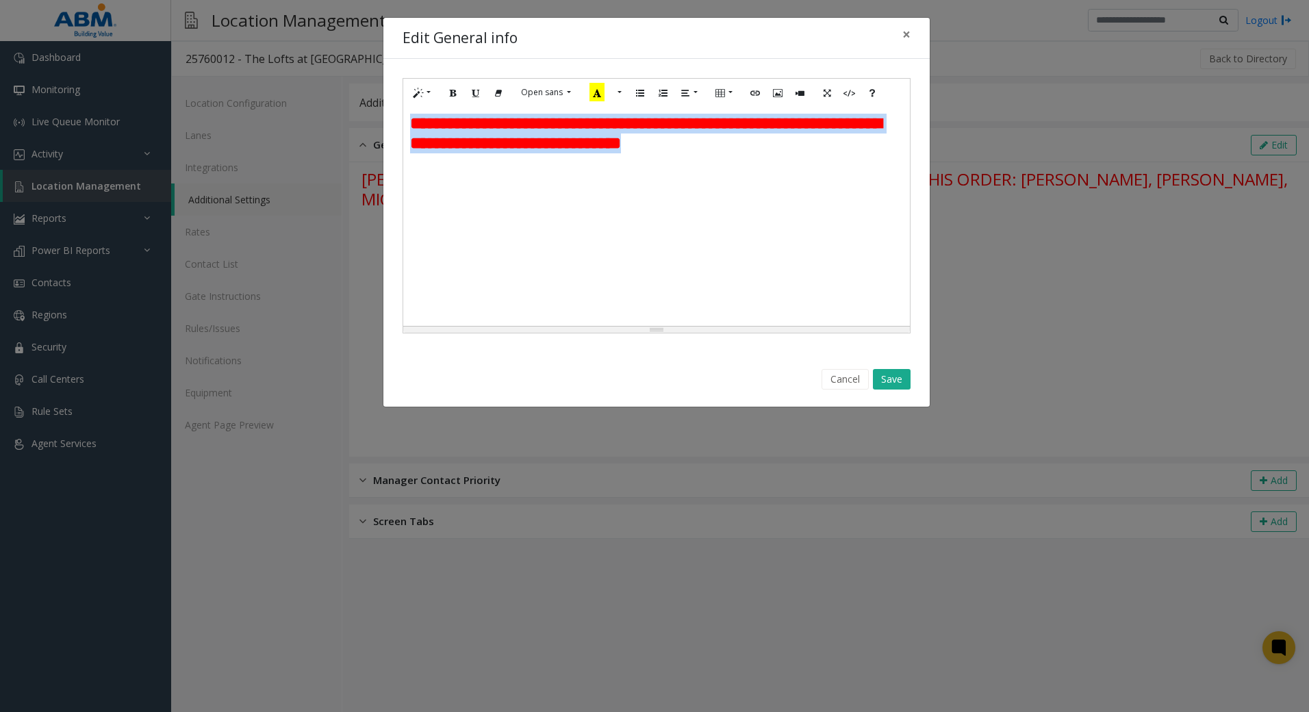
drag, startPoint x: 897, startPoint y: 144, endPoint x: 359, endPoint y: 125, distance: 537.7
click at [359, 125] on div "**********" at bounding box center [654, 356] width 1309 height 712
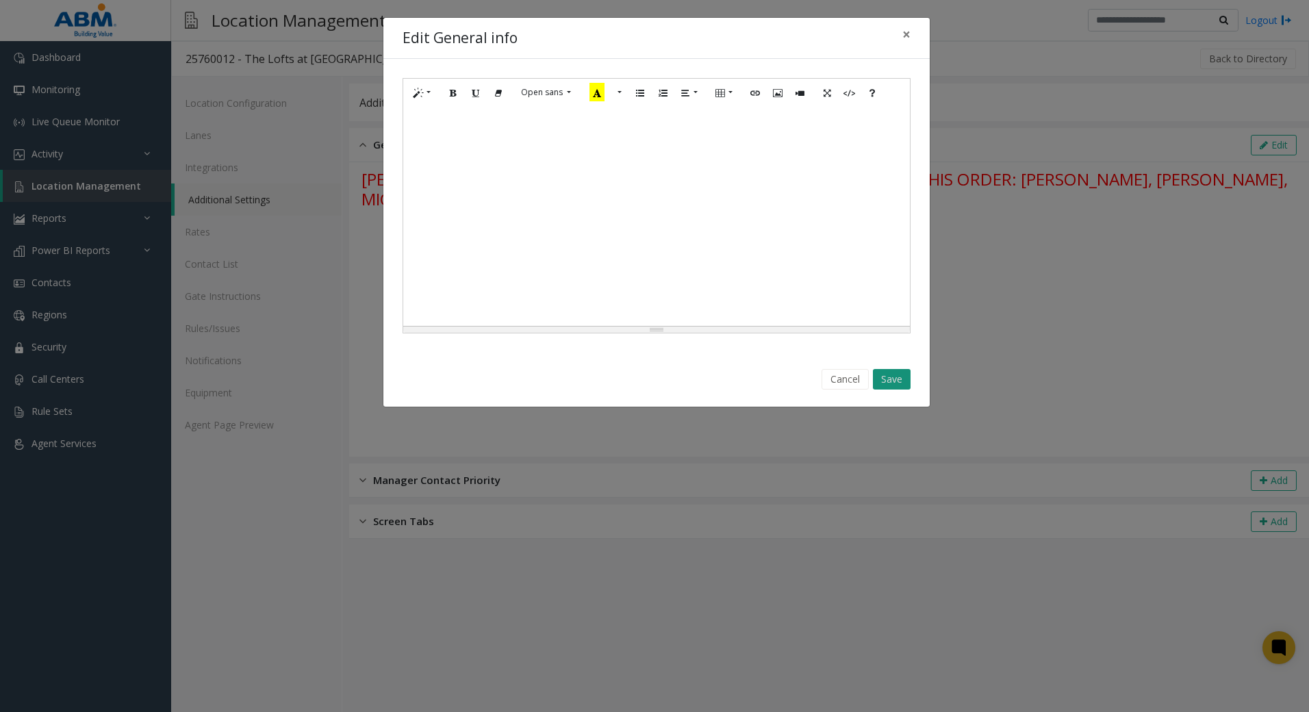
click at [887, 377] on button "Save" at bounding box center [892, 379] width 38 height 21
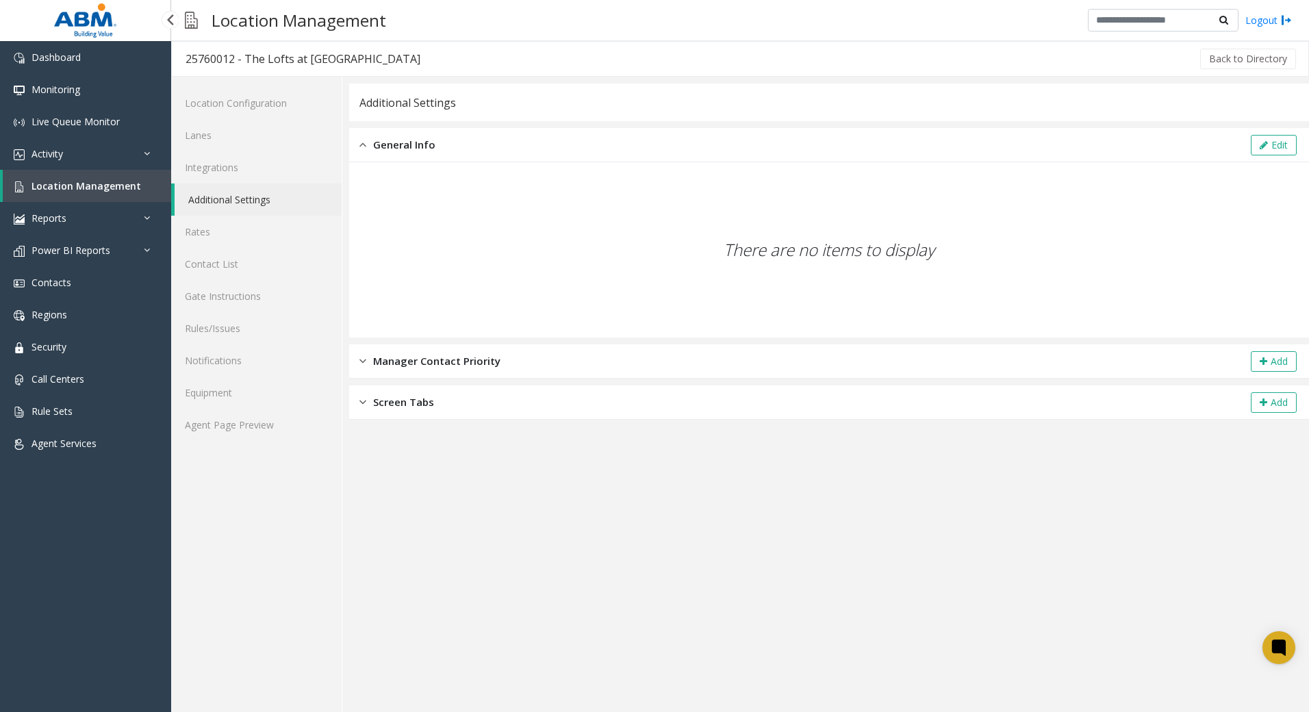
click at [81, 190] on span "Location Management" at bounding box center [86, 185] width 110 height 13
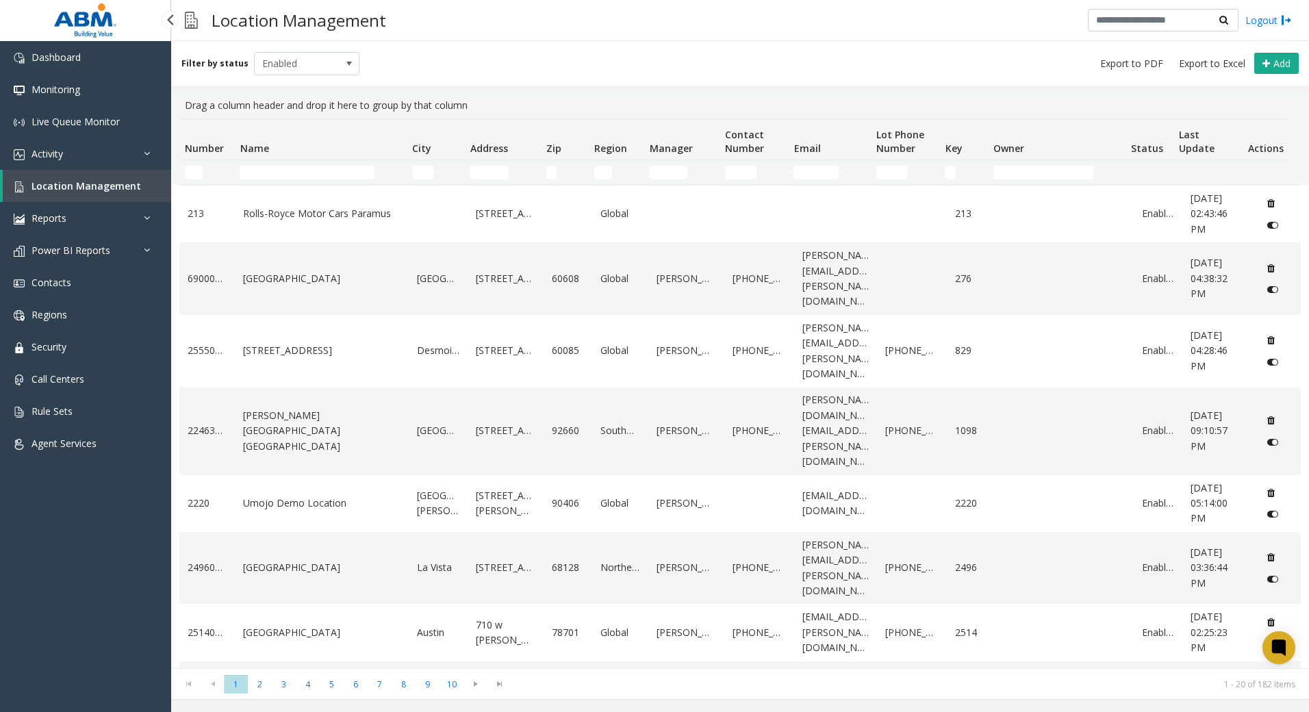
click at [84, 190] on span "Location Management" at bounding box center [86, 185] width 110 height 13
click at [66, 144] on link "Activity" at bounding box center [85, 154] width 171 height 32
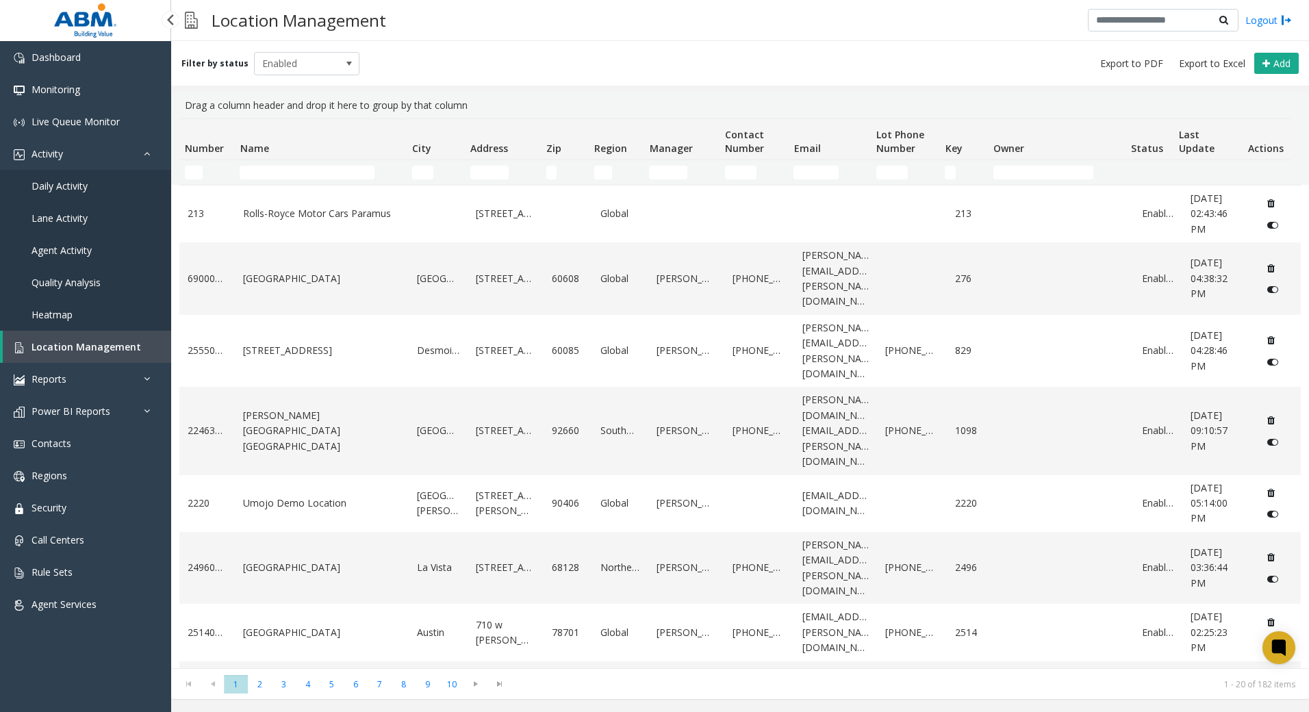
click at [73, 186] on span "Daily Activity" at bounding box center [59, 185] width 56 height 13
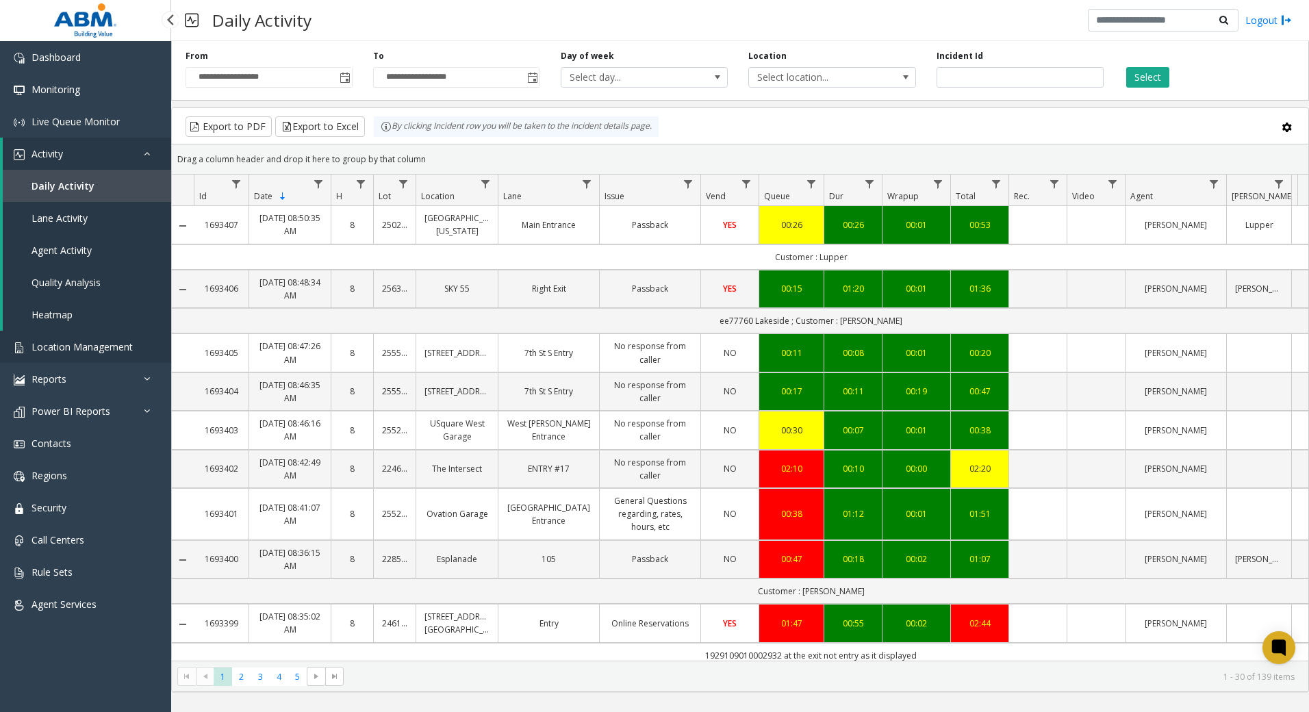
click at [95, 350] on span "Location Management" at bounding box center [81, 346] width 101 height 13
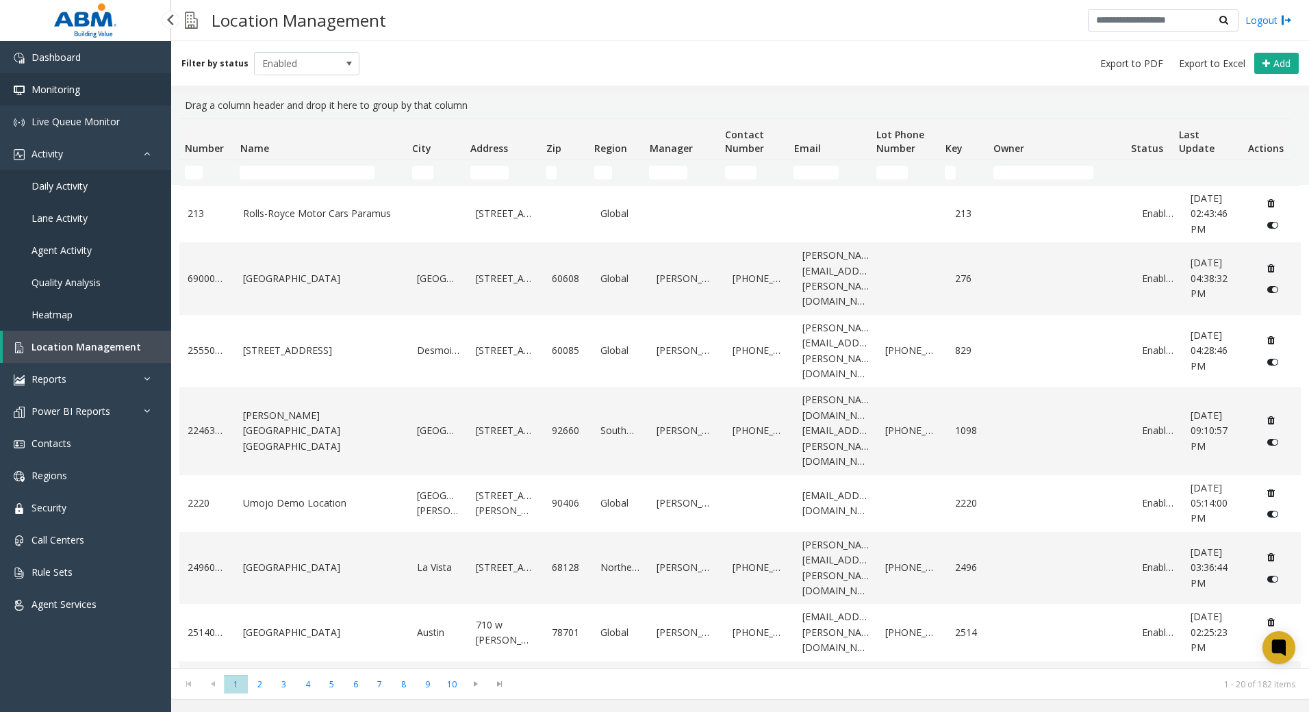
click at [57, 87] on span "Monitoring" at bounding box center [55, 89] width 49 height 13
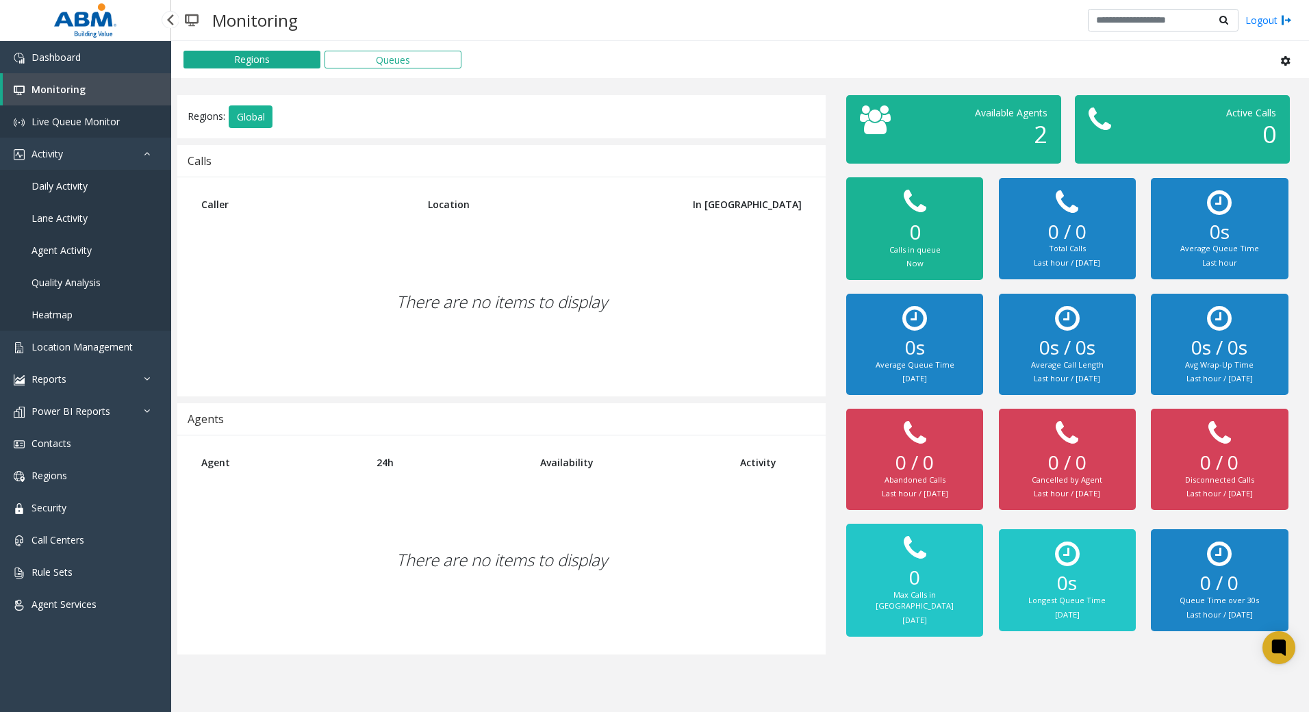
click at [81, 125] on span "Live Queue Monitor" at bounding box center [75, 121] width 88 height 13
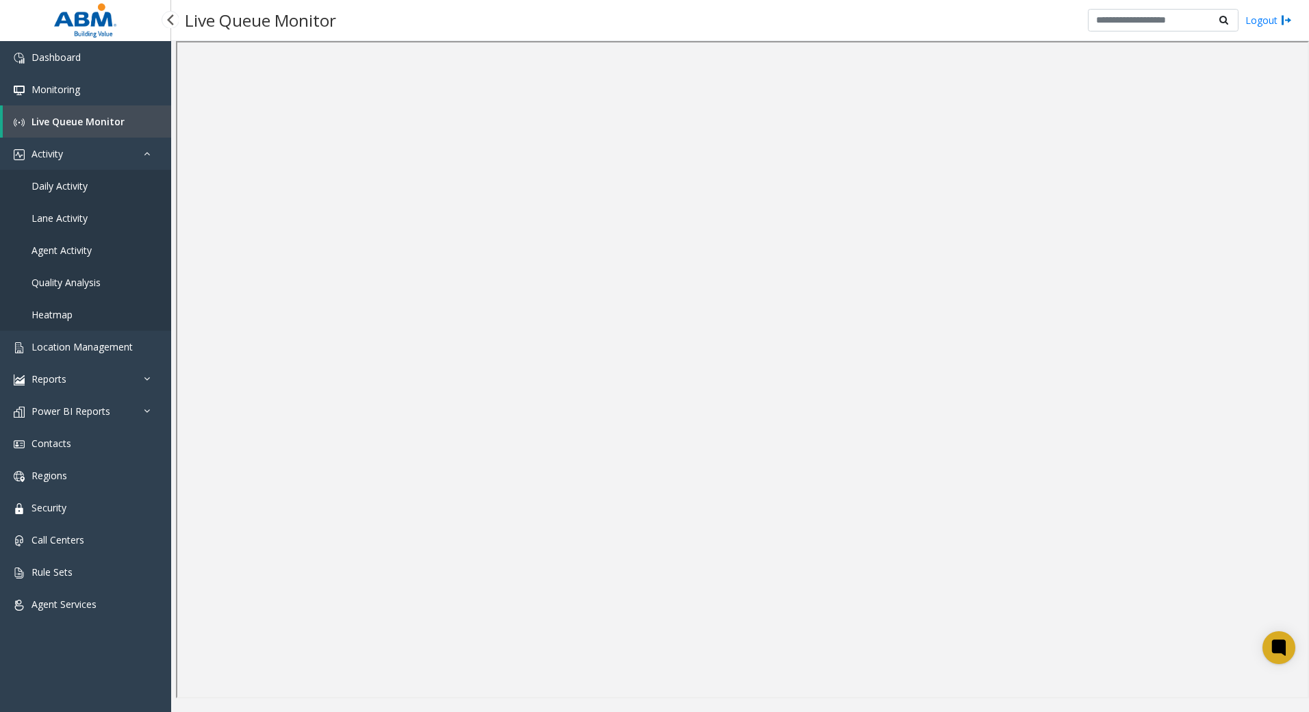
click at [90, 190] on link "Daily Activity" at bounding box center [85, 186] width 171 height 32
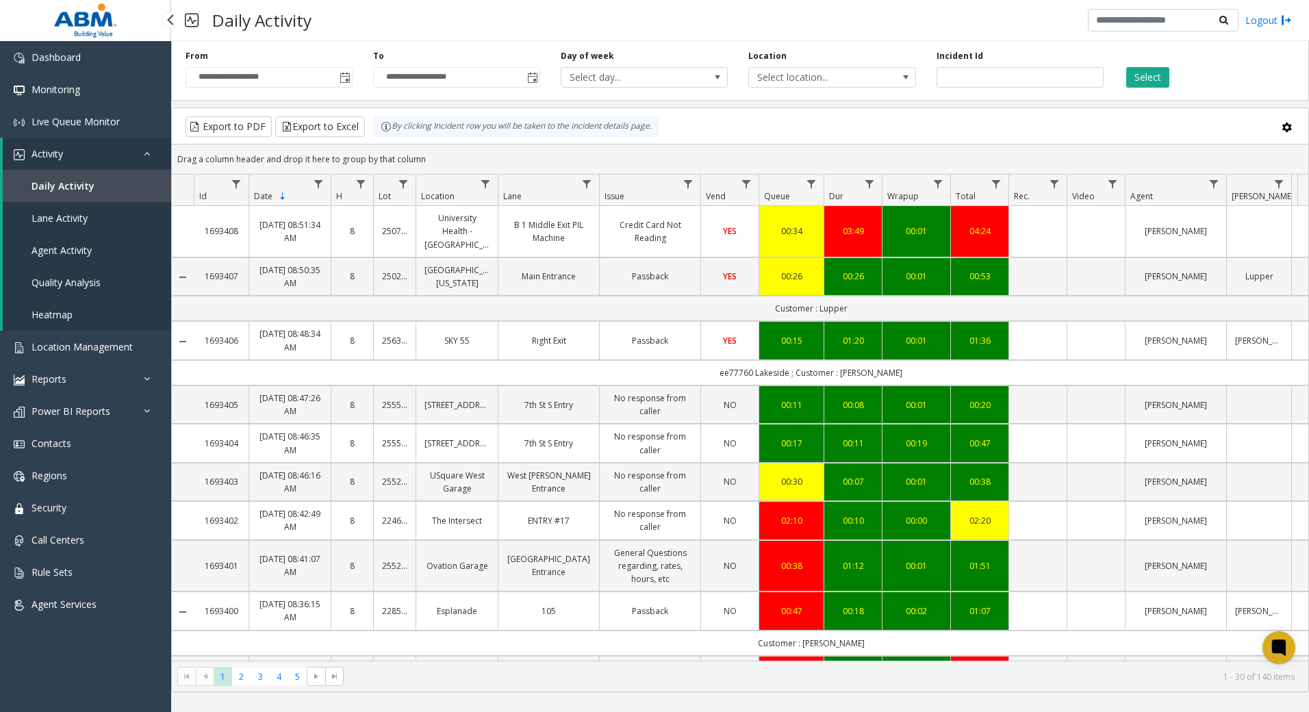
click at [69, 158] on link "Activity" at bounding box center [87, 154] width 168 height 32
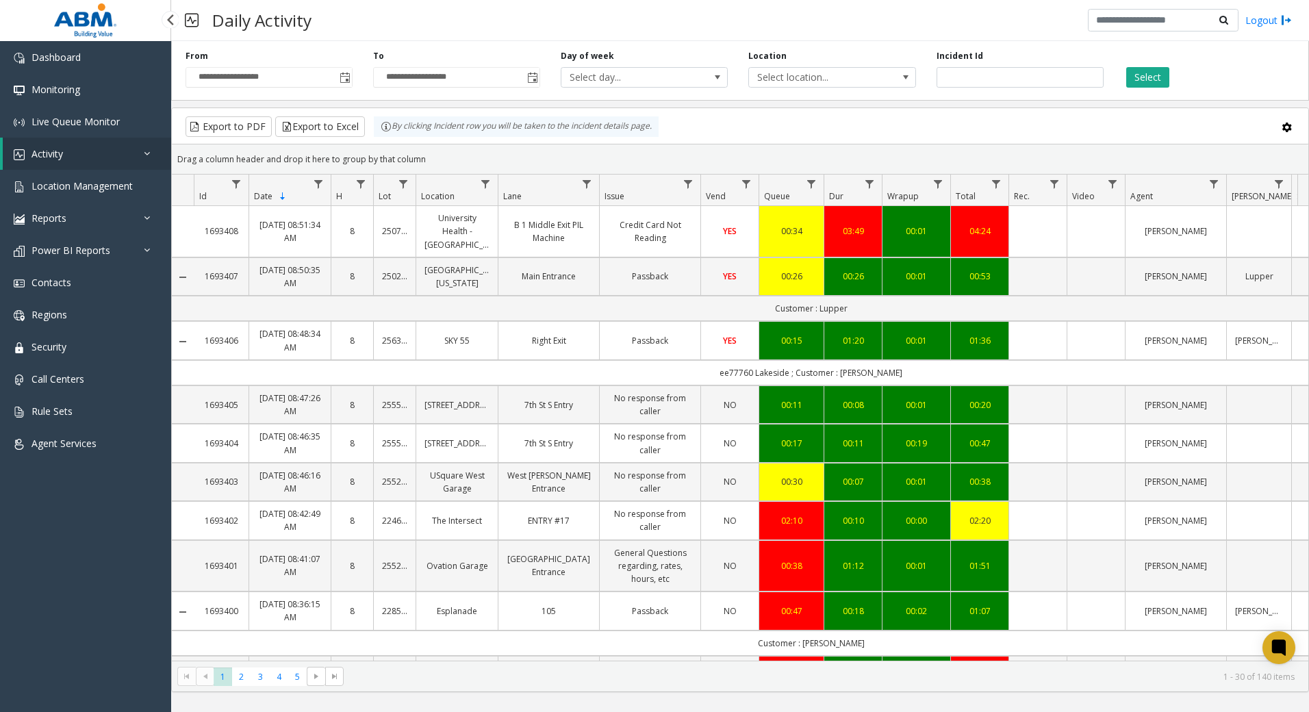
click at [69, 158] on link "Activity" at bounding box center [87, 154] width 168 height 32
